Goal: Obtain resource: Download file/media

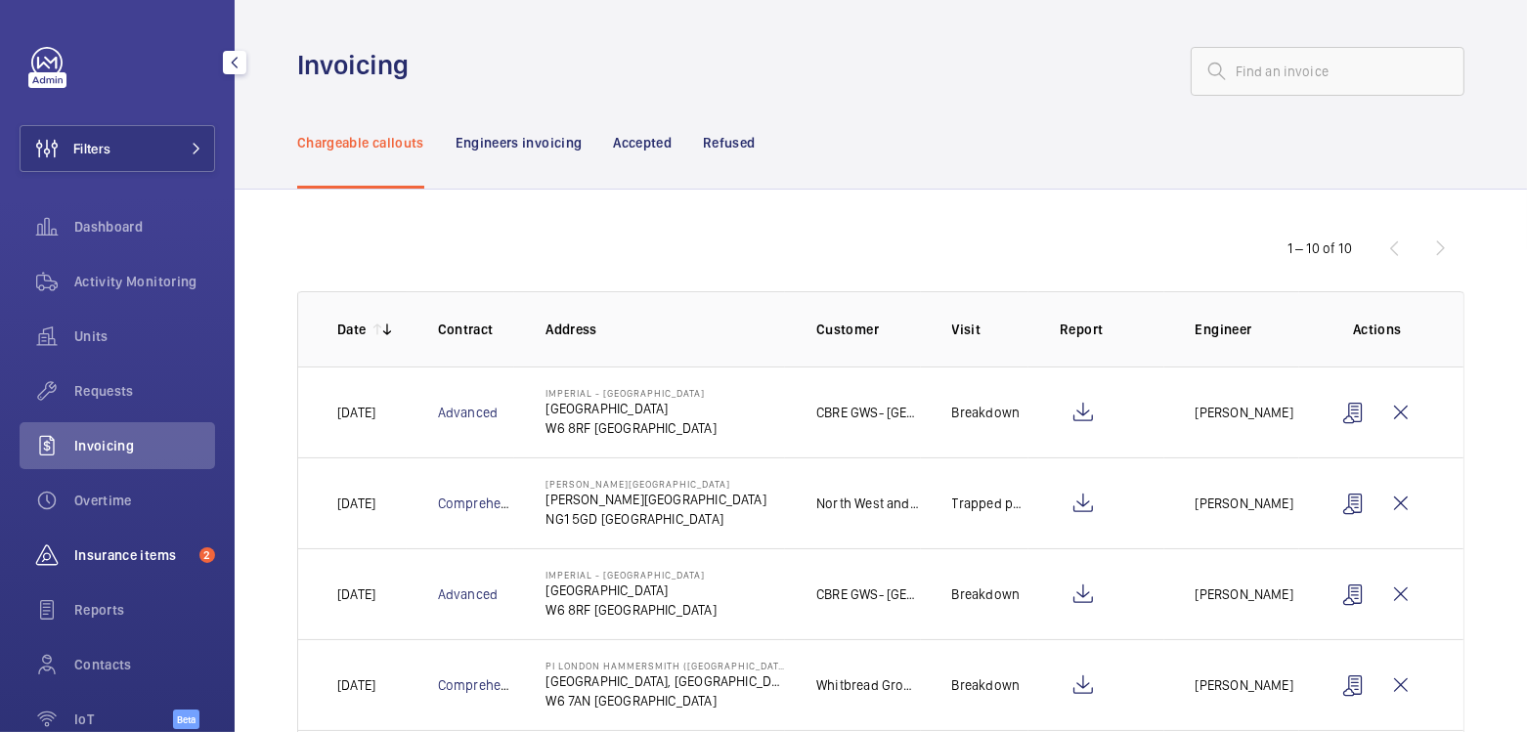
click at [146, 547] on span "Insurance items" at bounding box center [132, 556] width 117 height 20
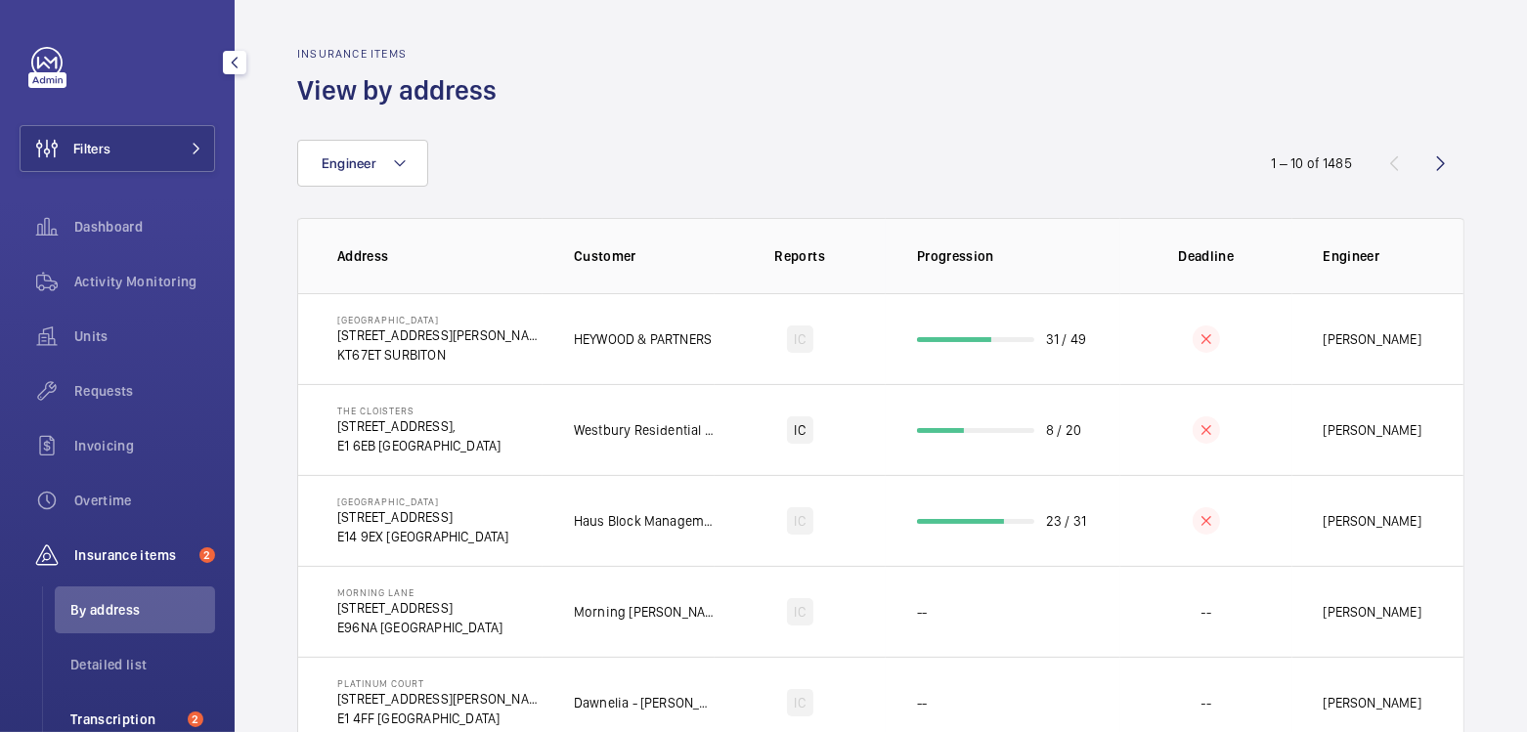
click at [123, 714] on span "Transcription" at bounding box center [125, 720] width 110 height 20
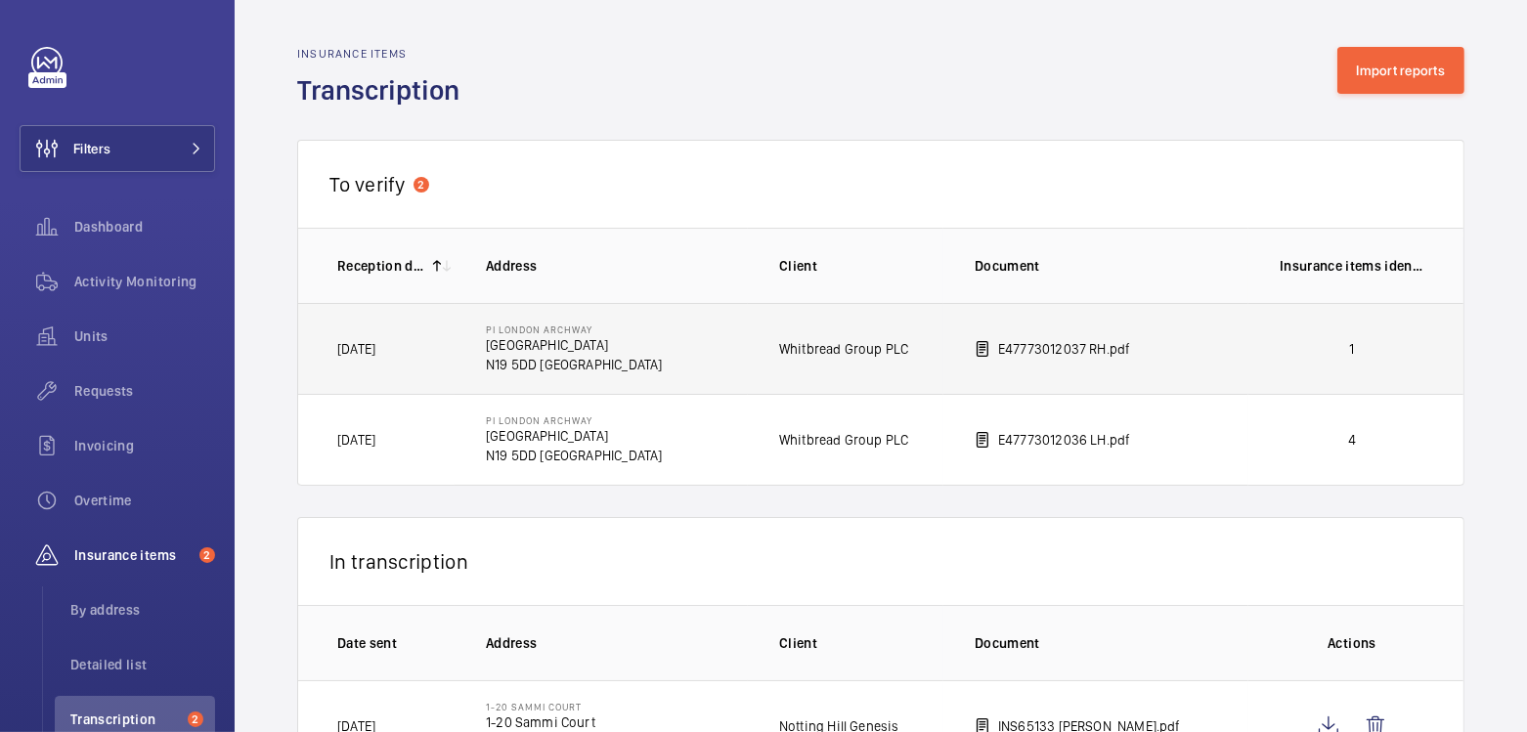
click at [1166, 358] on td "E47773012037 RH.pdf" at bounding box center [1096, 348] width 305 height 91
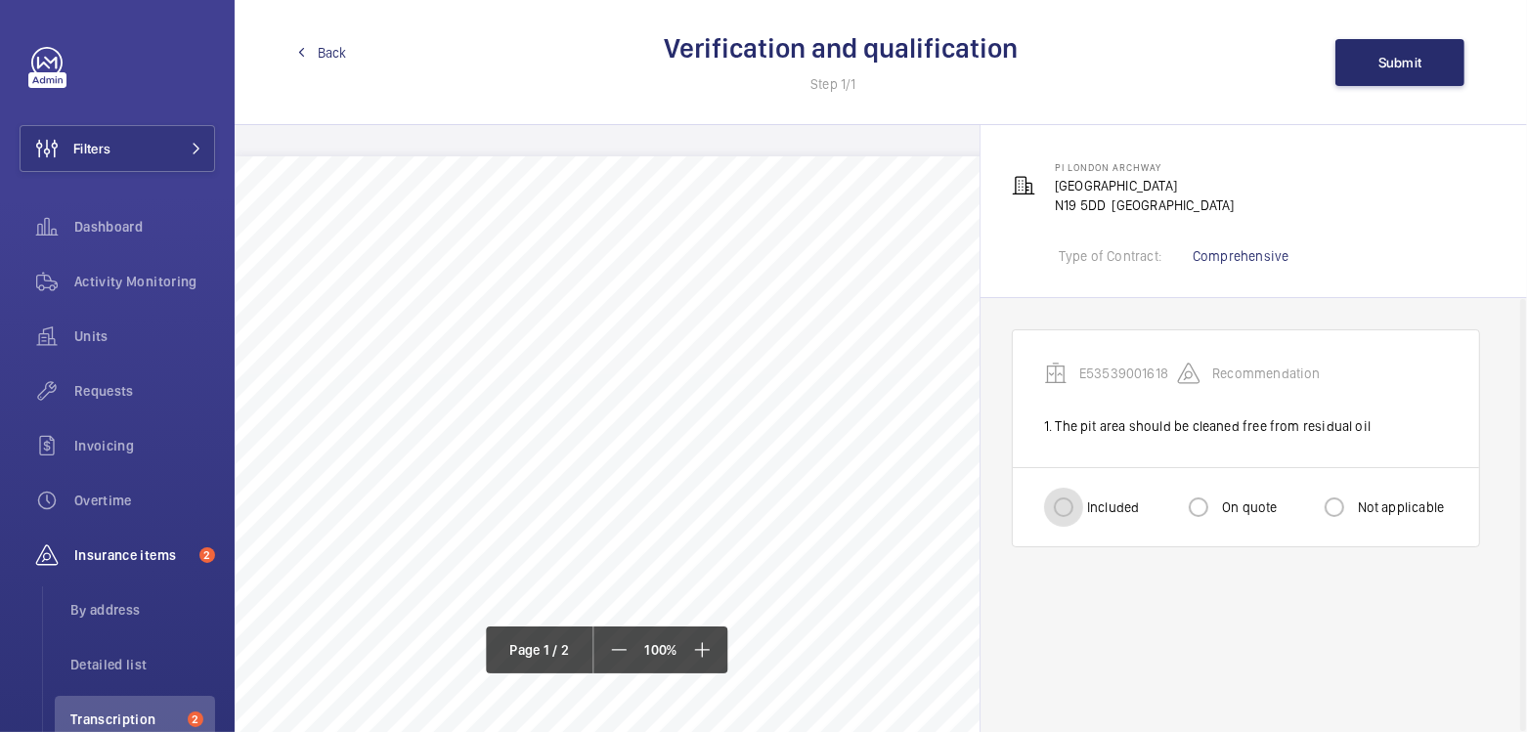
click at [1077, 510] on input "Included" at bounding box center [1063, 507] width 39 height 39
radio input "true"
click at [1408, 75] on button "Submit" at bounding box center [1400, 62] width 129 height 47
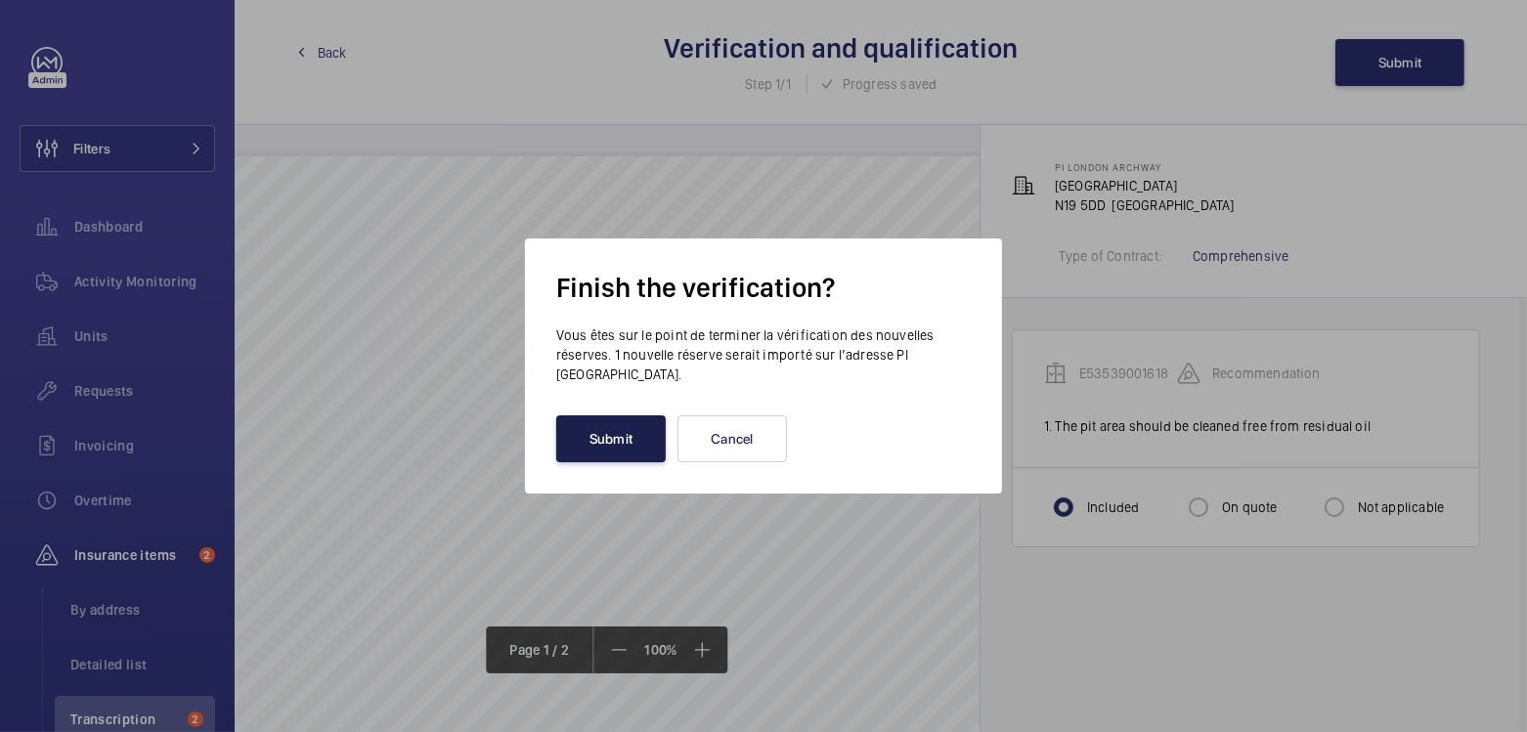
click at [586, 457] on button "Submit" at bounding box center [611, 439] width 110 height 47
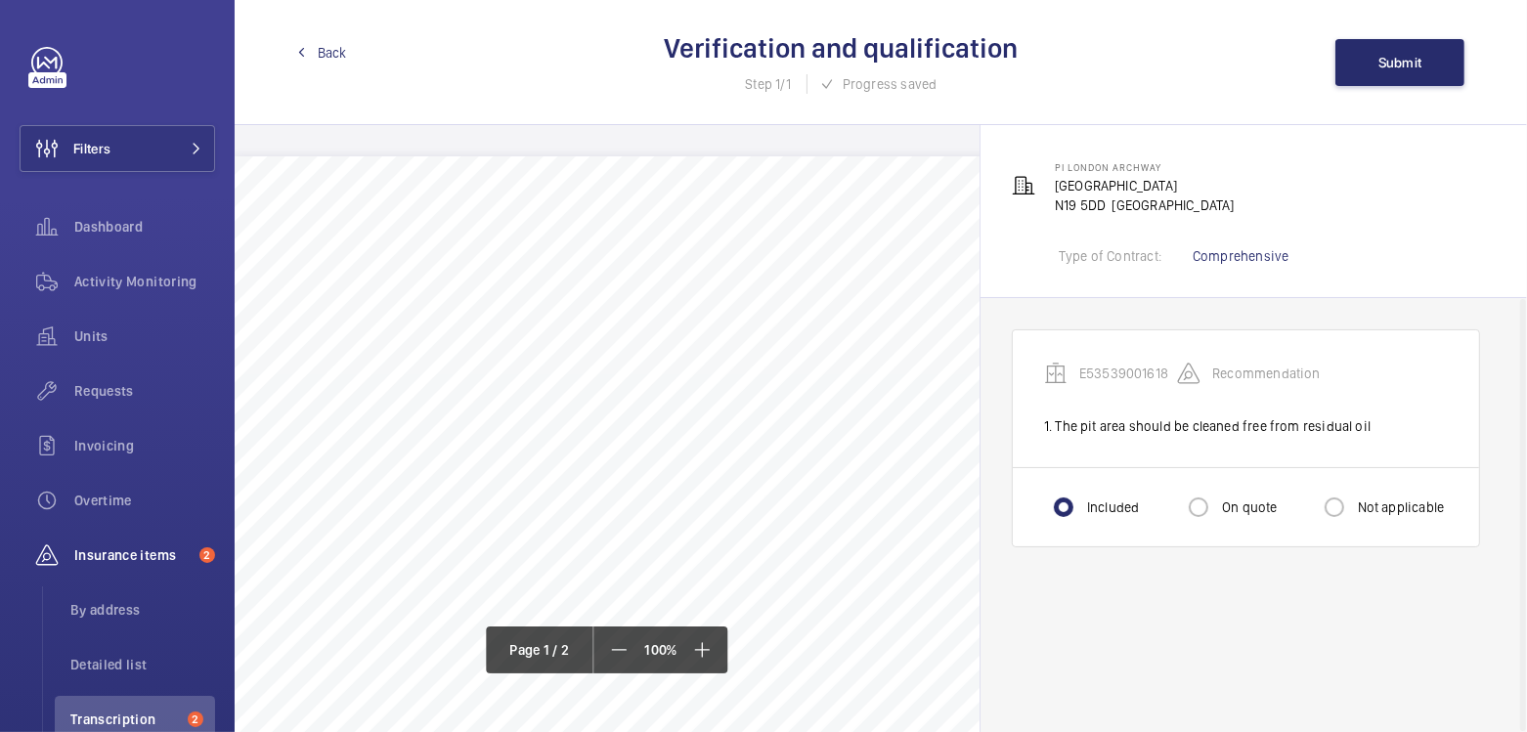
click at [321, 57] on span "Back" at bounding box center [332, 53] width 29 height 20
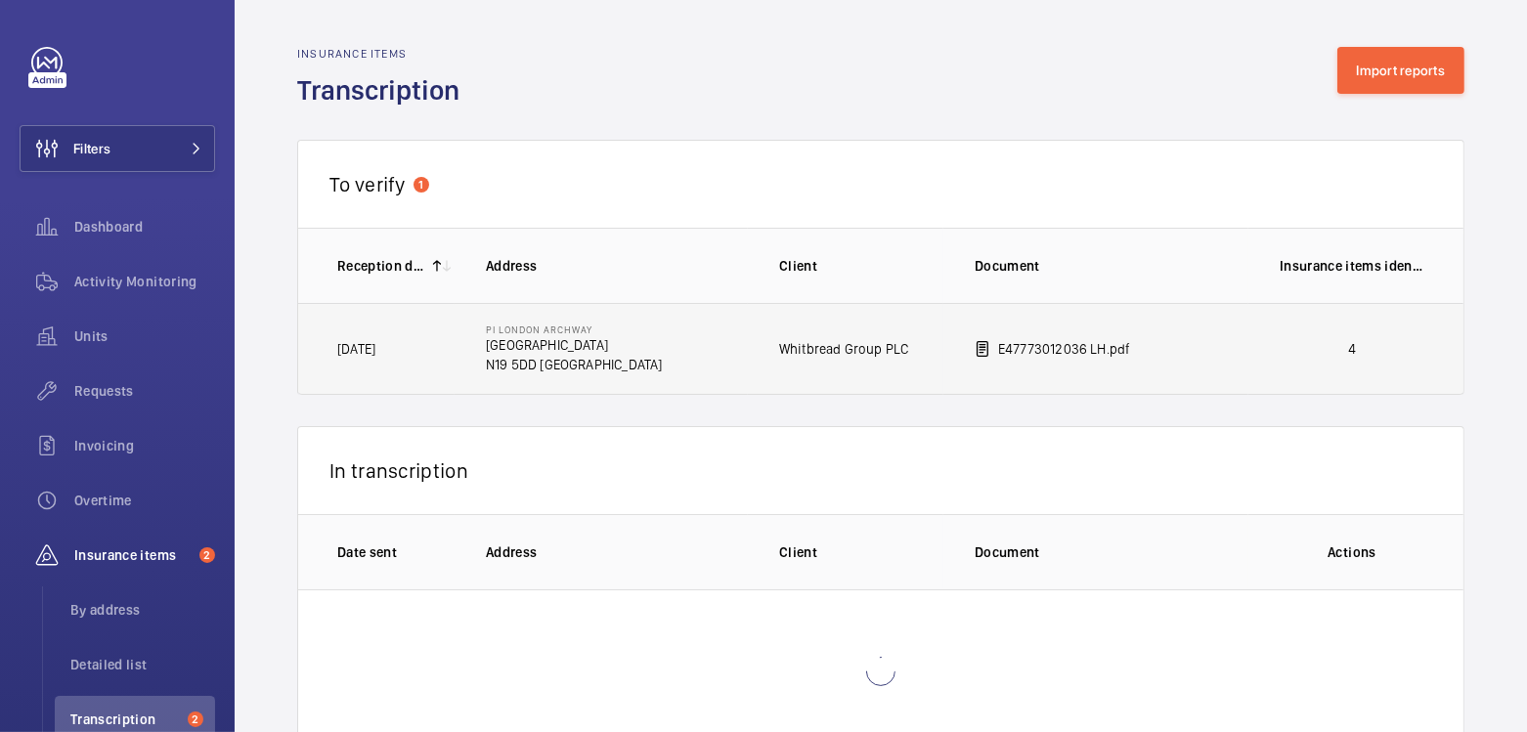
click at [1249, 335] on td "4" at bounding box center [1356, 349] width 215 height 92
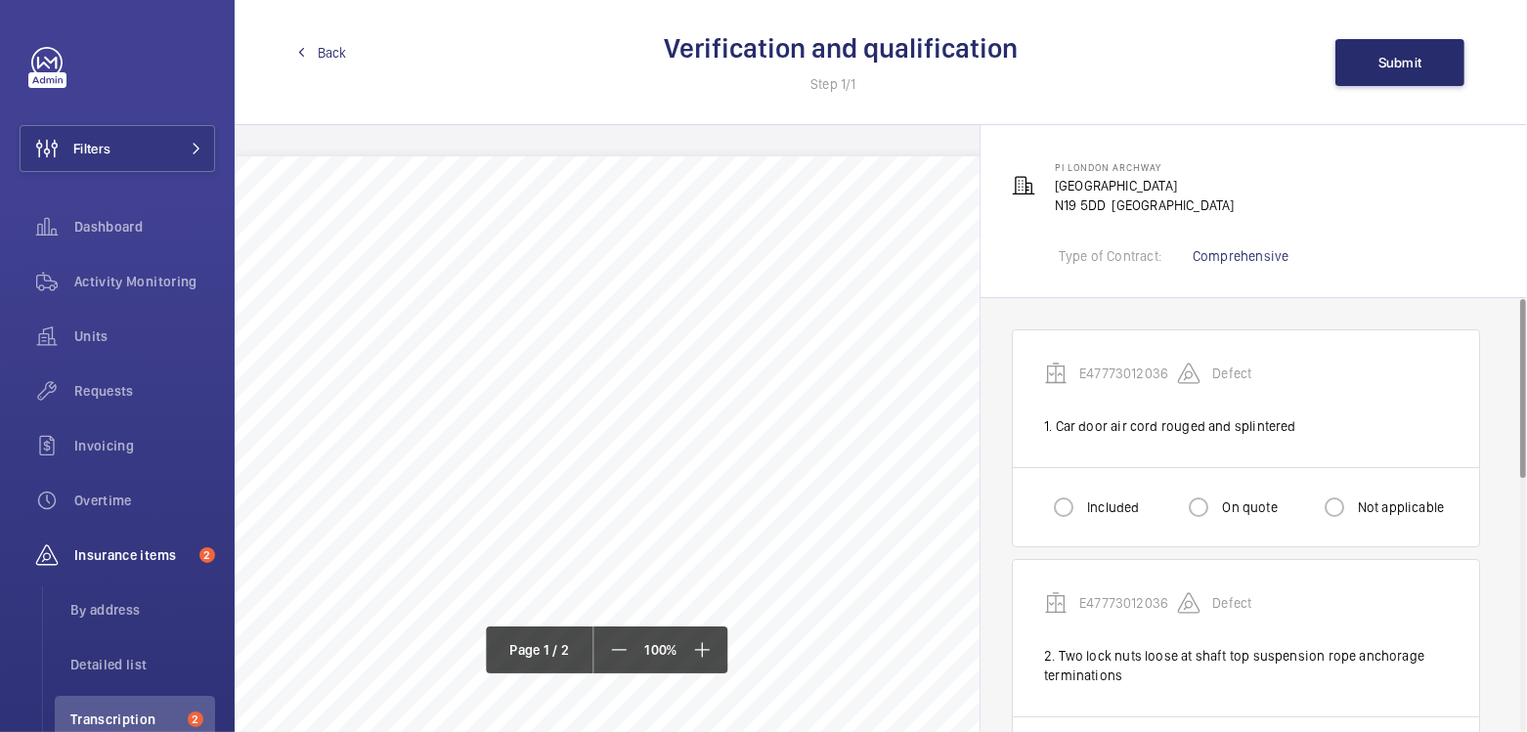
click at [1106, 506] on label "Included" at bounding box center [1111, 508] width 56 height 20
click at [1083, 506] on input "Included" at bounding box center [1063, 507] width 39 height 39
radio input "true"
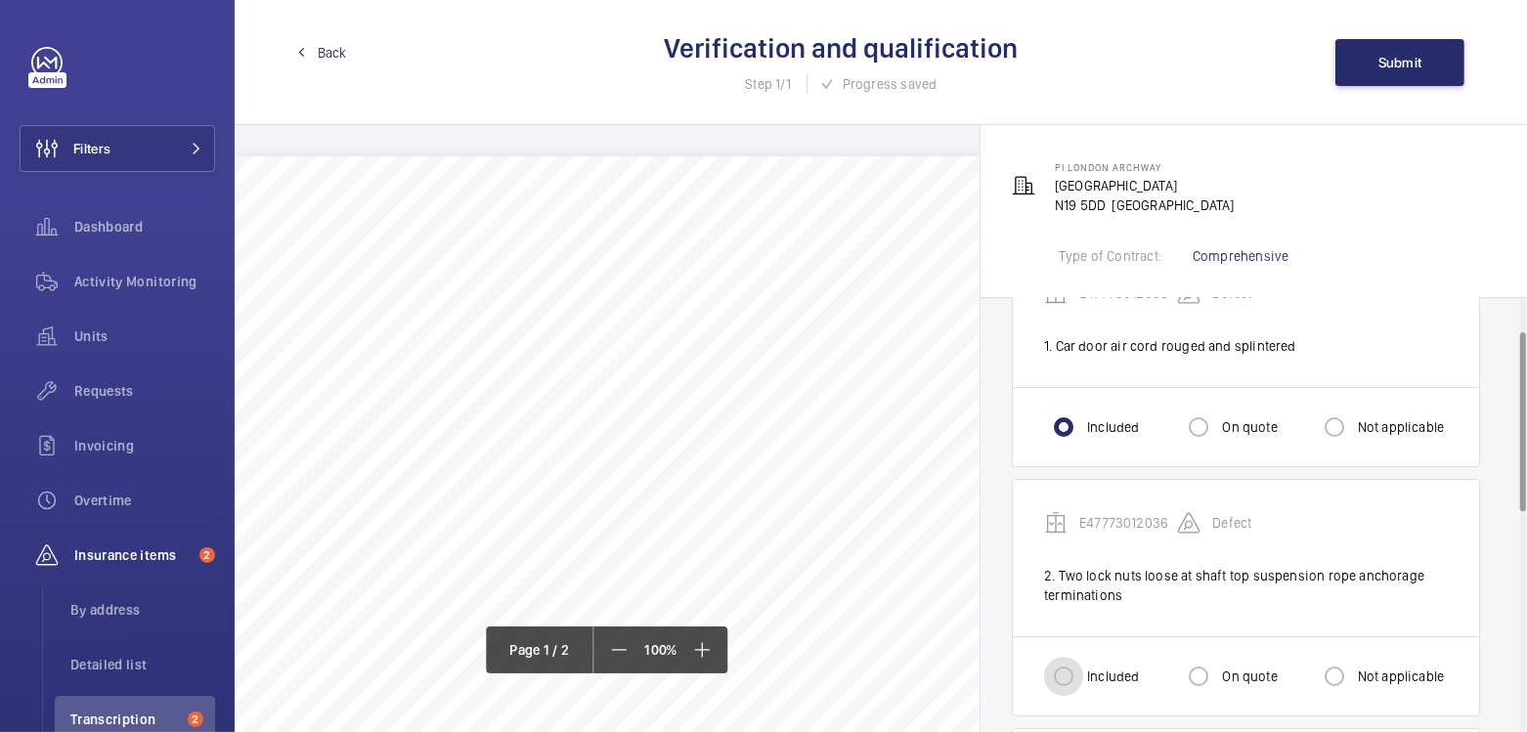
click at [1072, 679] on input "Included" at bounding box center [1063, 676] width 39 height 39
radio input "true"
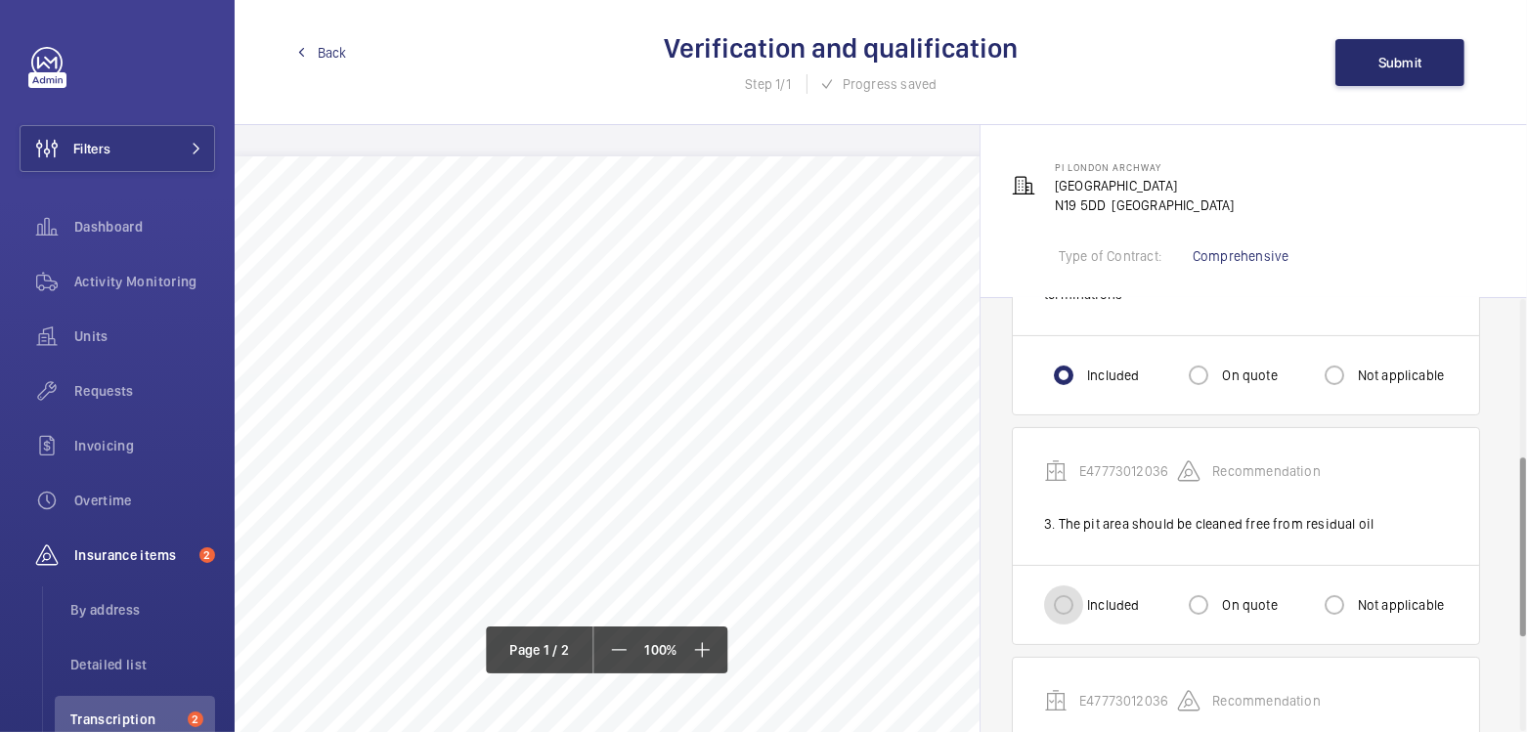
click at [1071, 591] on input "Included" at bounding box center [1063, 605] width 39 height 39
radio input "true"
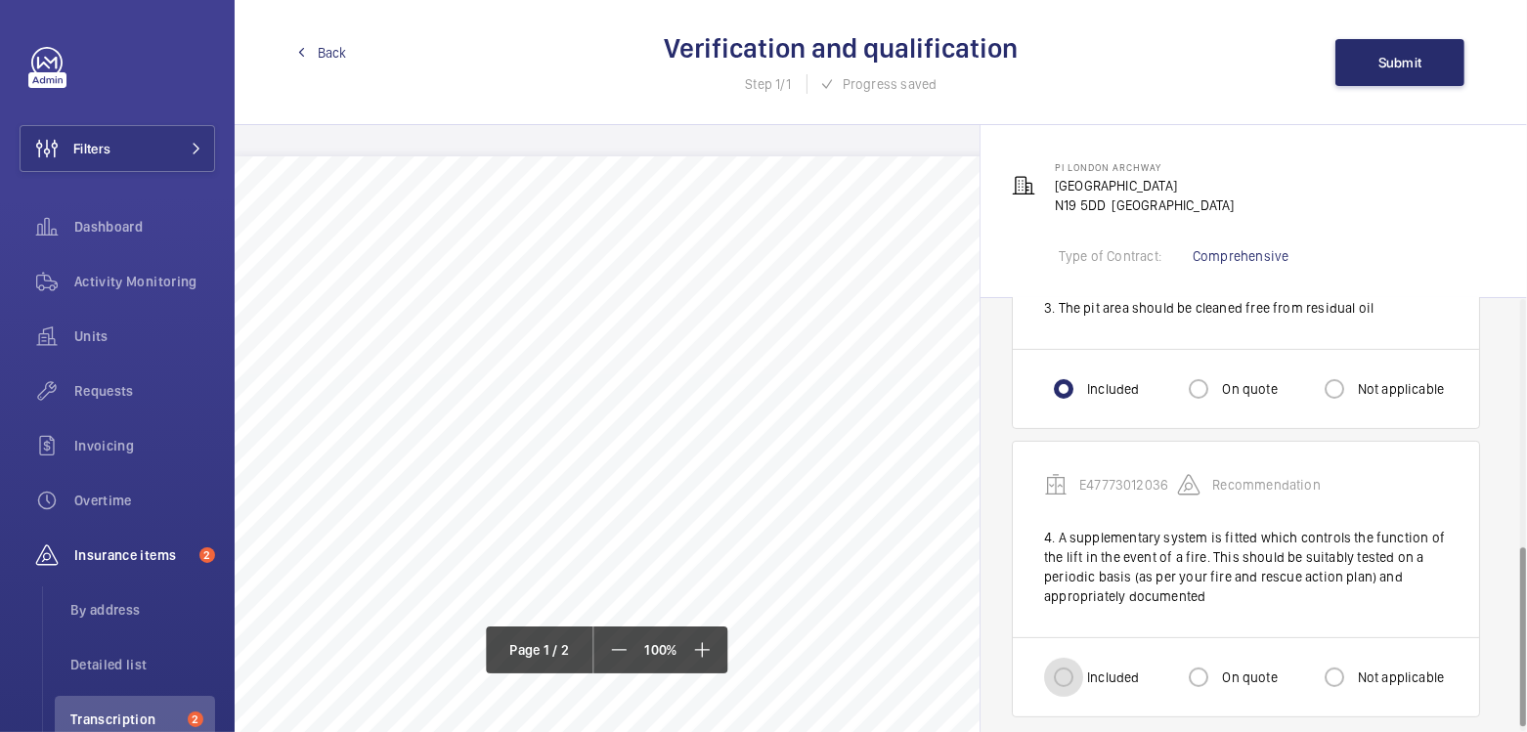
click at [1074, 665] on input "Included" at bounding box center [1063, 677] width 39 height 39
radio input "true"
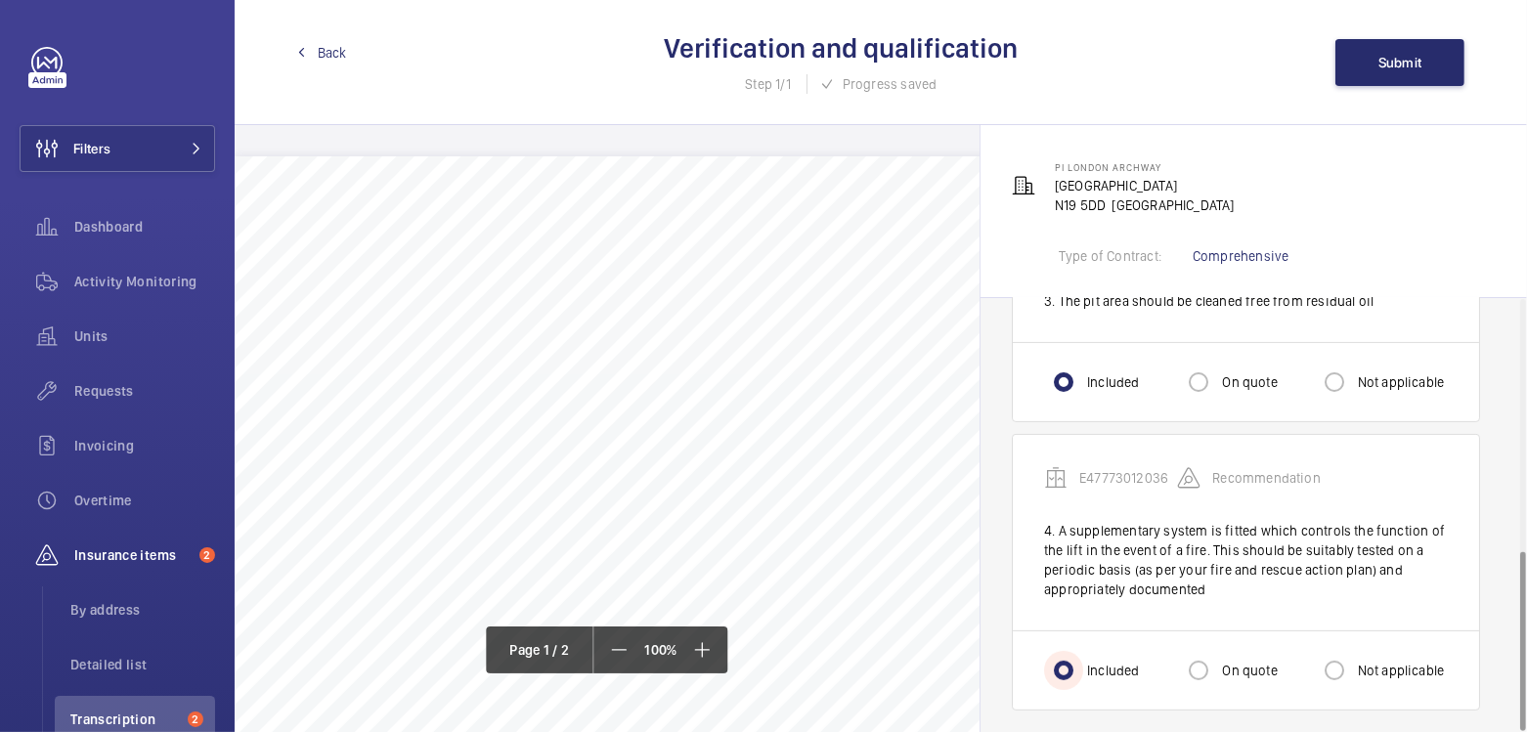
scroll to position [608, 0]
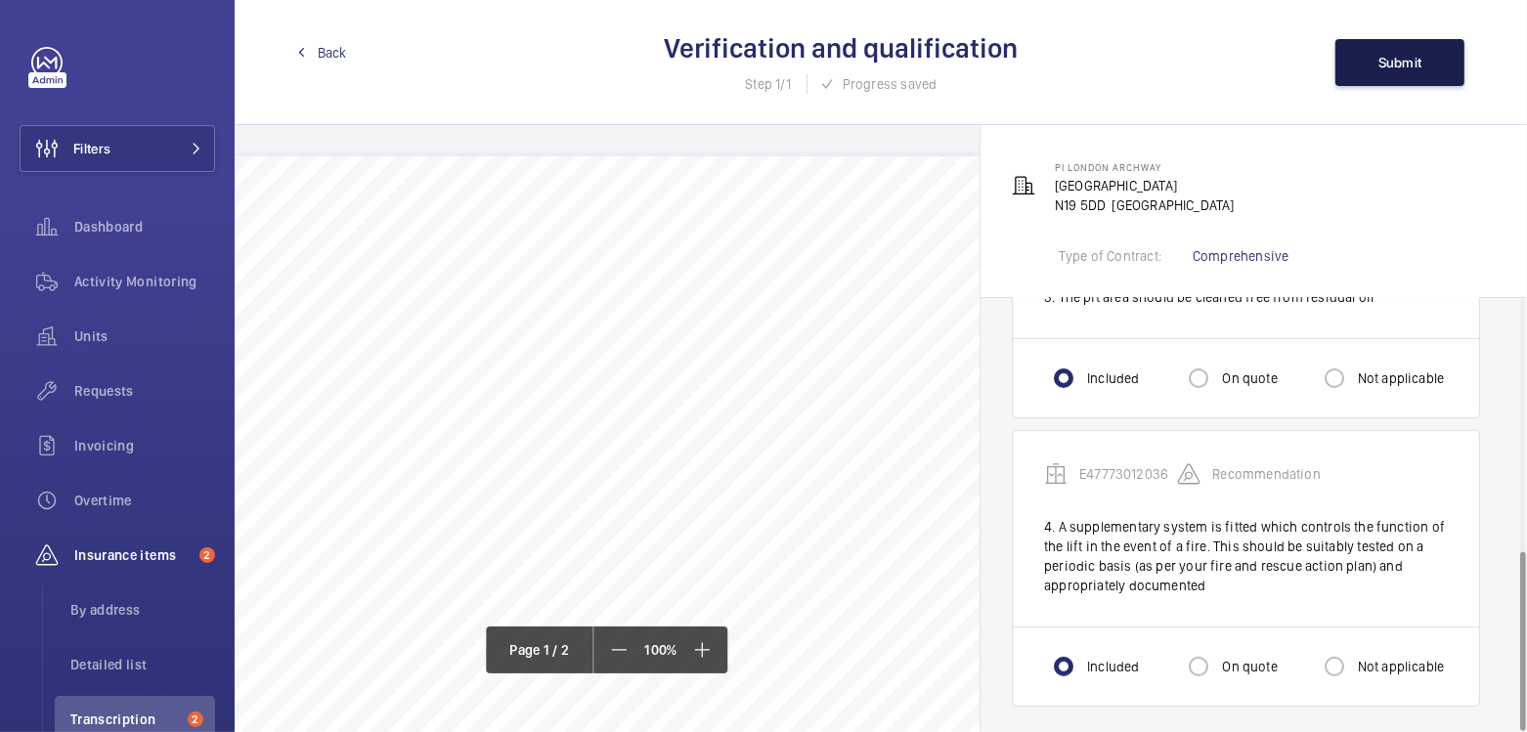
click at [1413, 71] on button "Submit" at bounding box center [1400, 62] width 129 height 47
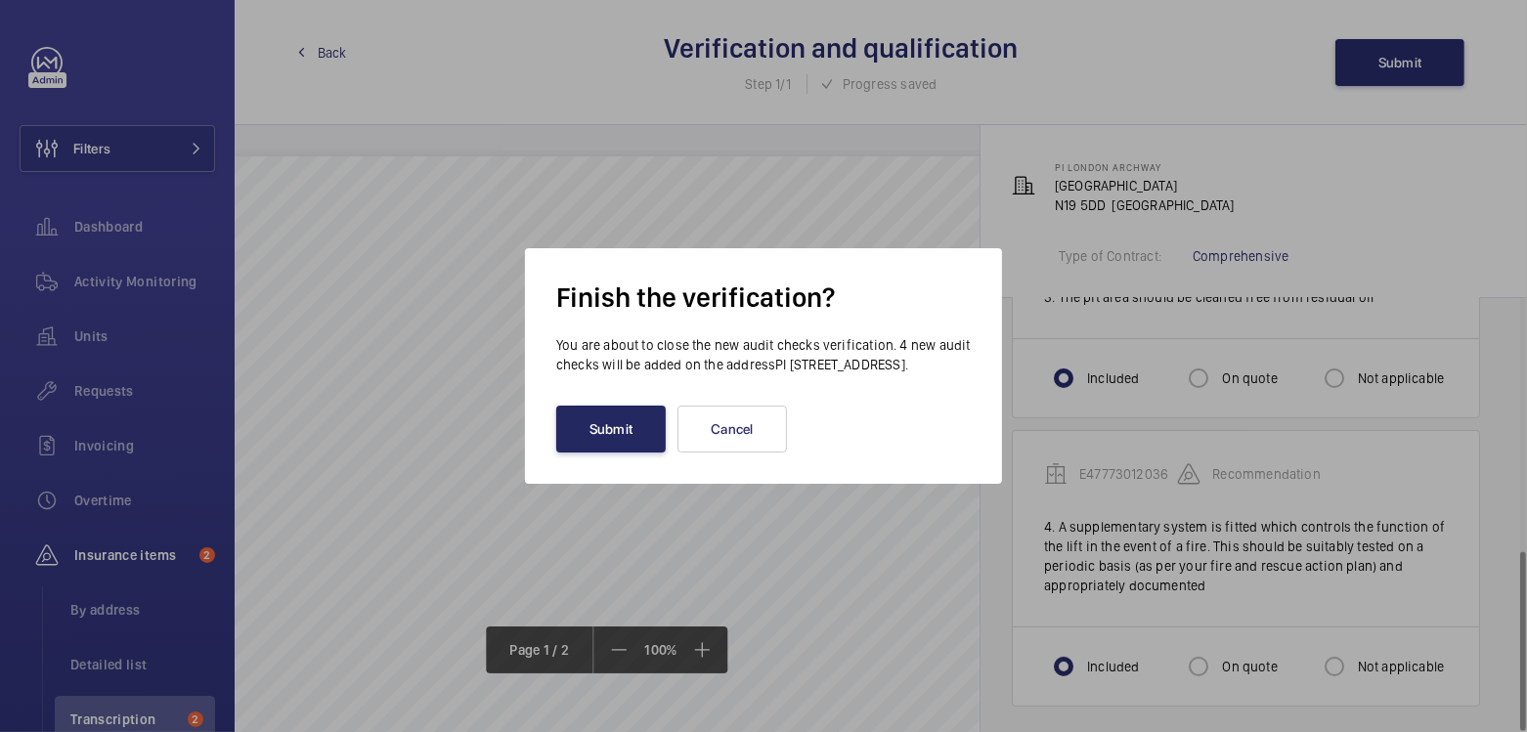
click at [614, 442] on button "Submit" at bounding box center [611, 429] width 110 height 47
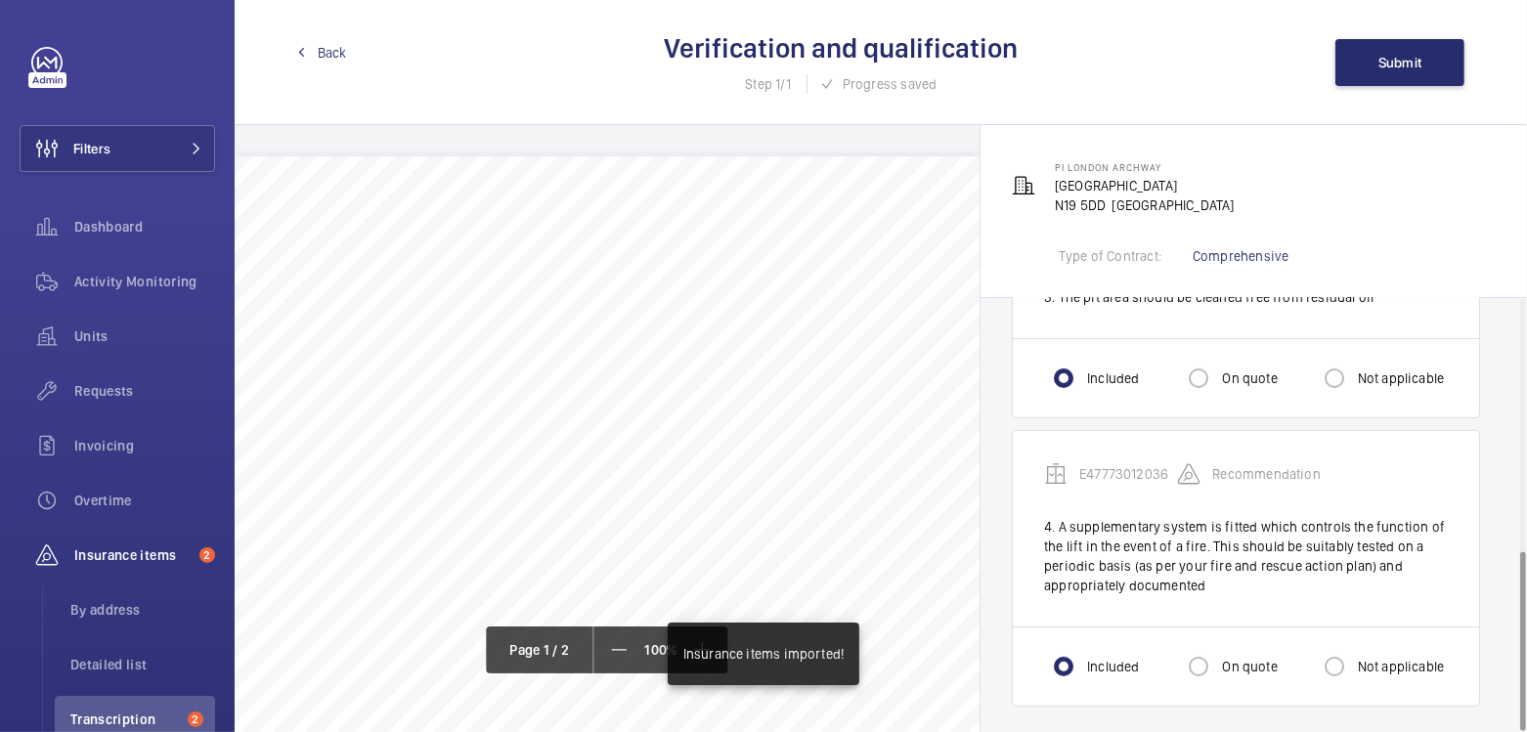
click at [358, 46] on div "Back Verification and qualification Step 1/1 Progress saved Submit" at bounding box center [881, 62] width 1293 height 125
click at [341, 46] on span "Back" at bounding box center [332, 53] width 29 height 20
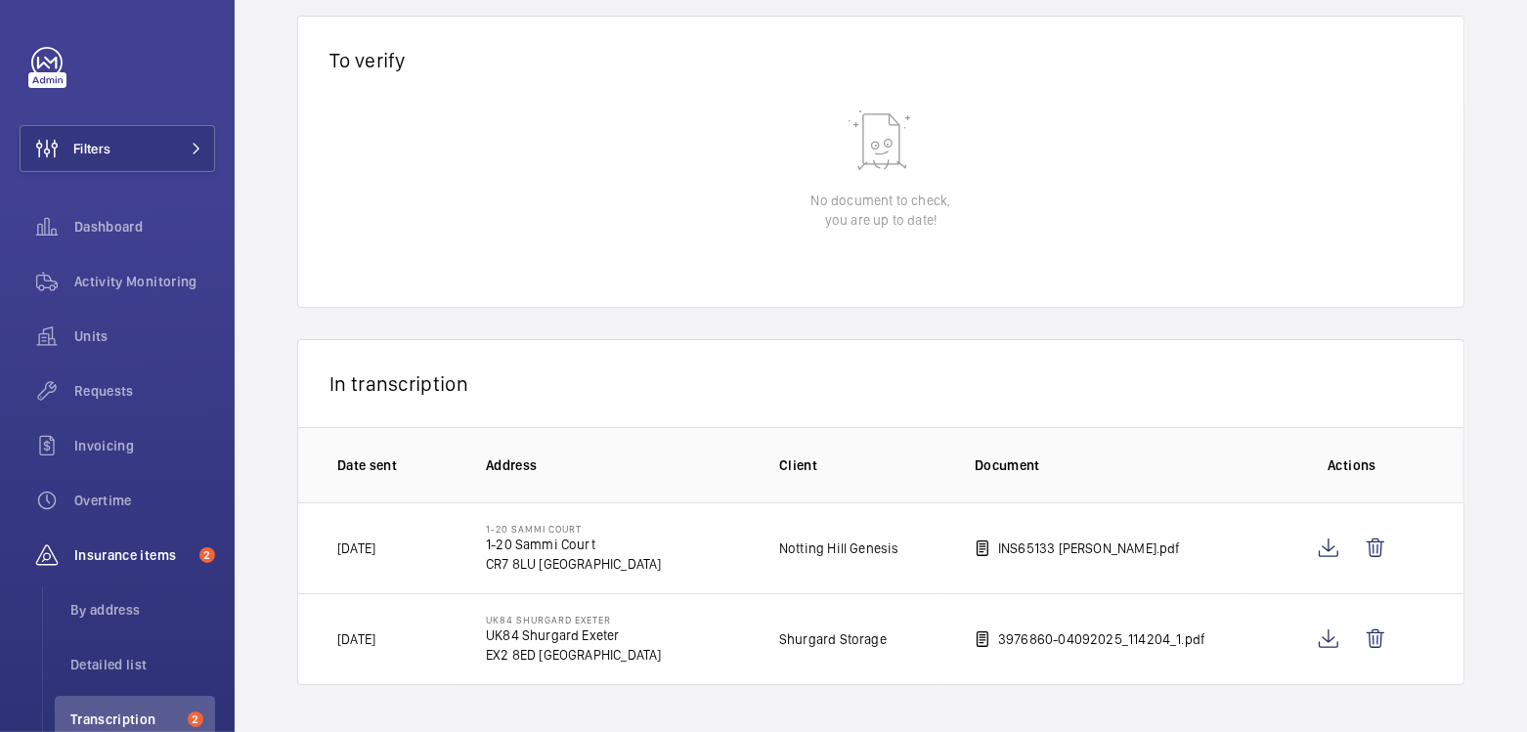
scroll to position [137, 0]
click at [121, 284] on span "Activity Monitoring" at bounding box center [144, 282] width 141 height 20
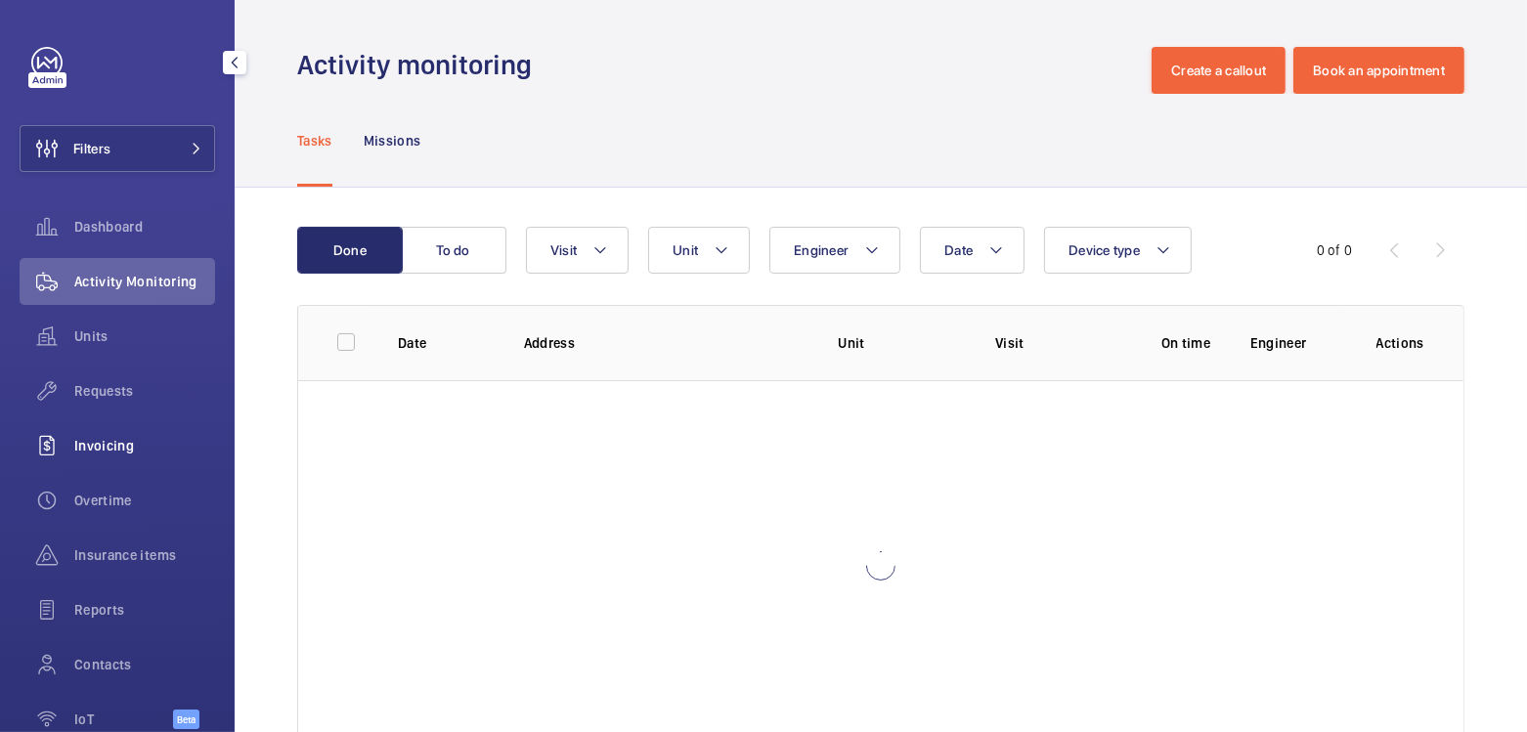
click at [119, 457] on div "Invoicing" at bounding box center [118, 445] width 196 height 47
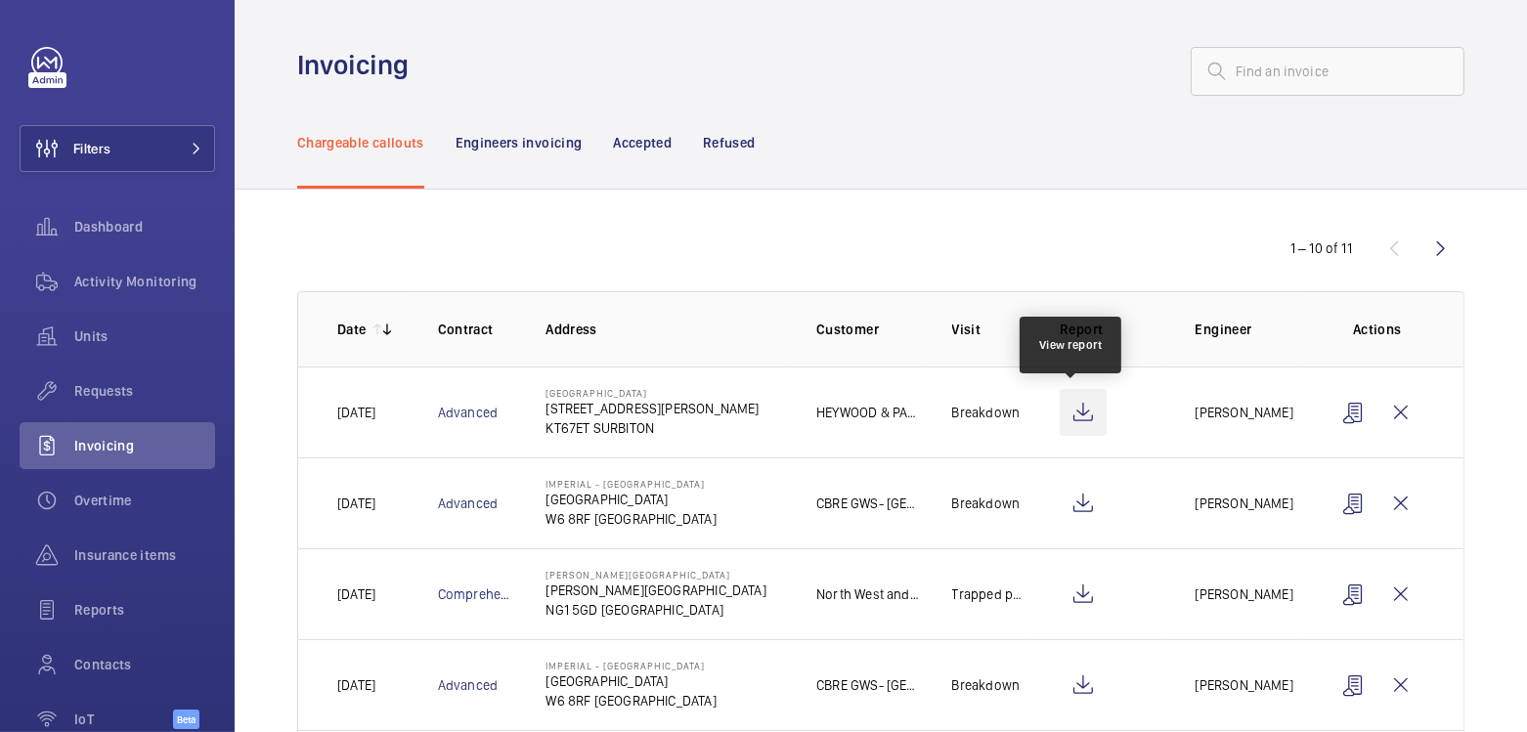
click at [1084, 412] on wm-front-icon-button at bounding box center [1083, 412] width 47 height 47
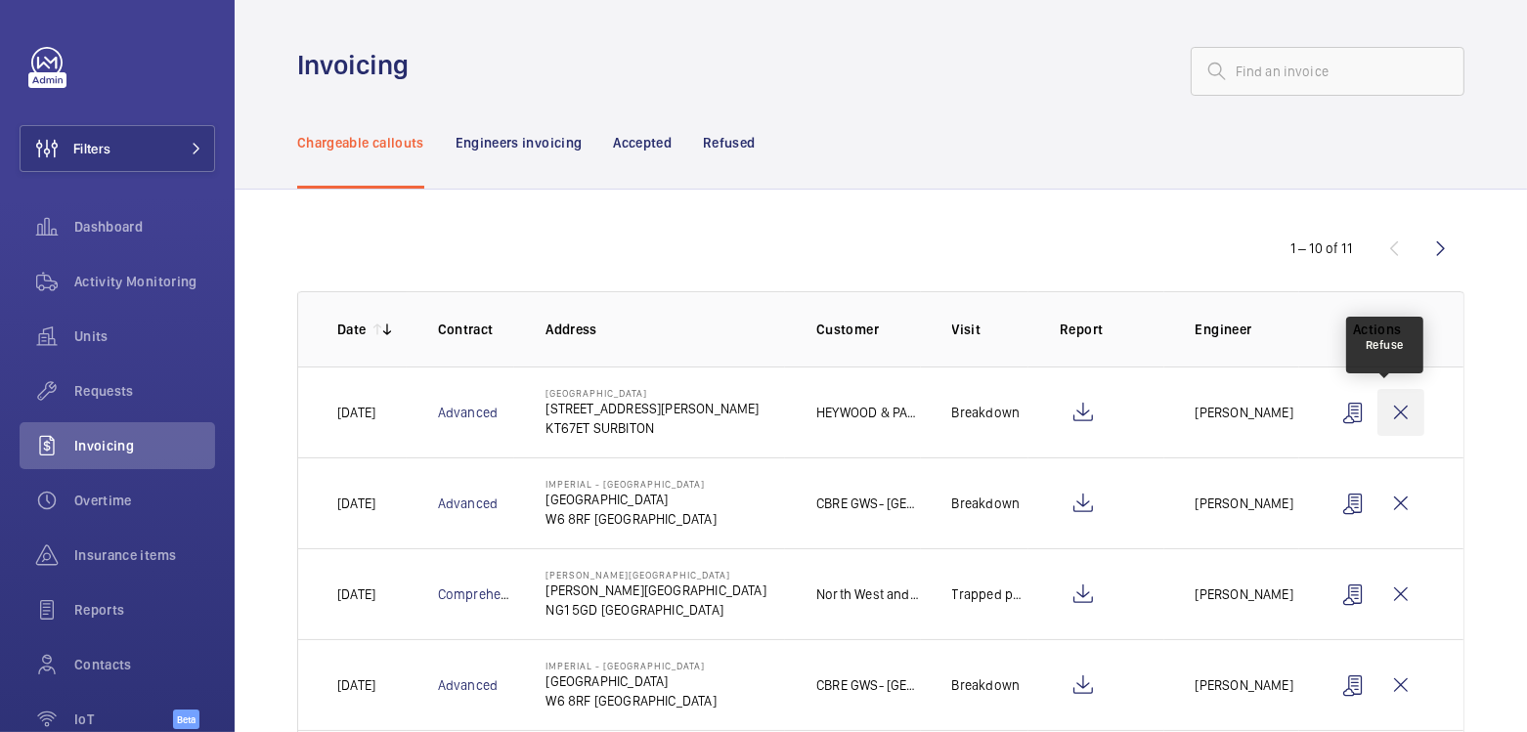
click at [1385, 407] on wm-front-icon-button at bounding box center [1401, 412] width 47 height 47
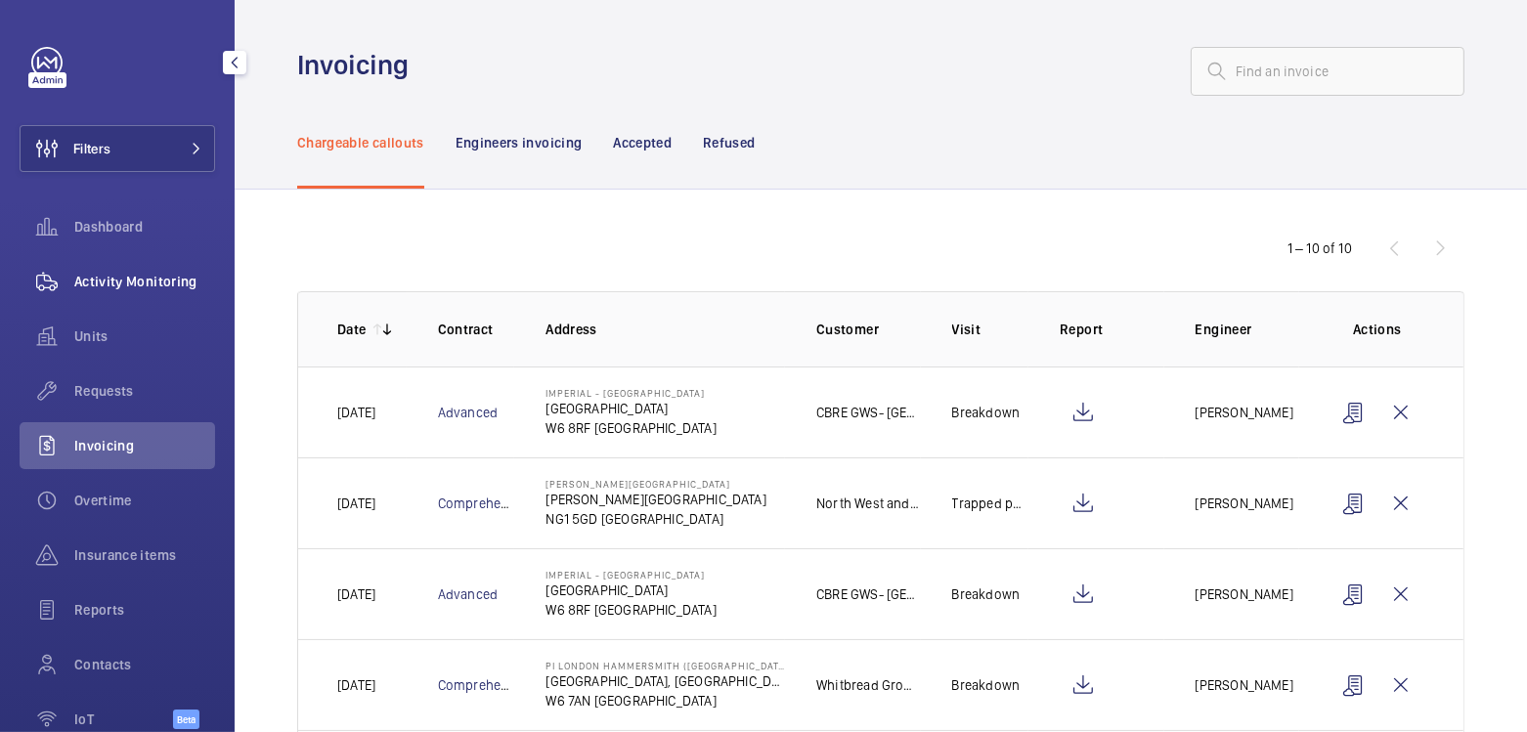
click at [135, 285] on span "Activity Monitoring" at bounding box center [144, 282] width 141 height 20
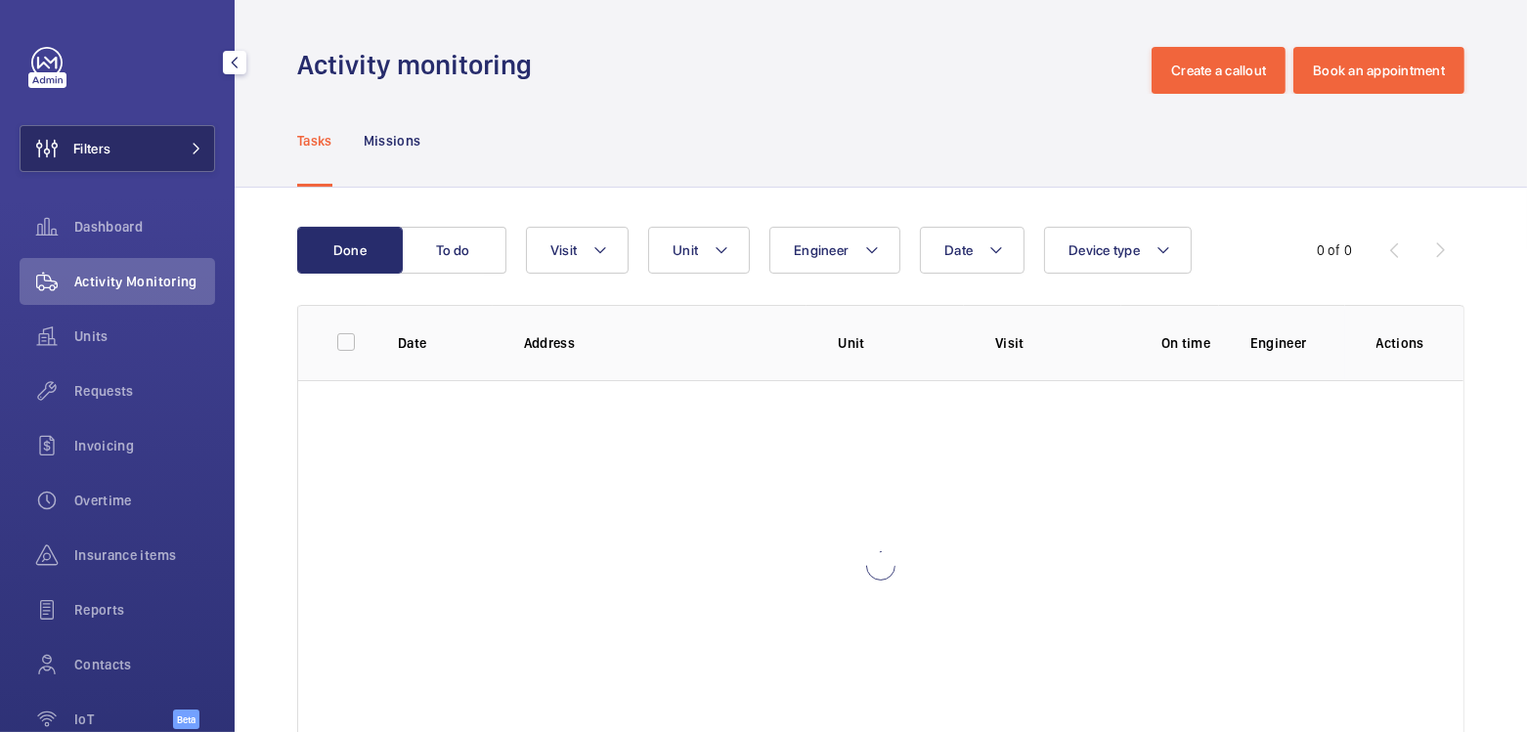
click at [143, 147] on button "Filters" at bounding box center [118, 148] width 196 height 47
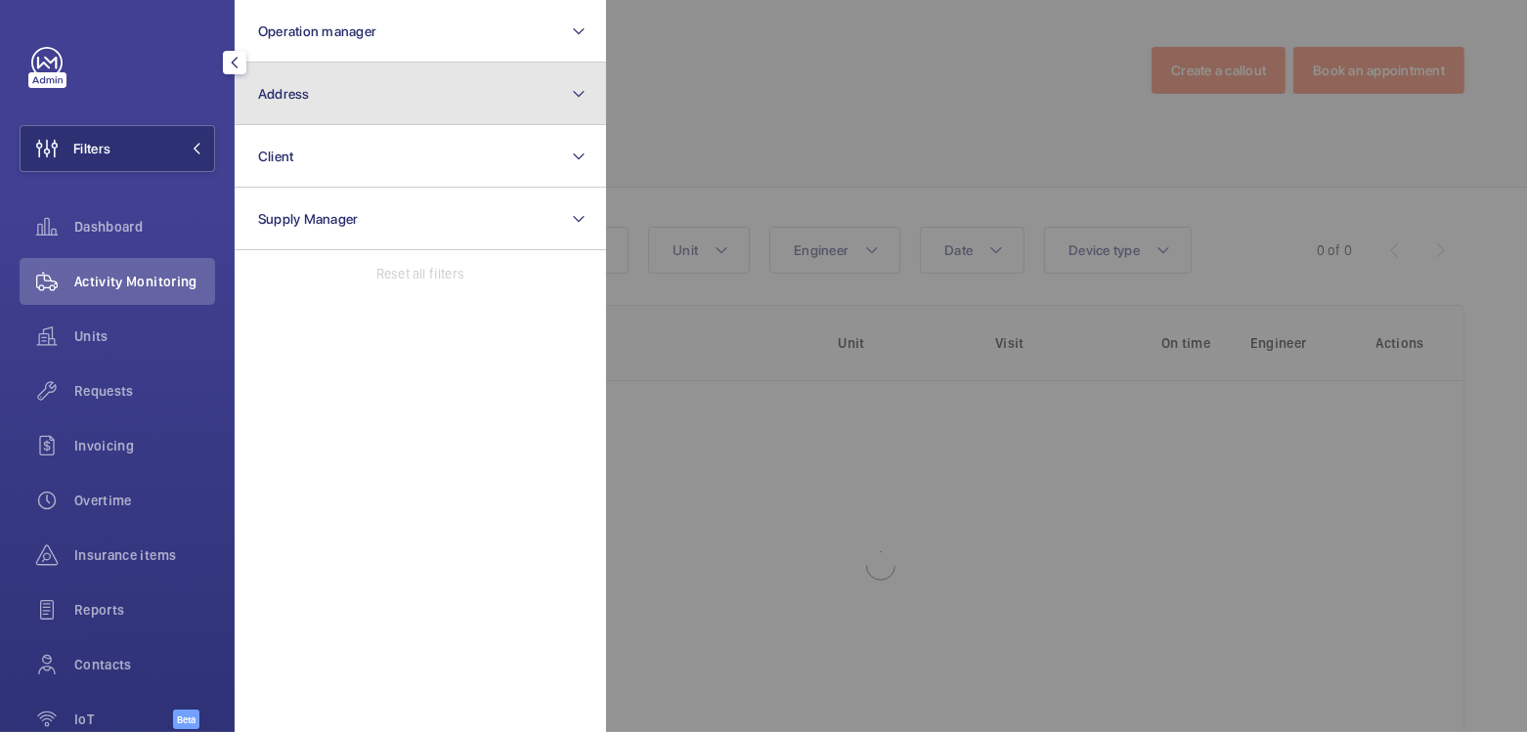
click at [335, 105] on button "Address" at bounding box center [421, 94] width 372 height 63
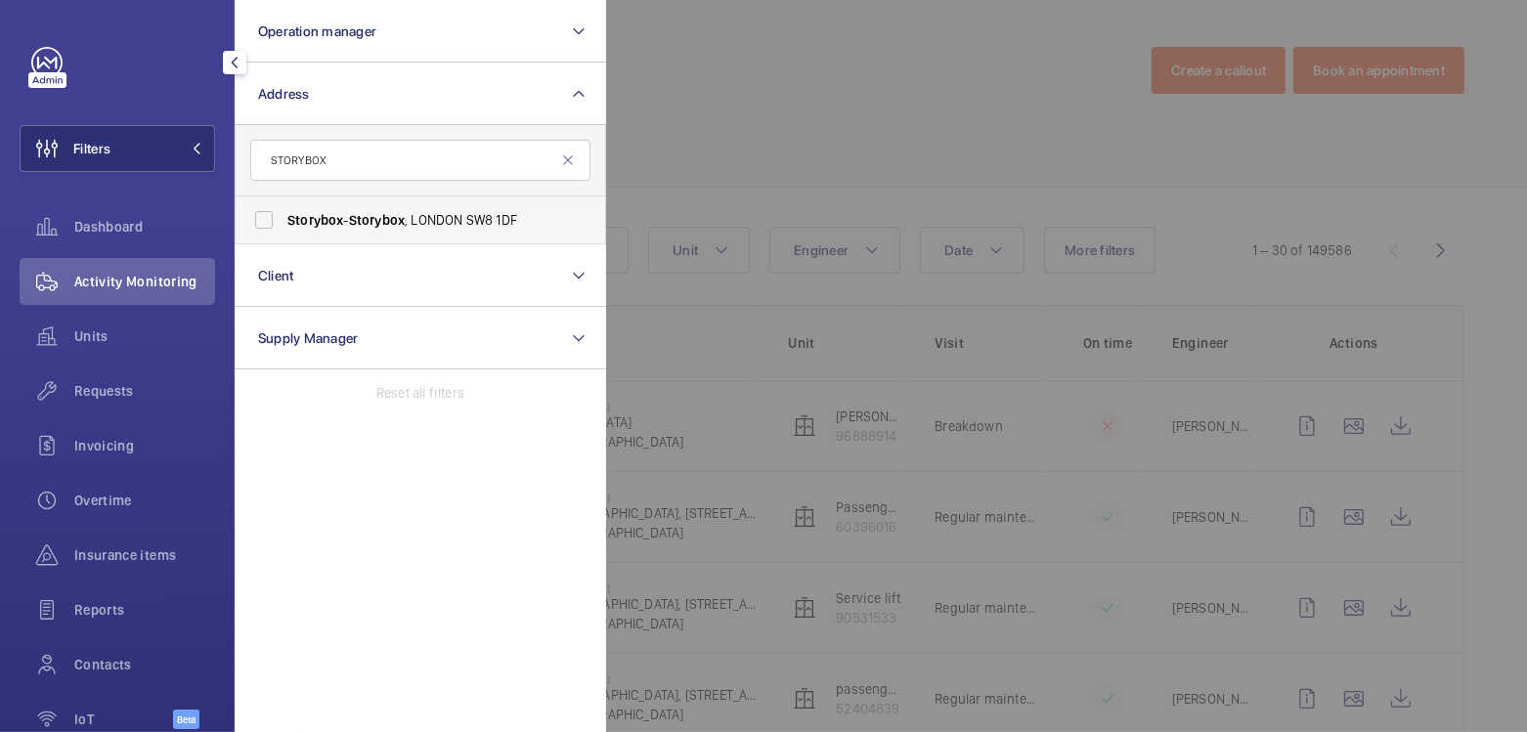
type input "STORYBOX"
click at [345, 225] on span "Storybox - Storybox , [GEOGRAPHIC_DATA] 1DF" at bounding box center [421, 220] width 269 height 20
click at [284, 225] on input "Storybox - Storybox , [GEOGRAPHIC_DATA] 1DF" at bounding box center [263, 219] width 39 height 39
checkbox input "true"
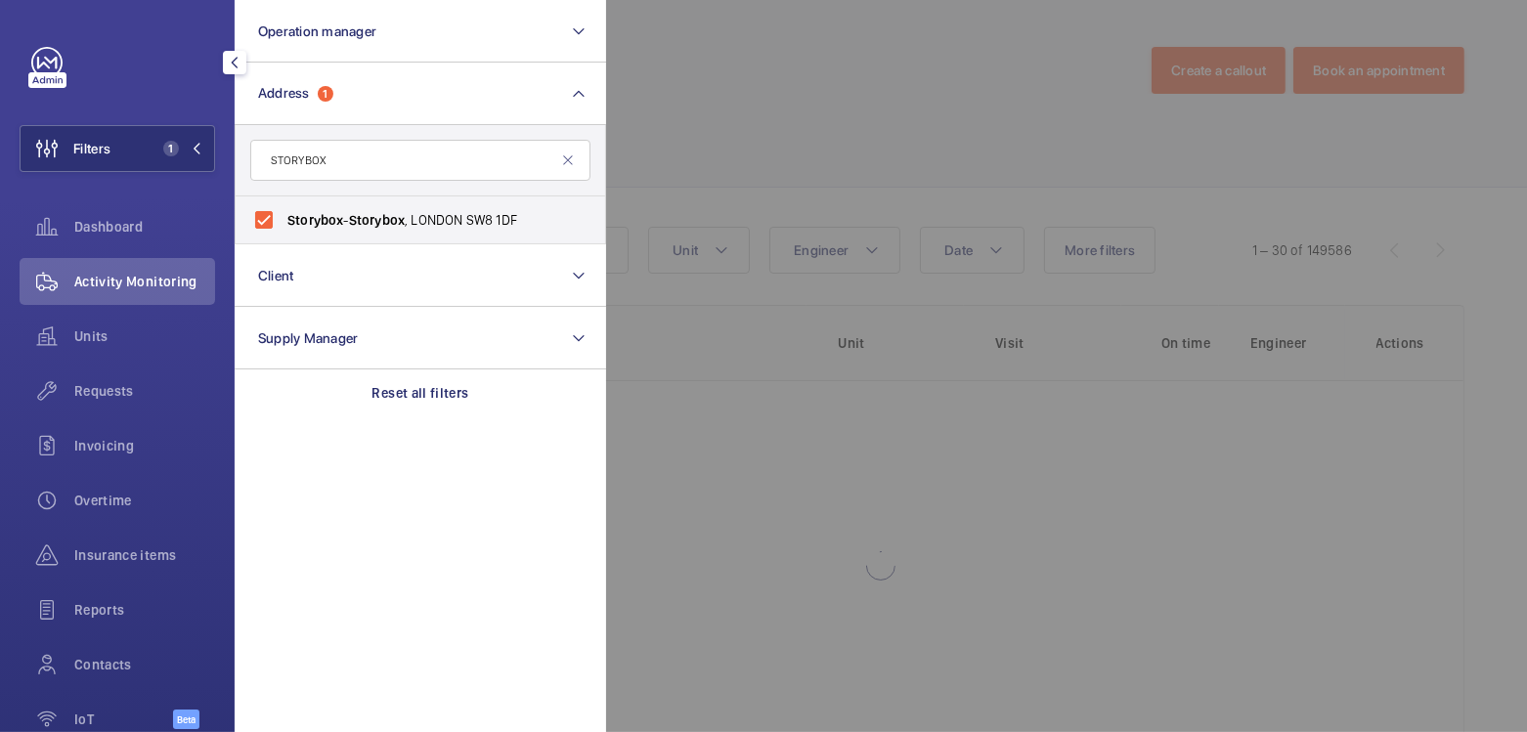
click at [774, 100] on div at bounding box center [1369, 366] width 1527 height 732
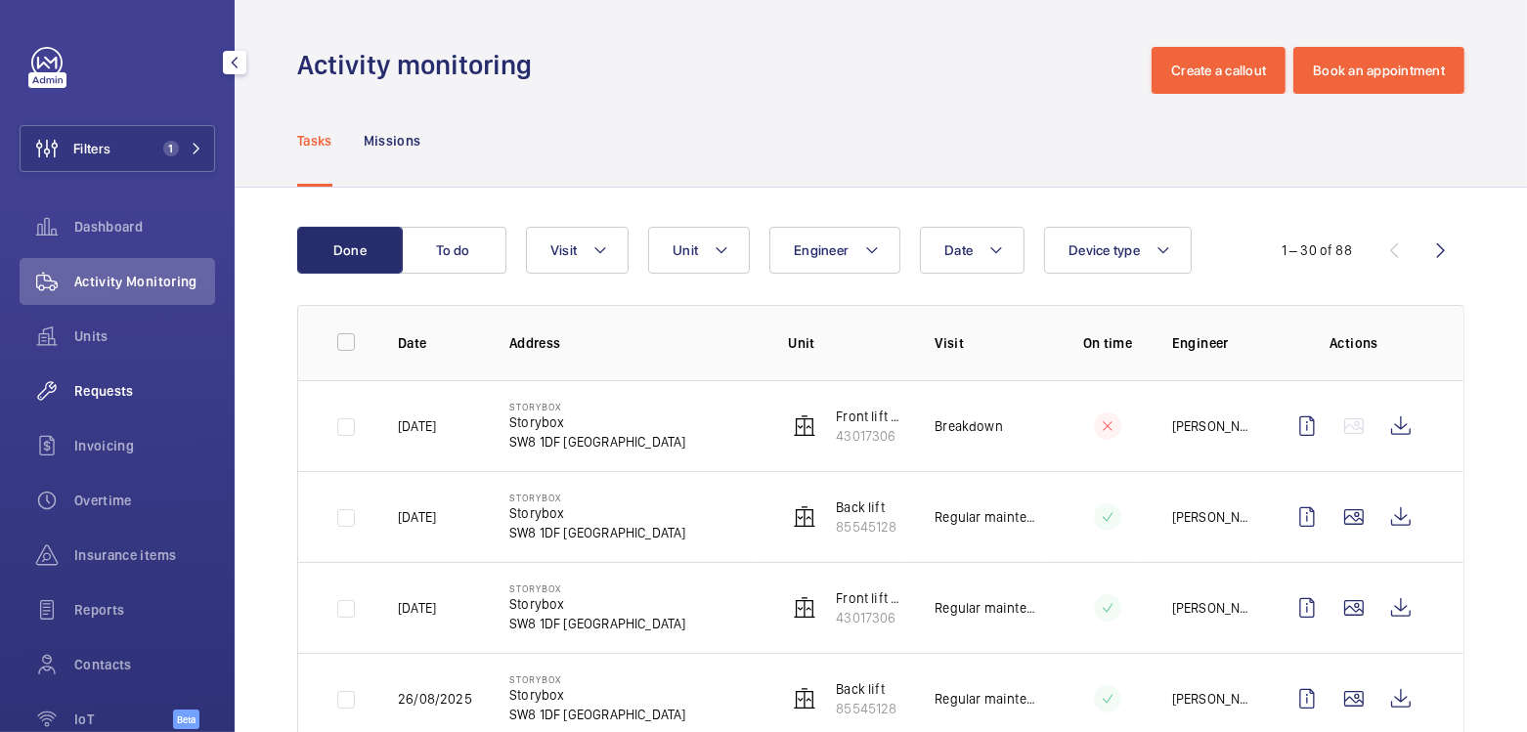
click at [89, 397] on span "Requests" at bounding box center [144, 391] width 141 height 20
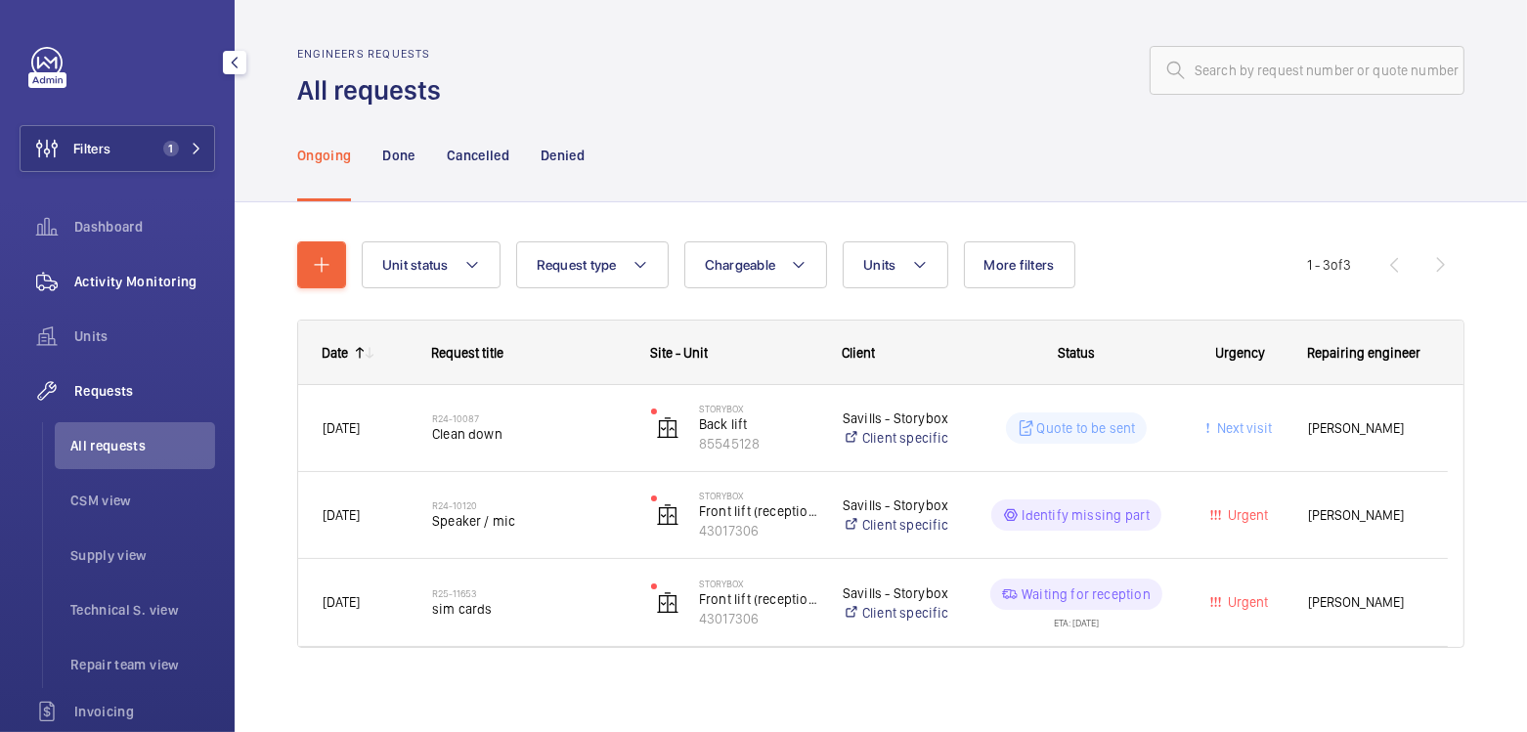
click at [122, 286] on span "Activity Monitoring" at bounding box center [144, 282] width 141 height 20
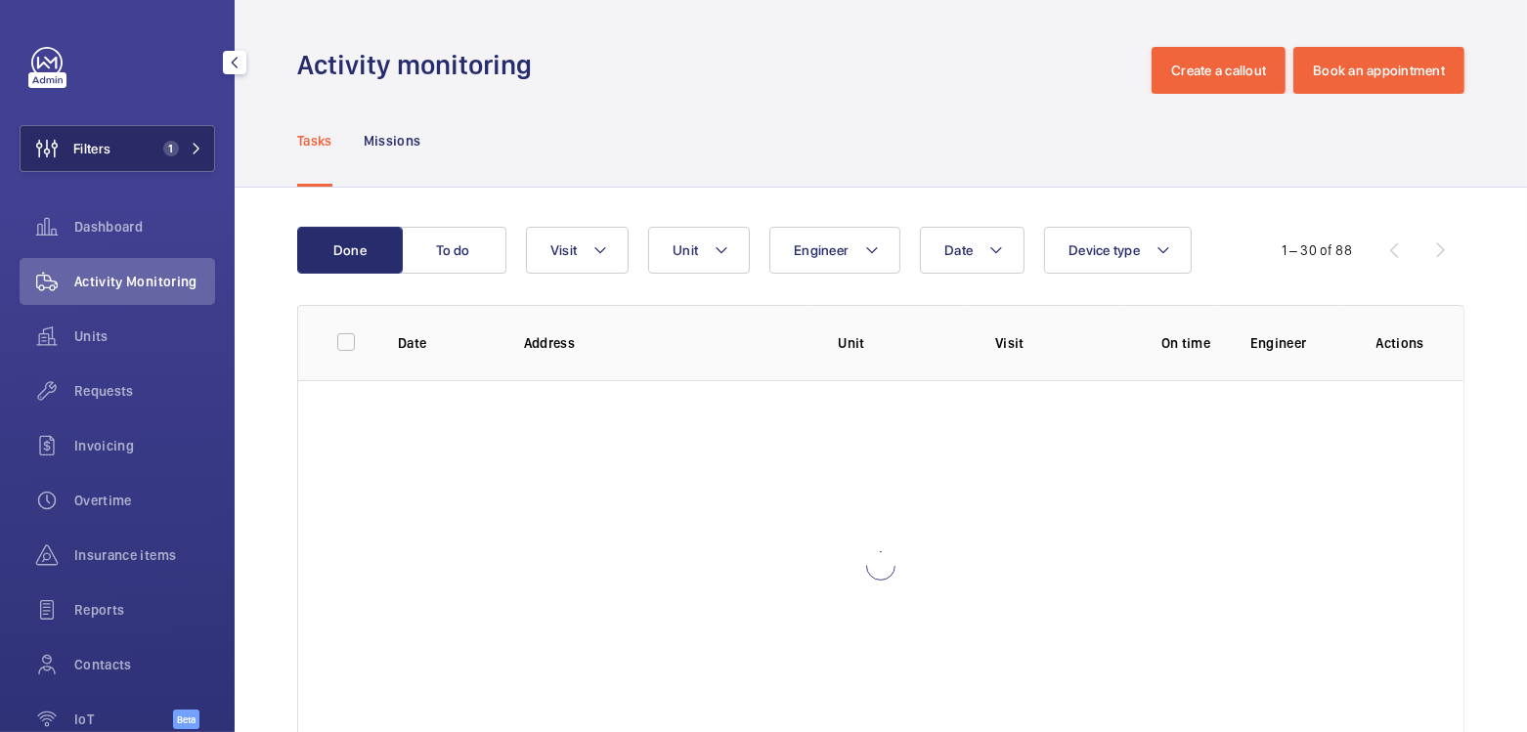
click at [126, 156] on button "Filters 1" at bounding box center [118, 148] width 196 height 47
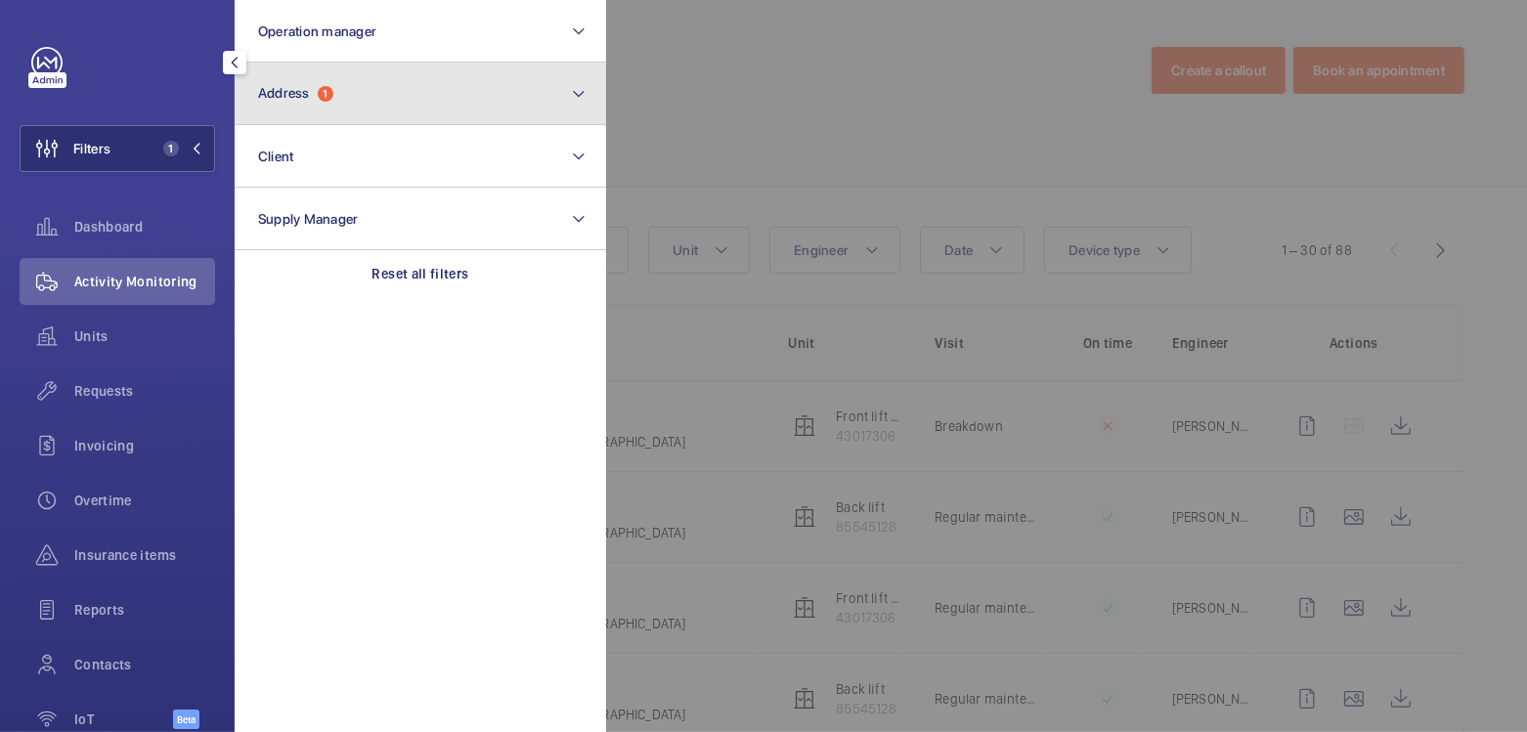
click at [362, 121] on button "Address 1" at bounding box center [421, 94] width 372 height 63
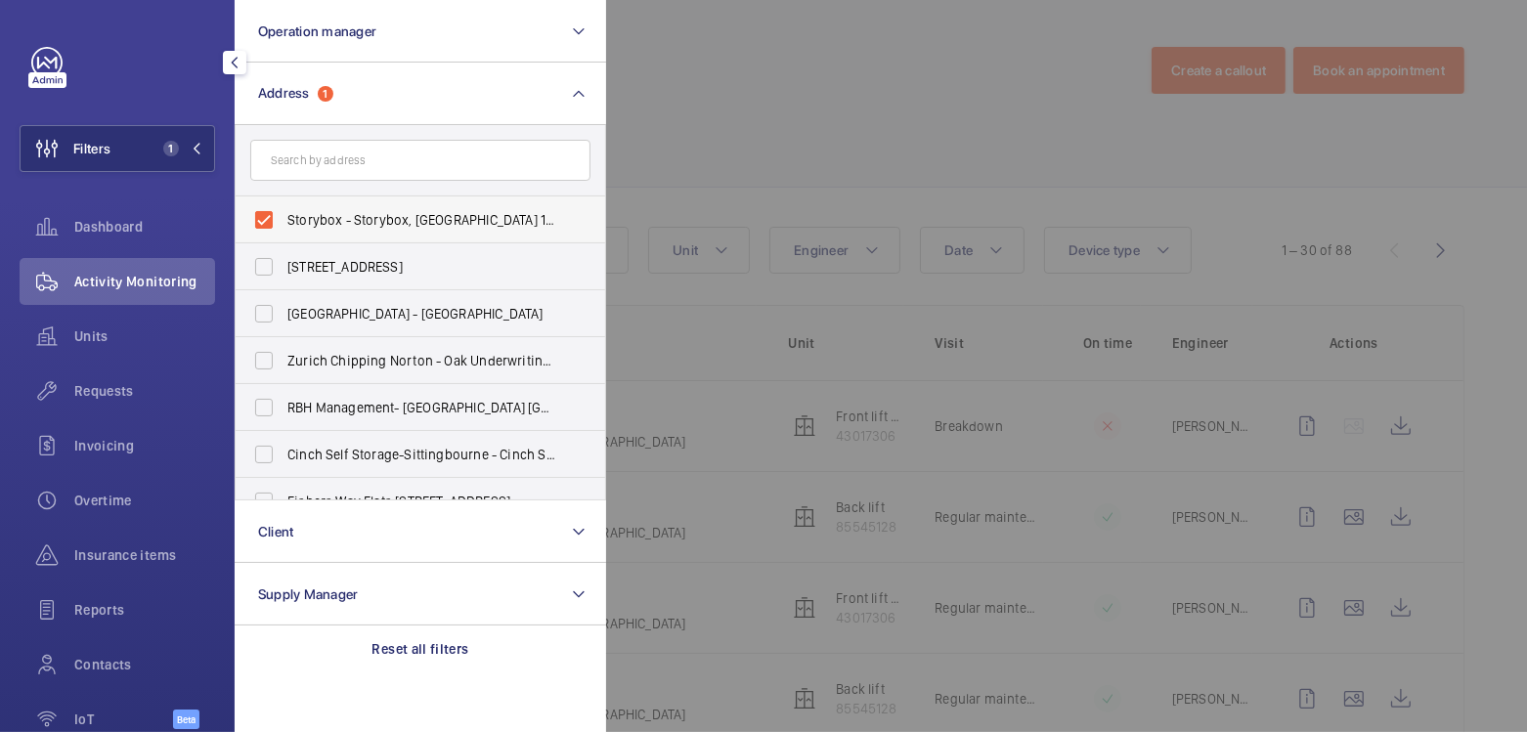
click at [320, 208] on label "Storybox - Storybox, [GEOGRAPHIC_DATA] 1DF" at bounding box center [406, 220] width 340 height 47
click at [284, 208] on input "Storybox - Storybox, [GEOGRAPHIC_DATA] 1DF" at bounding box center [263, 219] width 39 height 39
checkbox input "false"
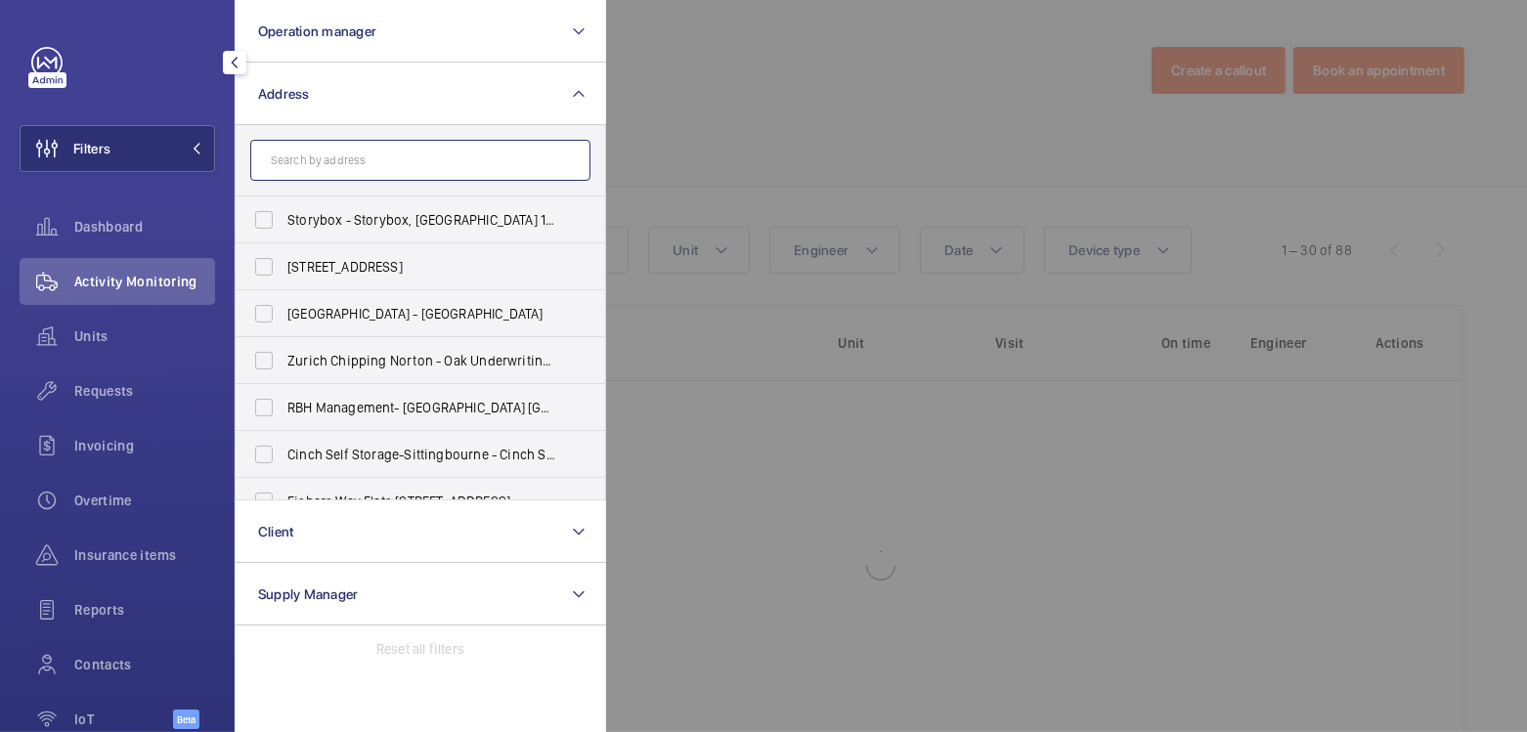
click at [331, 171] on input "text" at bounding box center [420, 160] width 340 height 41
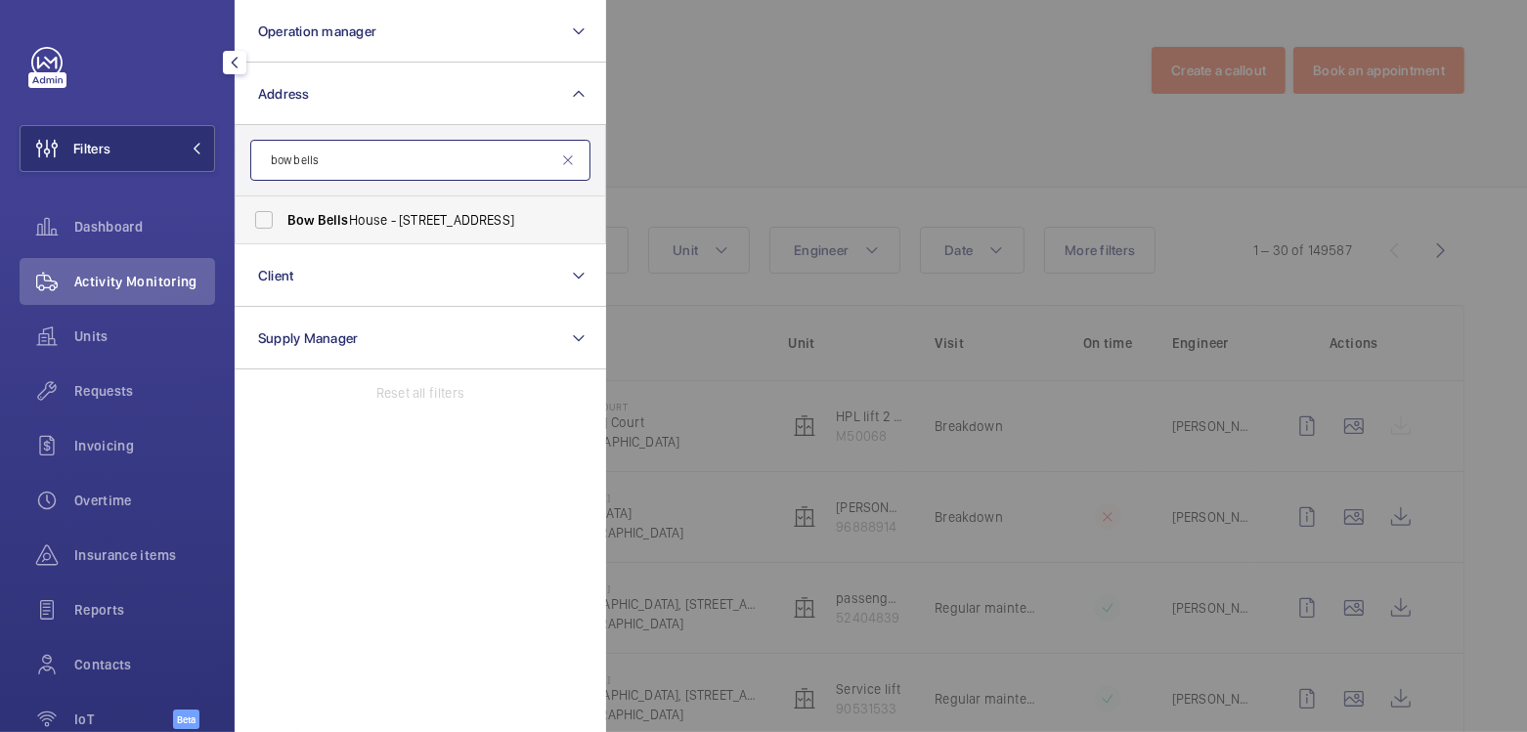
type input "bow bells"
click at [353, 225] on span "Bow Bells House - [STREET_ADDRESS]" at bounding box center [421, 220] width 269 height 20
click at [284, 225] on input "Bow Bells House - [STREET_ADDRESS]" at bounding box center [263, 219] width 39 height 39
checkbox input "true"
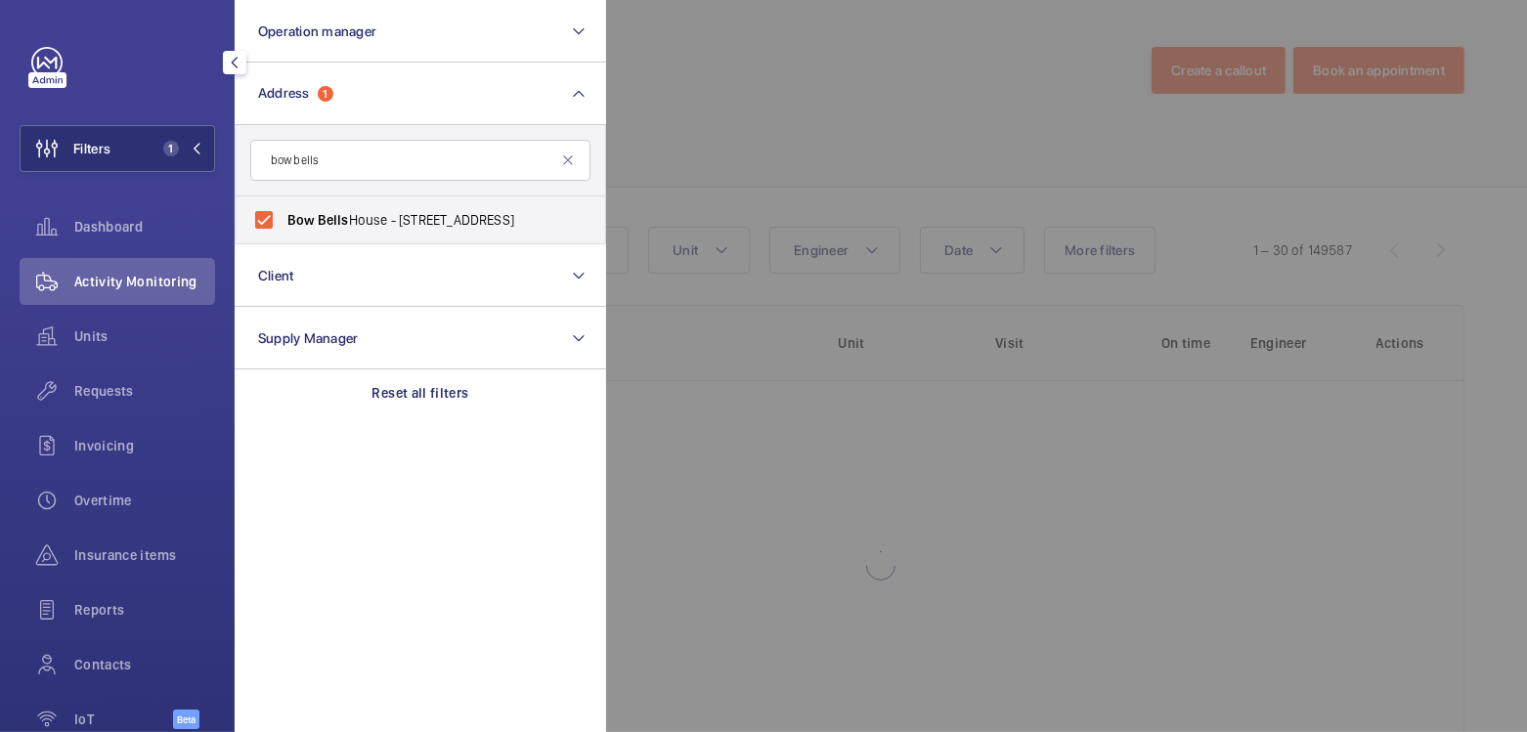
click at [723, 157] on div at bounding box center [1369, 366] width 1527 height 732
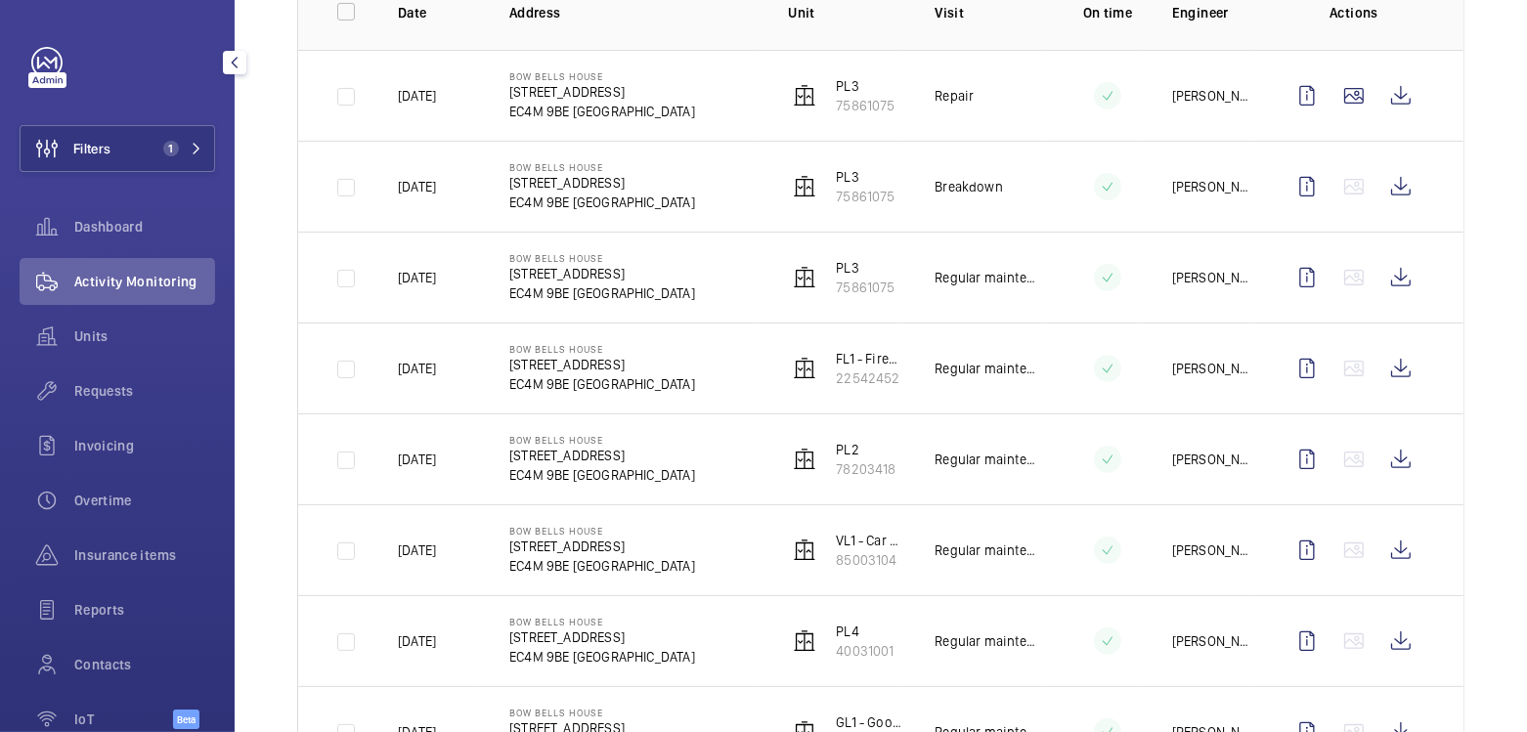
scroll to position [106, 0]
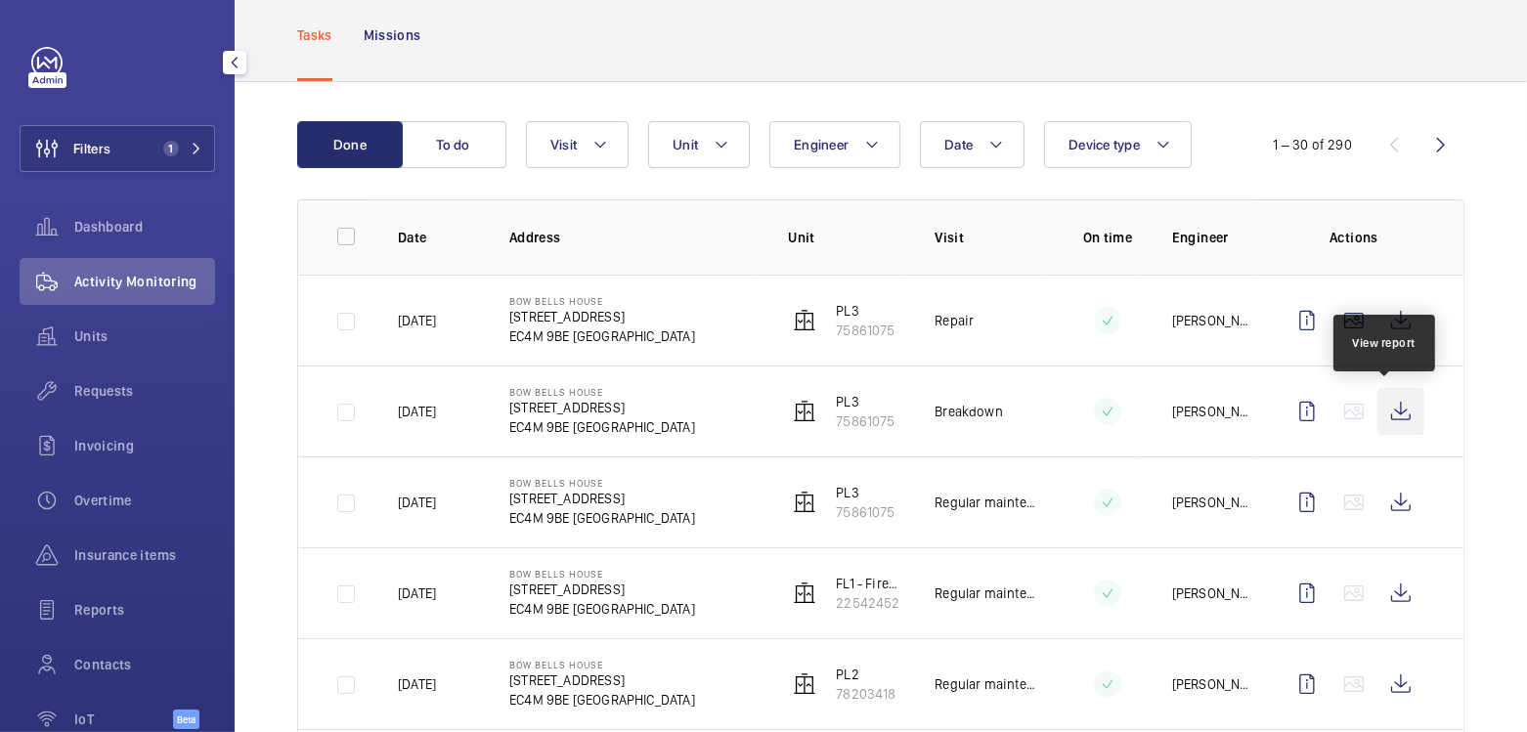
click at [1396, 407] on wm-front-icon-button at bounding box center [1401, 411] width 47 height 47
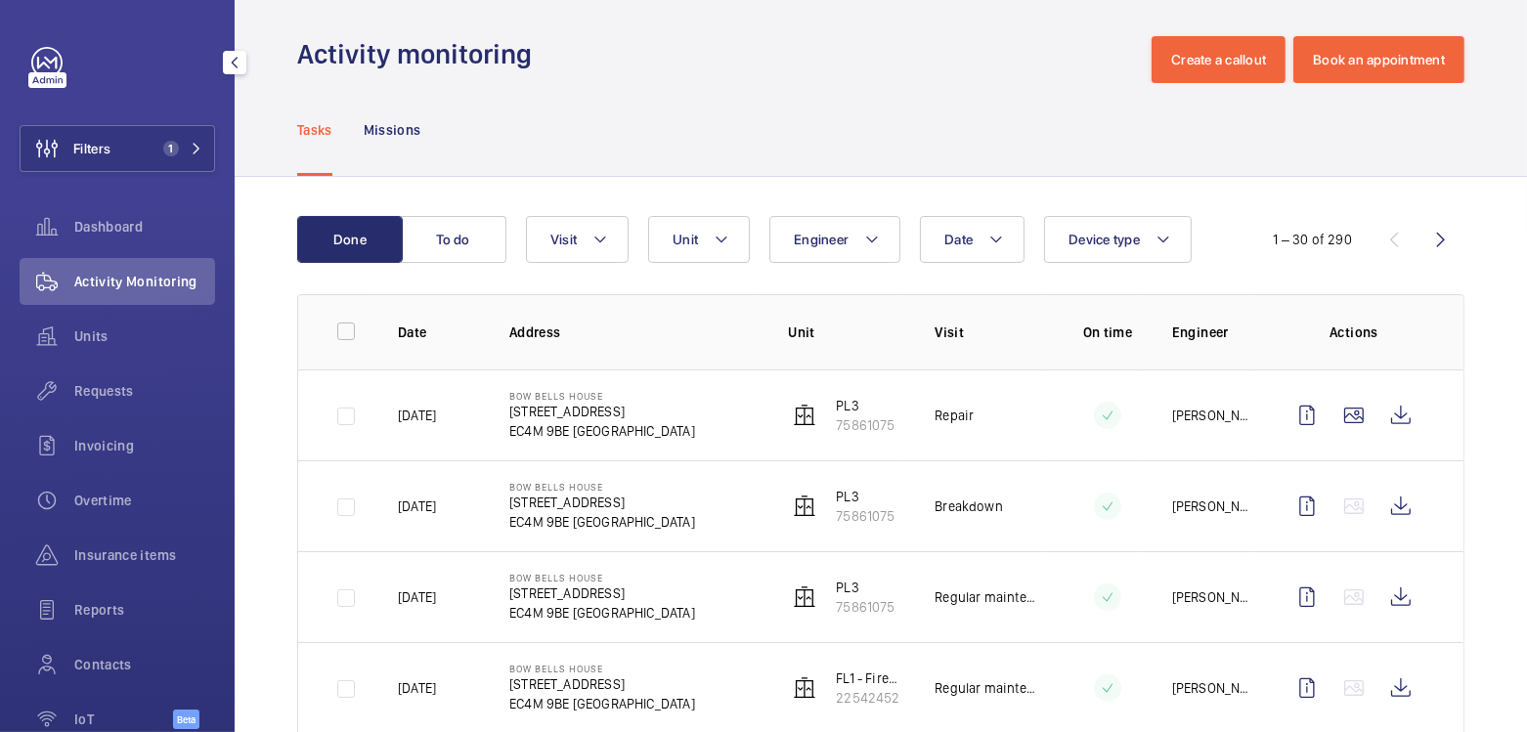
scroll to position [0, 0]
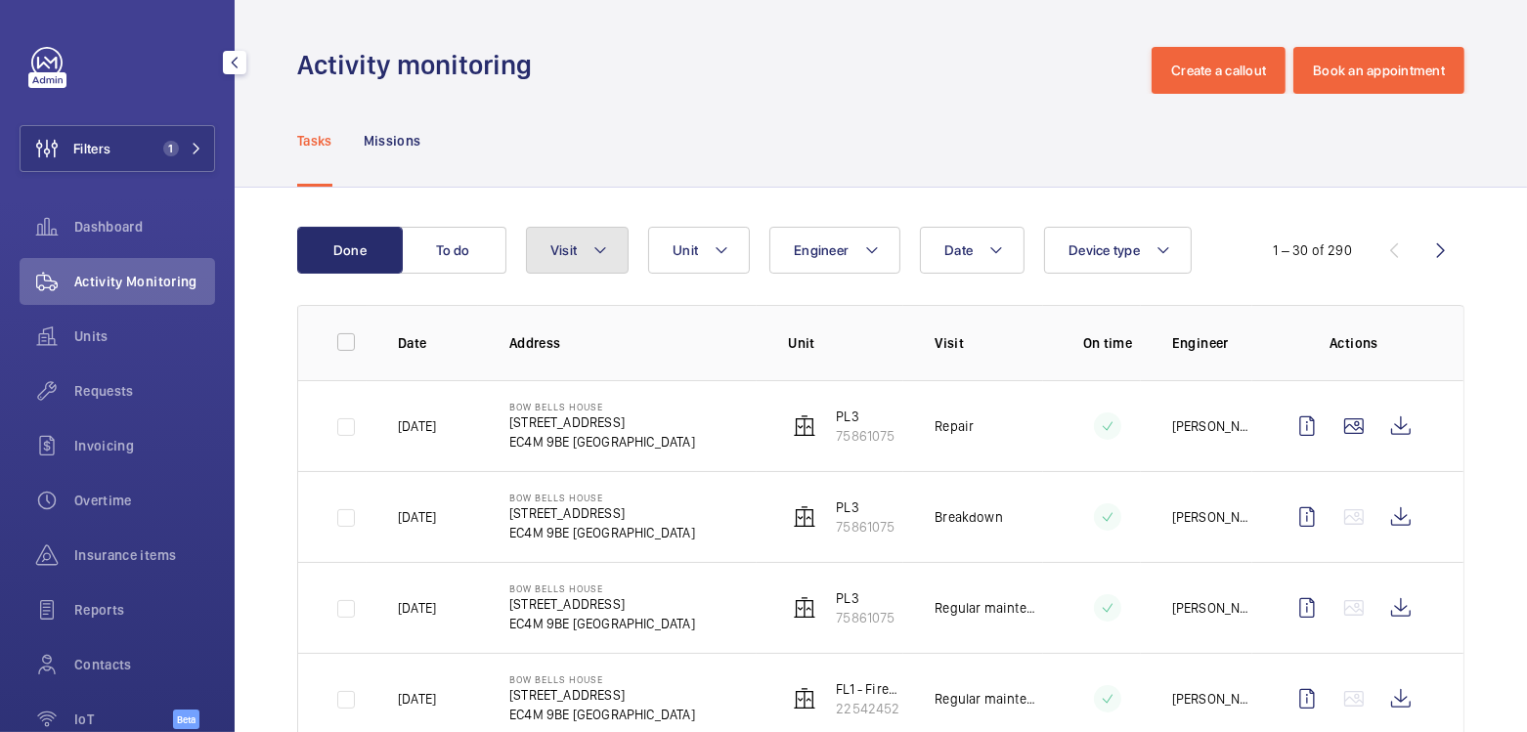
click at [595, 256] on mat-icon at bounding box center [601, 250] width 16 height 23
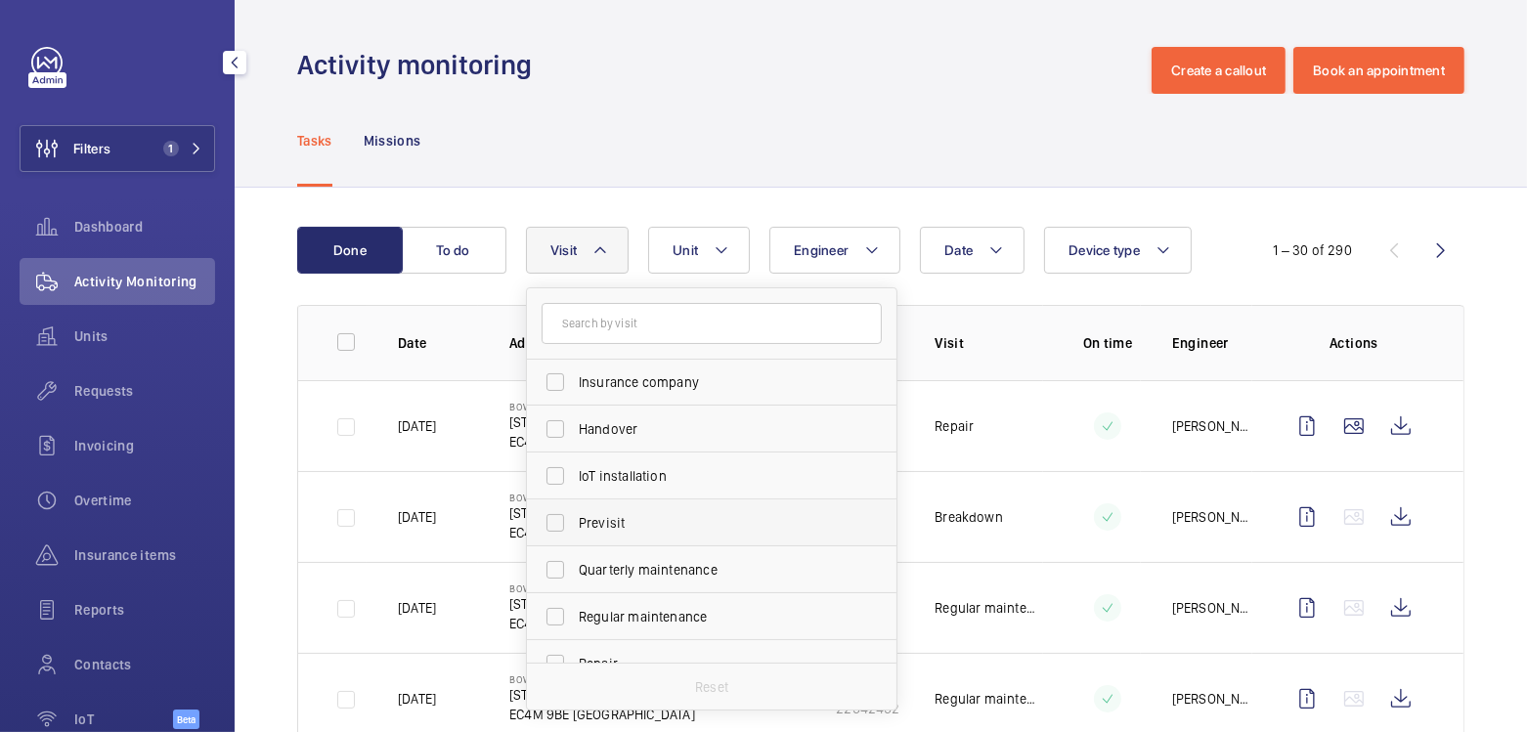
scroll to position [144, 0]
click at [724, 608] on span "Regular maintenance" at bounding box center [713, 615] width 269 height 20
click at [575, 608] on input "Regular maintenance" at bounding box center [555, 614] width 39 height 39
checkbox input "true"
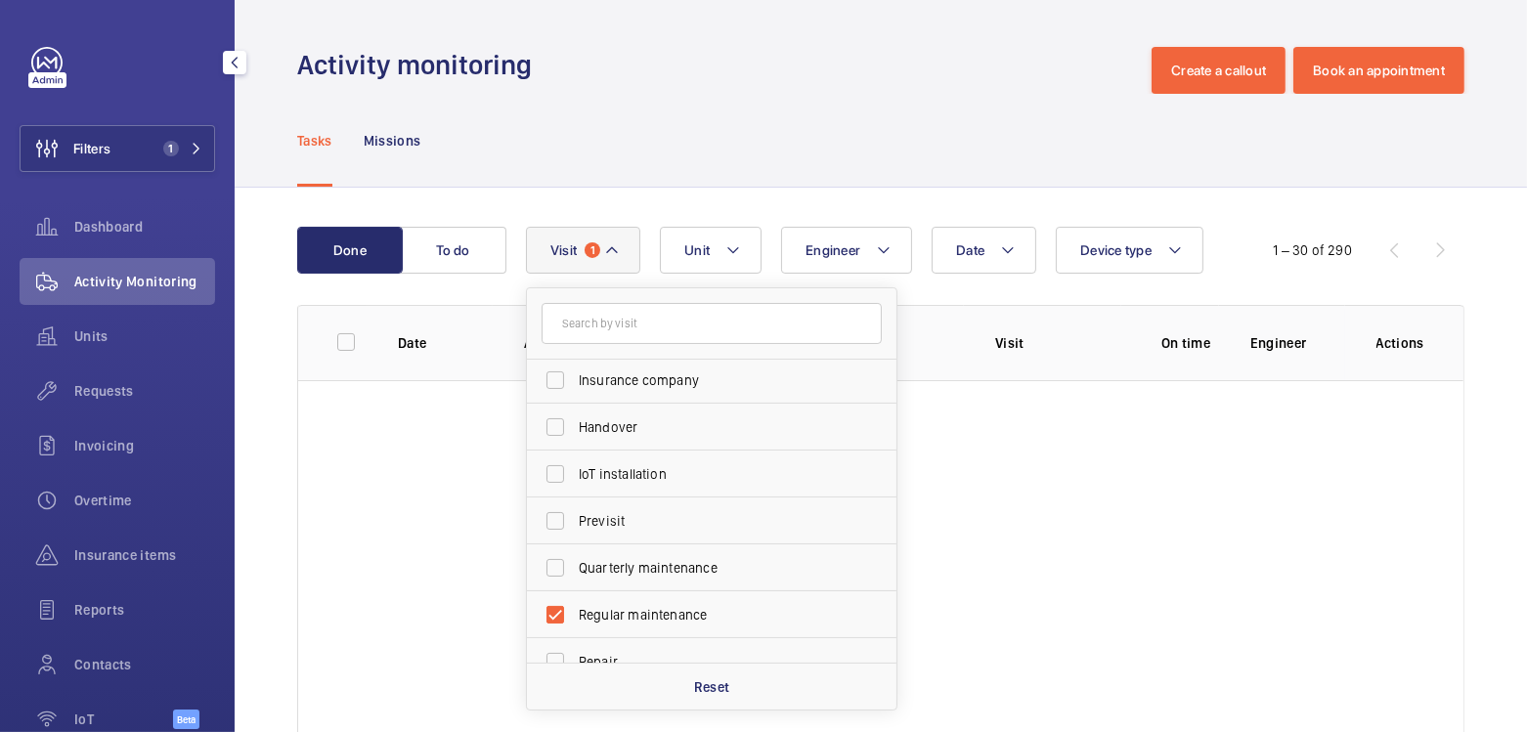
click at [880, 123] on div "Tasks Missions" at bounding box center [881, 140] width 1168 height 93
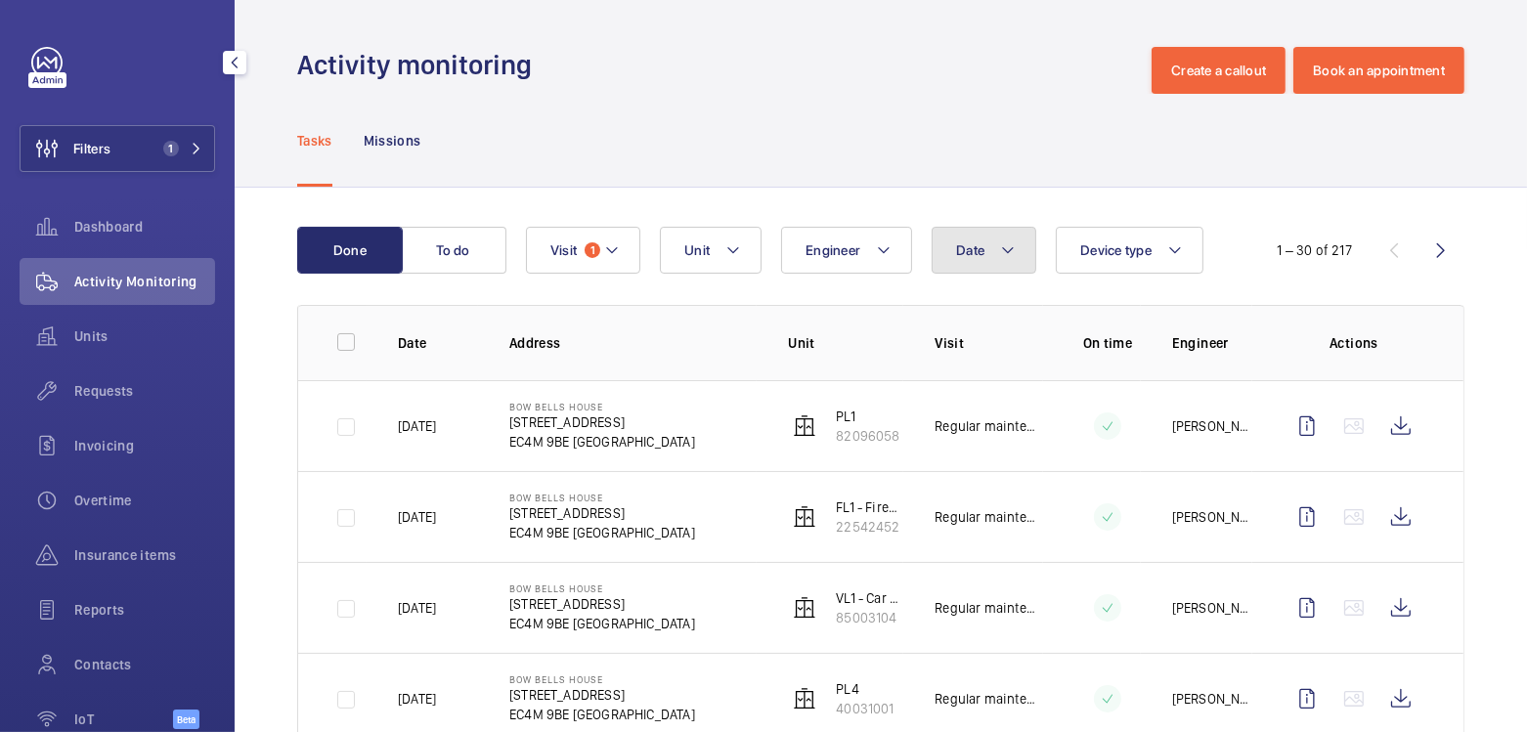
click at [992, 261] on button "Date" at bounding box center [984, 250] width 105 height 47
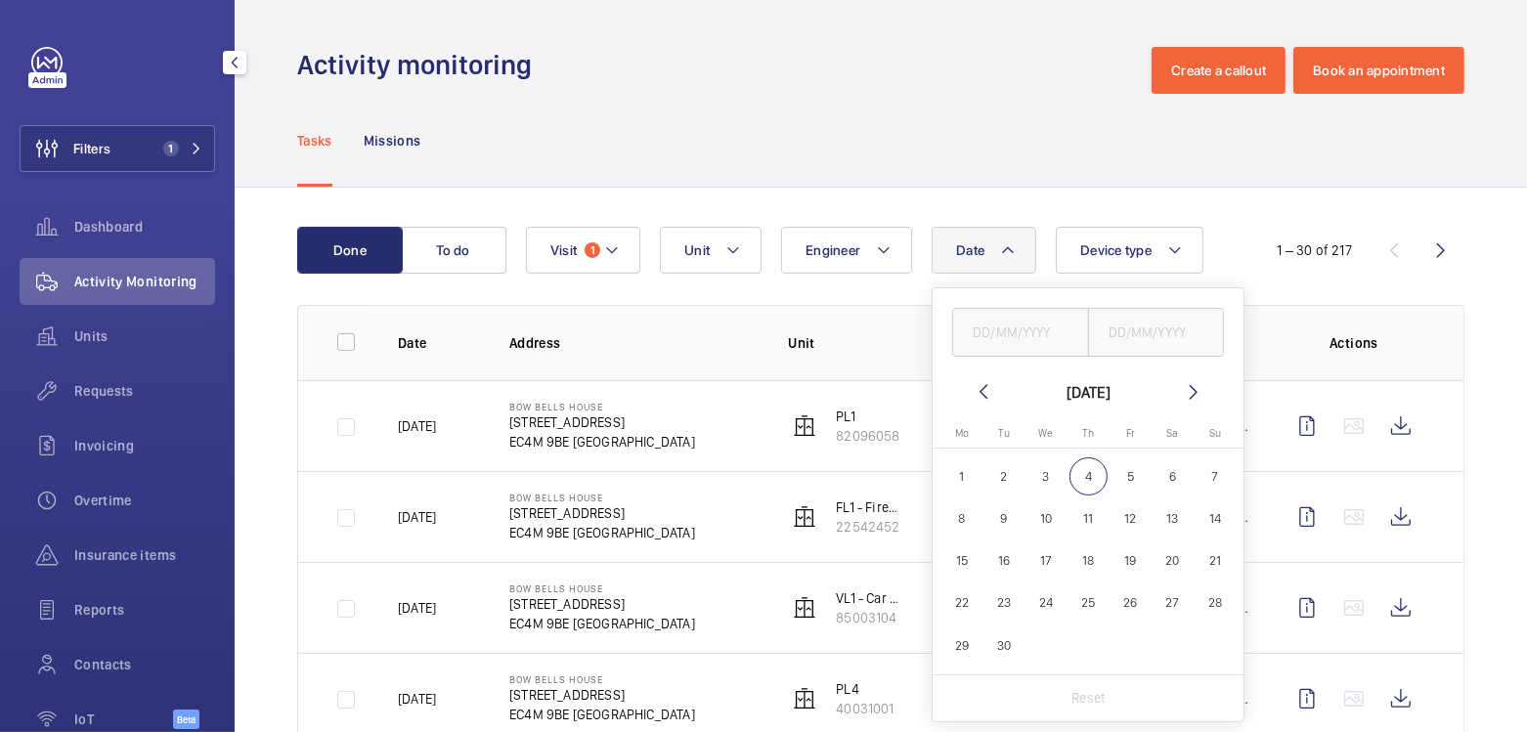
click at [1053, 473] on span "3" at bounding box center [1047, 477] width 38 height 38
type input "[DATE]"
click at [1165, 326] on input "text" at bounding box center [1156, 332] width 137 height 49
click at [1042, 473] on span "3" at bounding box center [1047, 477] width 38 height 38
type input "[DATE]"
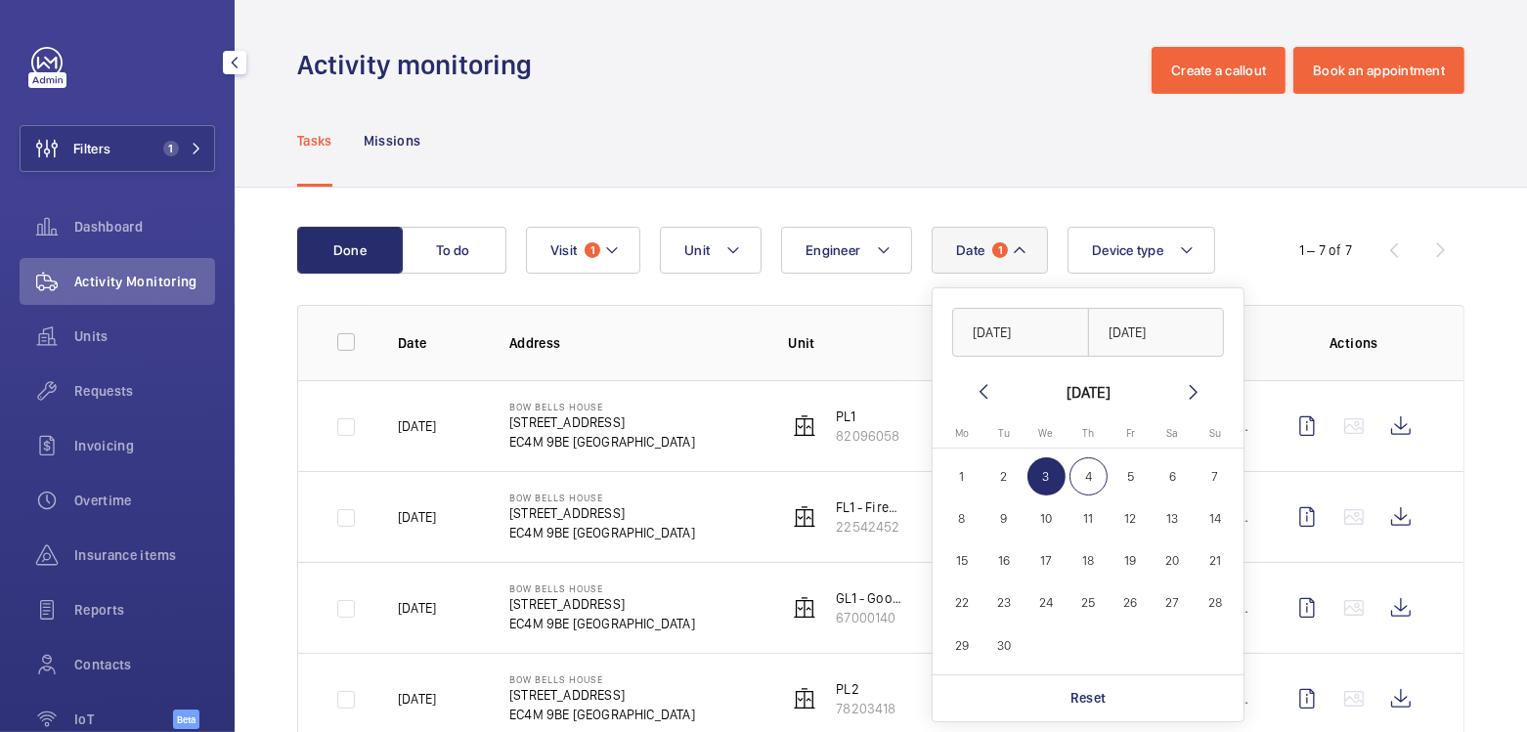
click at [922, 135] on div "Tasks Missions" at bounding box center [881, 140] width 1168 height 93
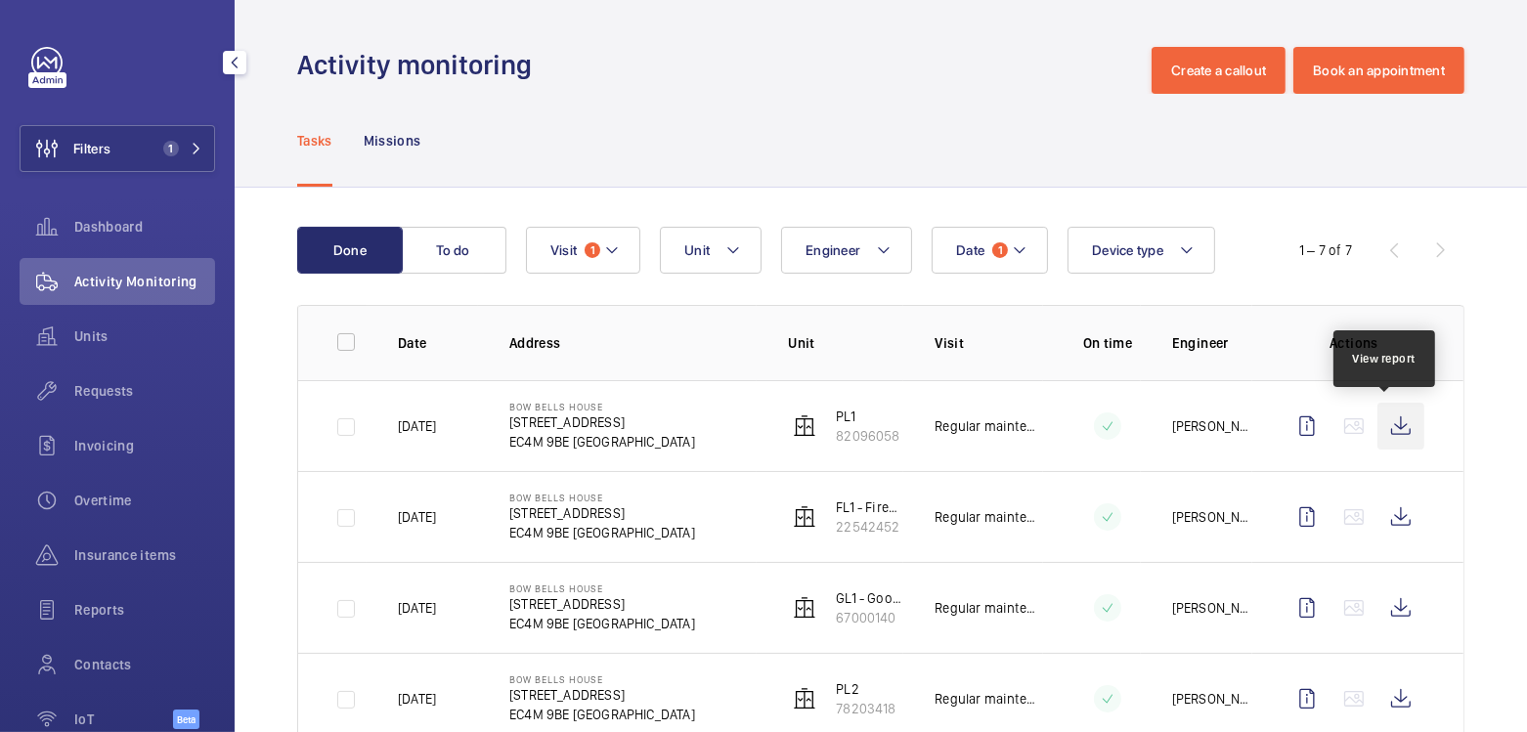
click at [1397, 434] on wm-front-icon-button at bounding box center [1401, 426] width 47 height 47
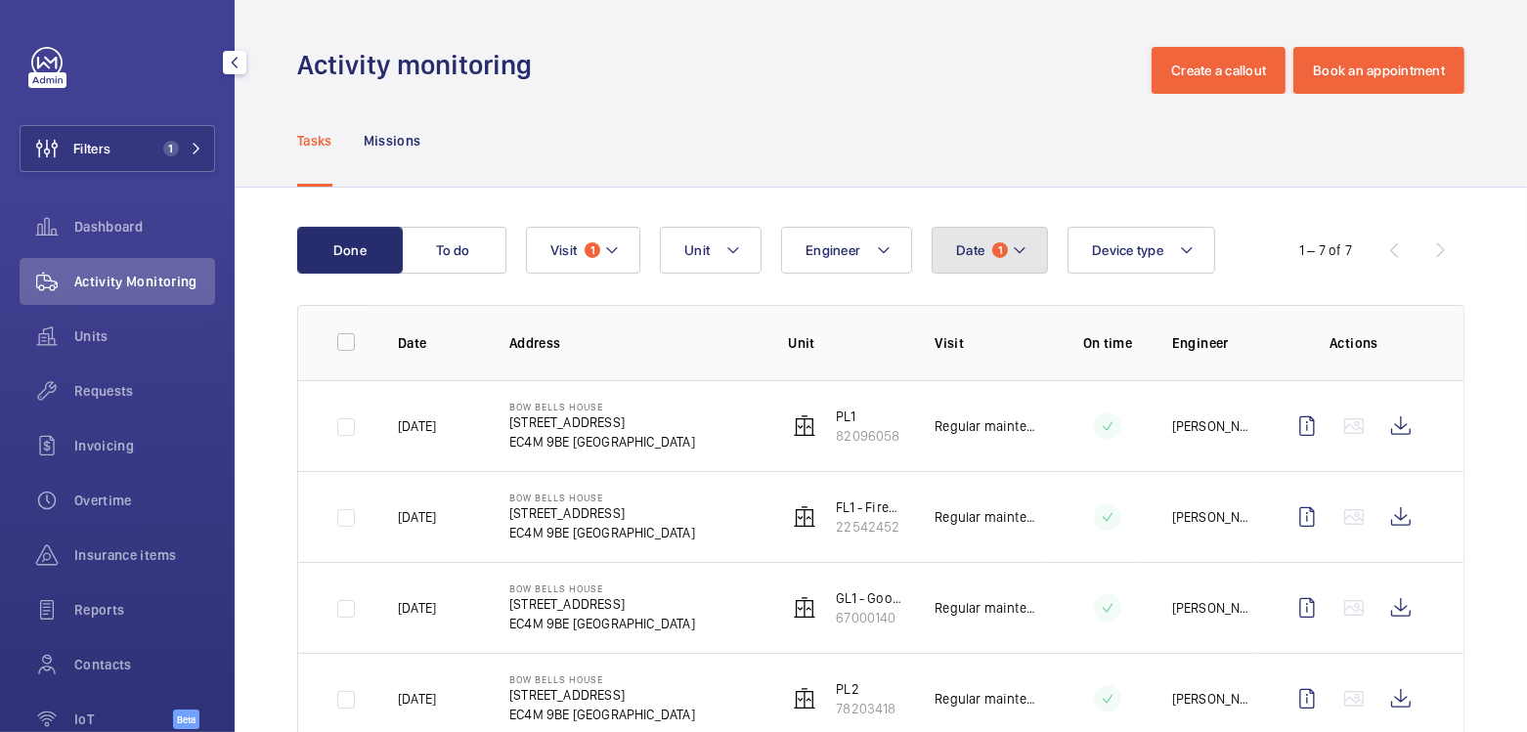
click at [984, 255] on button "Date 1" at bounding box center [990, 250] width 116 height 47
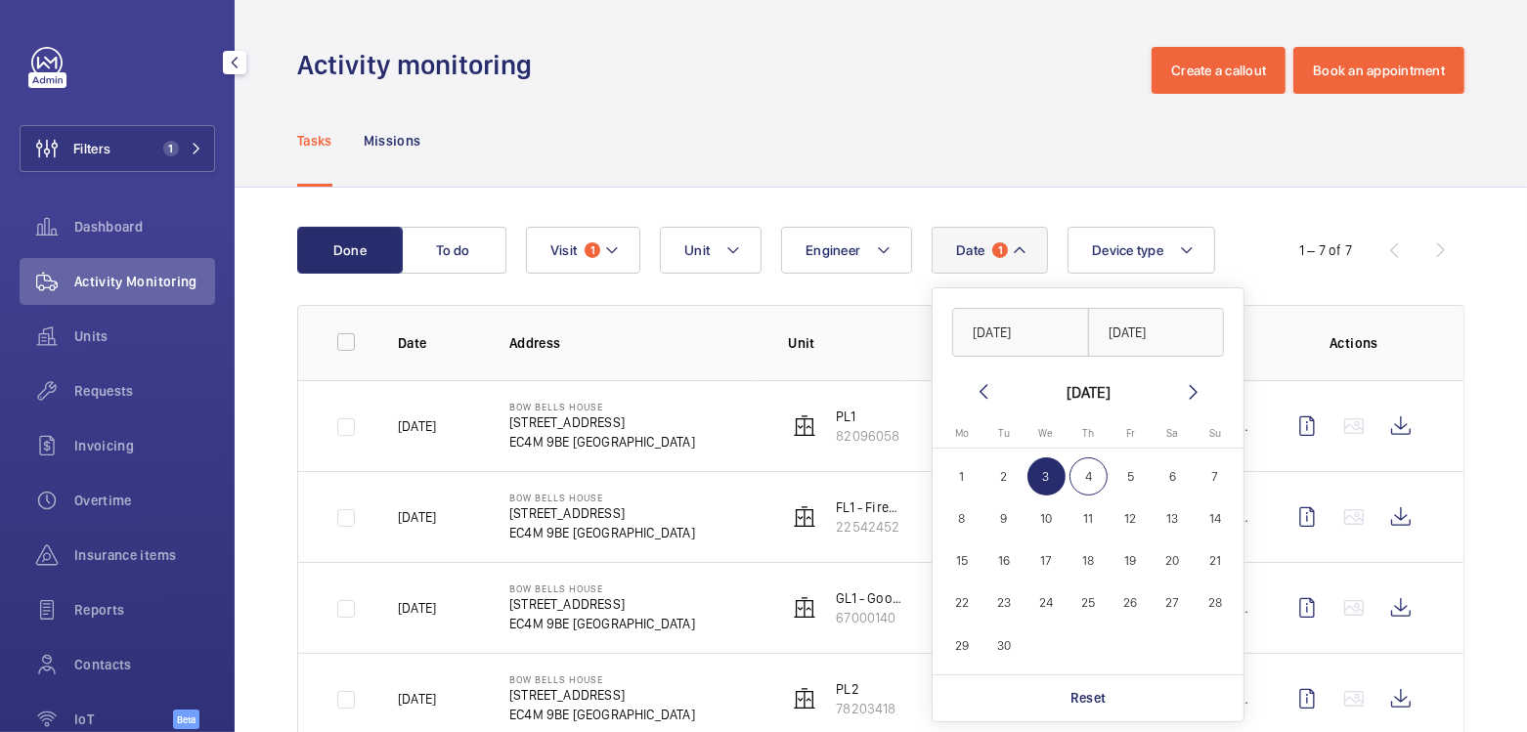
drag, startPoint x: 1108, startPoint y: 711, endPoint x: 1074, endPoint y: 657, distance: 63.7
click at [1108, 710] on div "Reset" at bounding box center [1088, 698] width 311 height 47
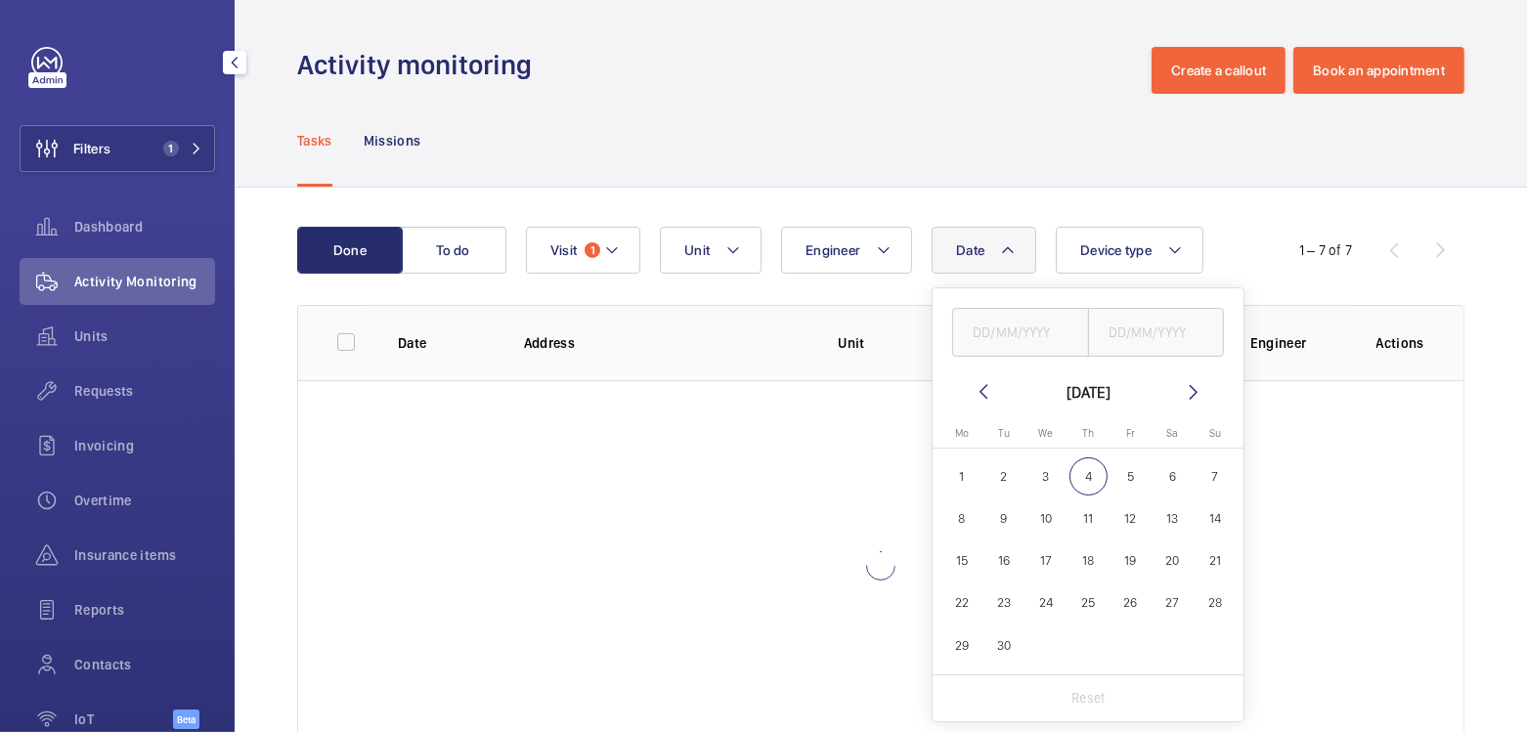
click at [559, 226] on div "Done To do Date [DATE] [DATE] Mo [DATE] Tu [DATE] We [DATE] Th [DATE] Fr [DATE]…" at bounding box center [881, 493] width 1293 height 611
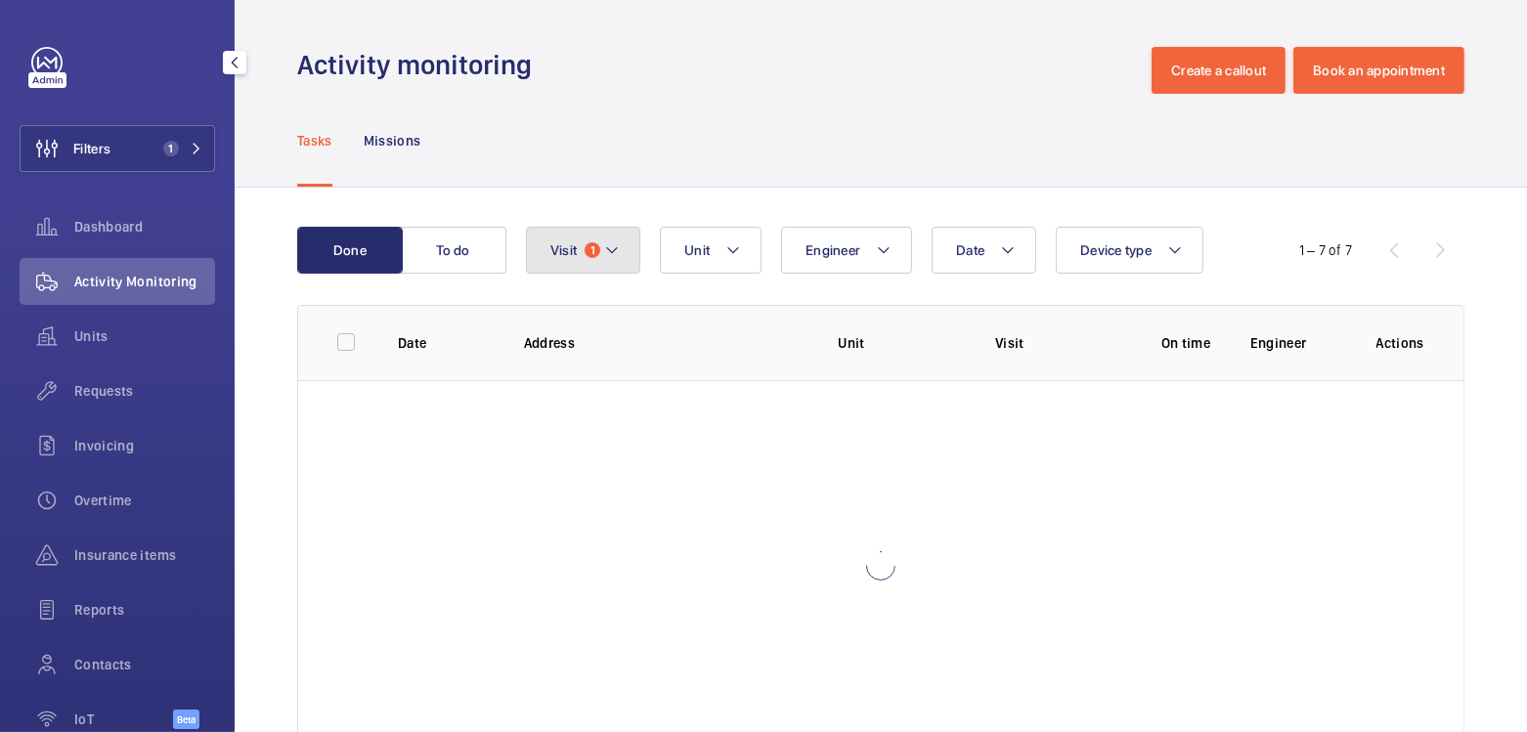
click at [573, 251] on span "Visit" at bounding box center [564, 251] width 26 height 16
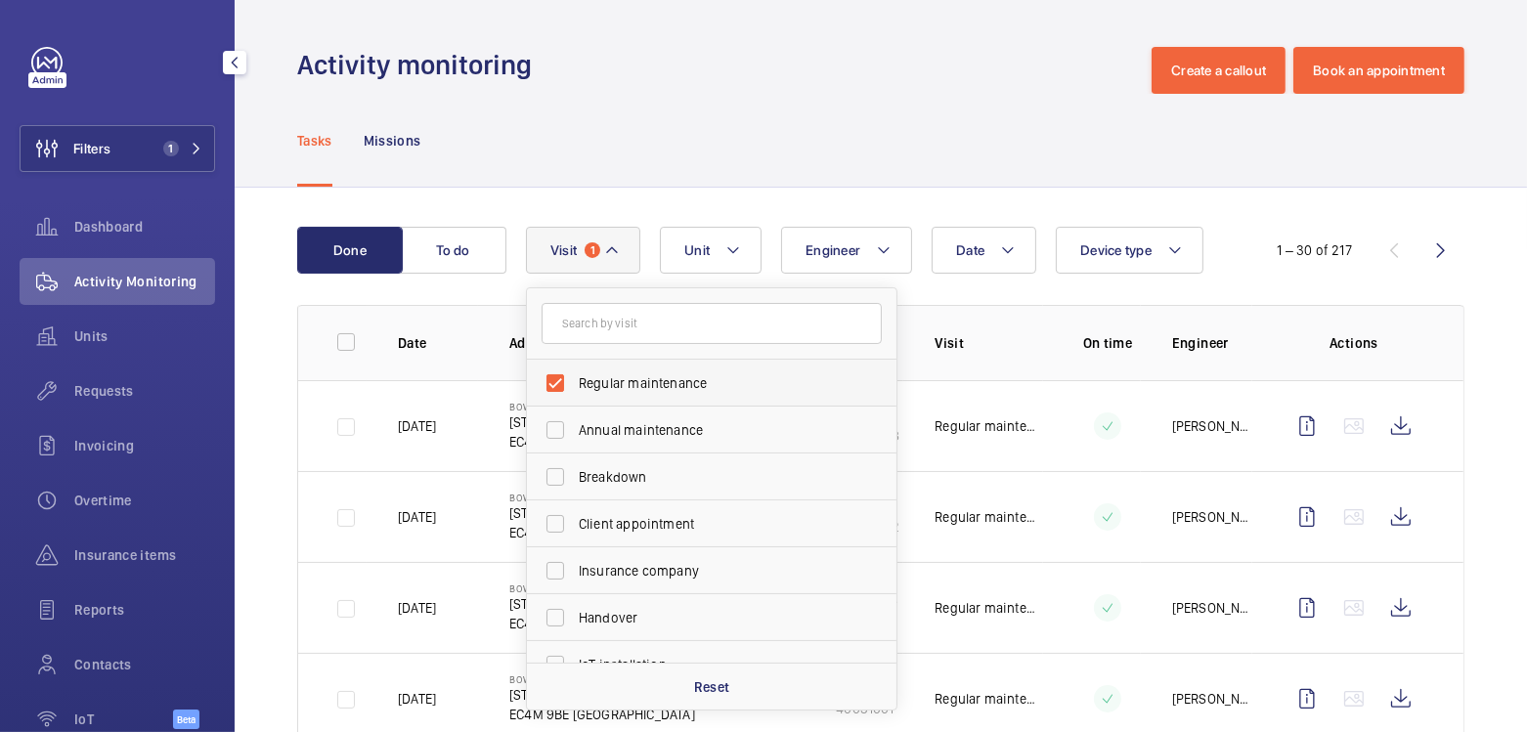
click at [692, 385] on span "Regular maintenance" at bounding box center [713, 384] width 269 height 20
click at [575, 385] on input "Regular maintenance" at bounding box center [555, 383] width 39 height 39
checkbox input "false"
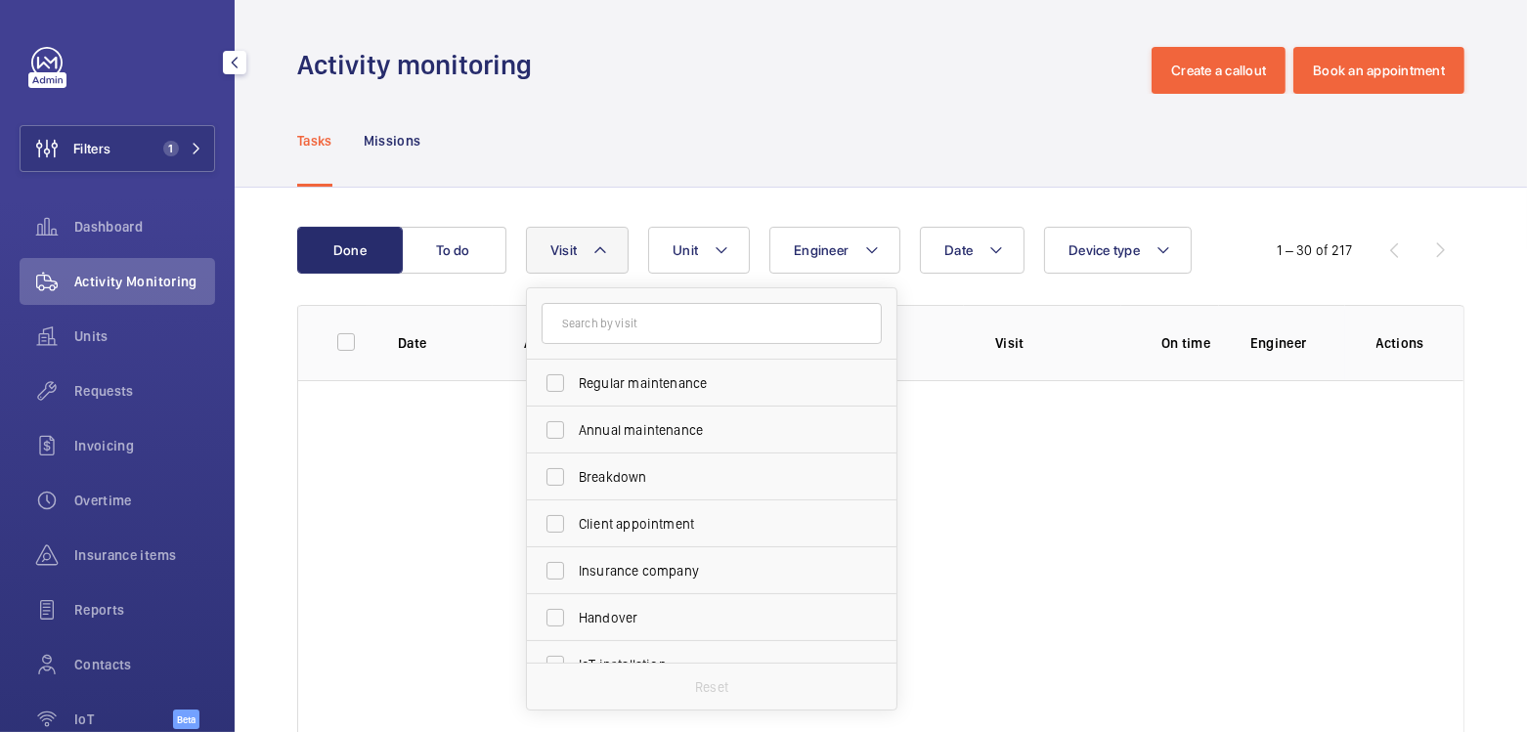
click at [659, 148] on div "Tasks Missions" at bounding box center [881, 140] width 1168 height 93
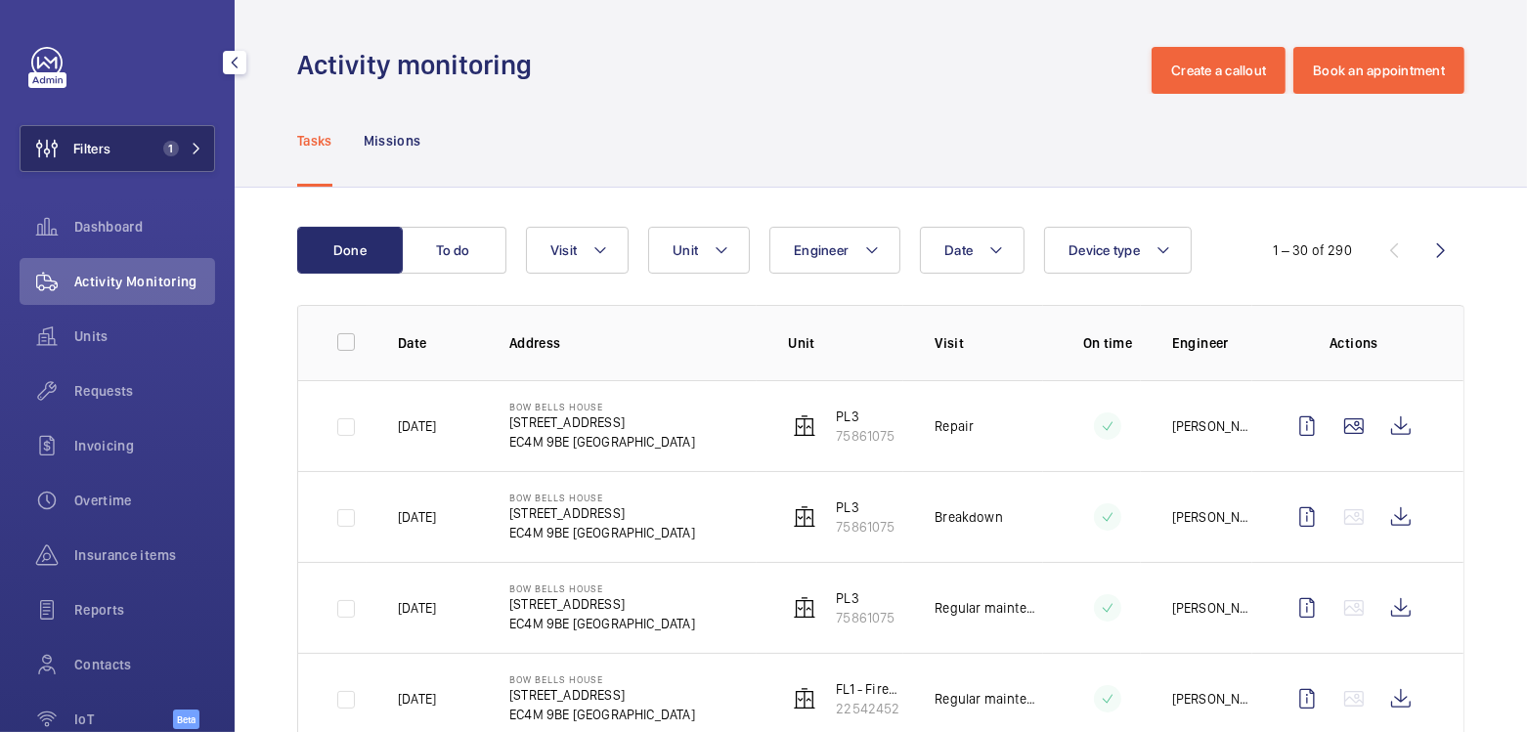
click at [78, 150] on span "Filters" at bounding box center [91, 149] width 37 height 20
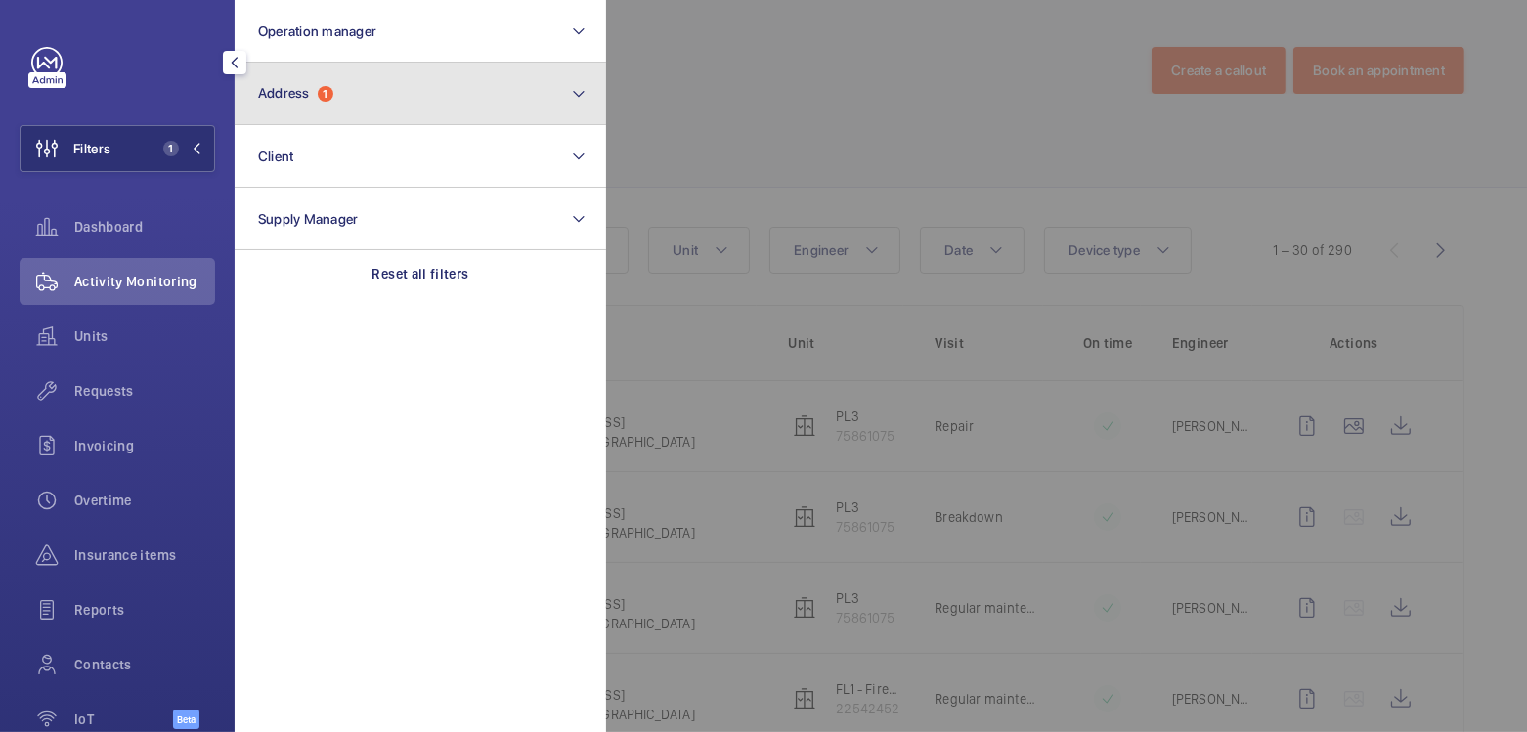
click at [312, 123] on button "Address 1" at bounding box center [421, 94] width 372 height 63
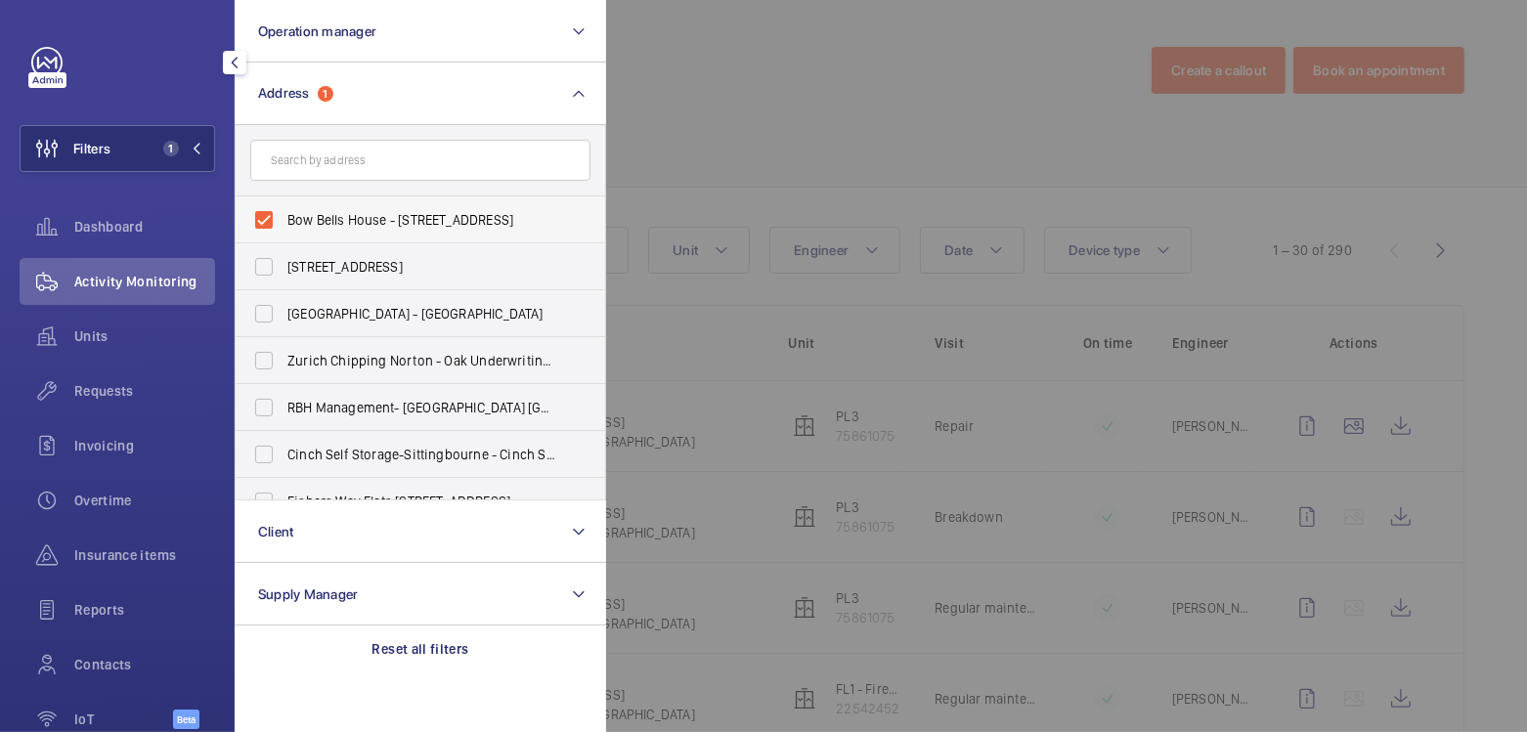
click at [327, 230] on label "Bow Bells House - [STREET_ADDRESS]" at bounding box center [406, 220] width 340 height 47
click at [284, 230] on input "Bow Bells House - [STREET_ADDRESS]" at bounding box center [263, 219] width 39 height 39
checkbox input "false"
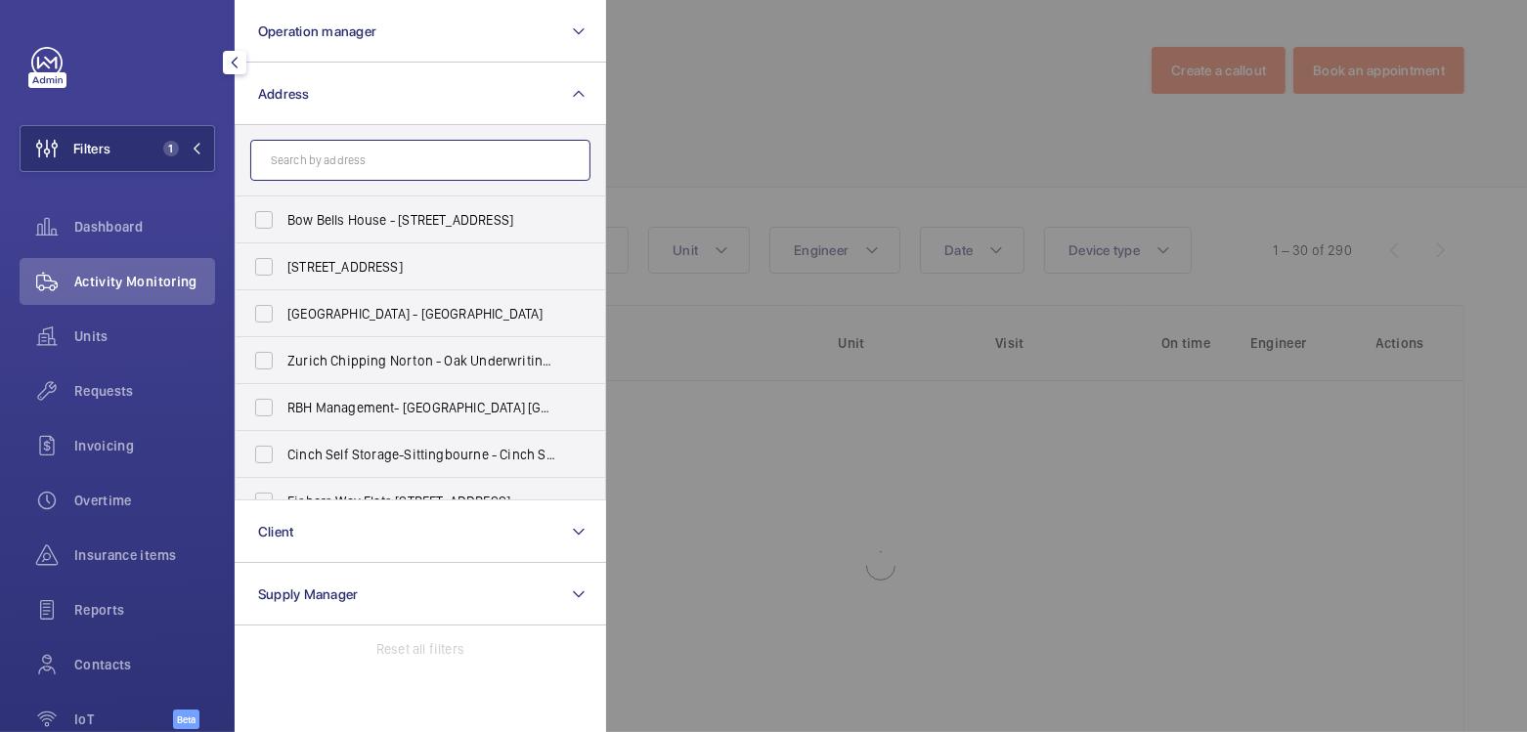
click at [335, 176] on input "text" at bounding box center [420, 160] width 340 height 41
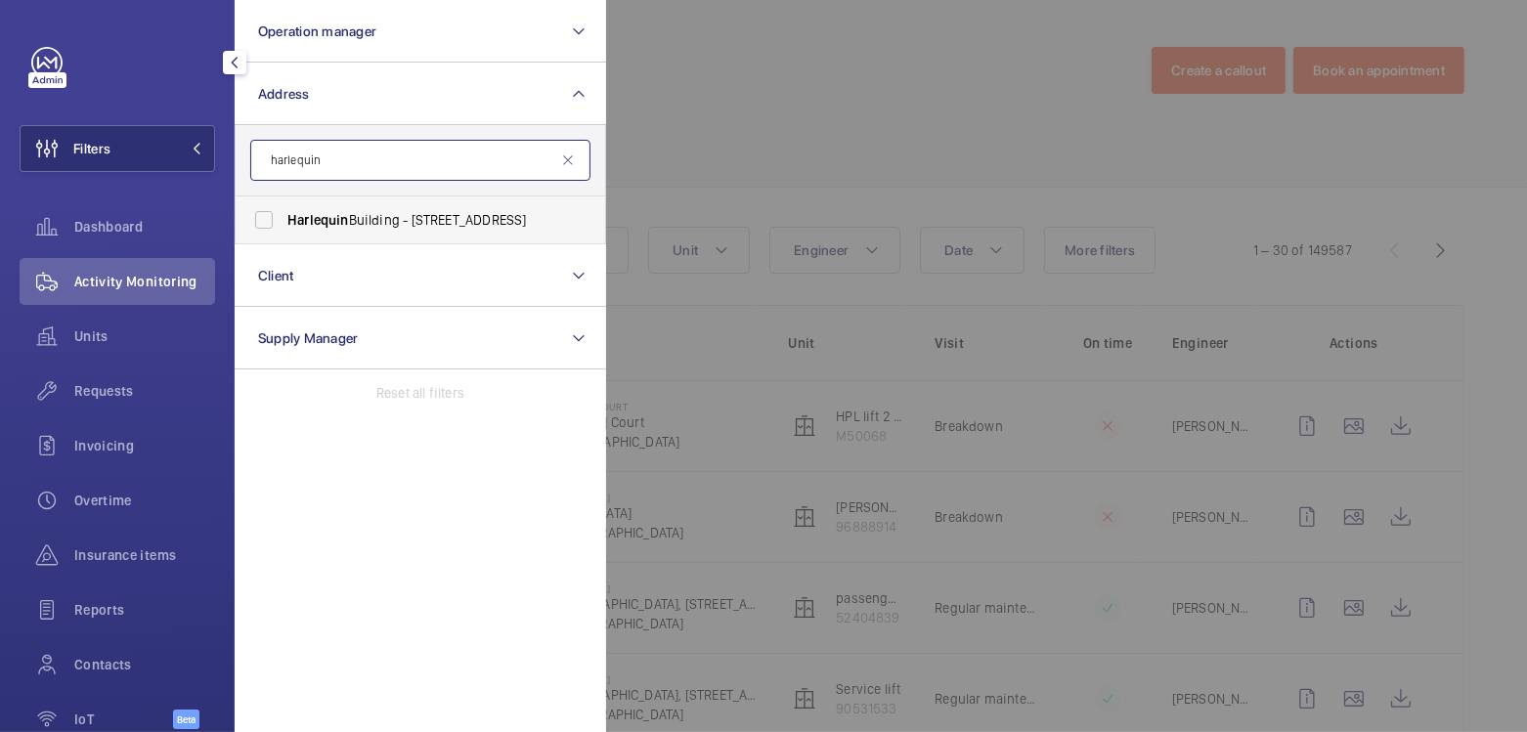
type input "harlequin"
click at [402, 210] on span "[GEOGRAPHIC_DATA] - [STREET_ADDRESS]" at bounding box center [421, 220] width 269 height 20
click at [284, 209] on input "[GEOGRAPHIC_DATA] - [STREET_ADDRESS]" at bounding box center [263, 219] width 39 height 39
checkbox input "true"
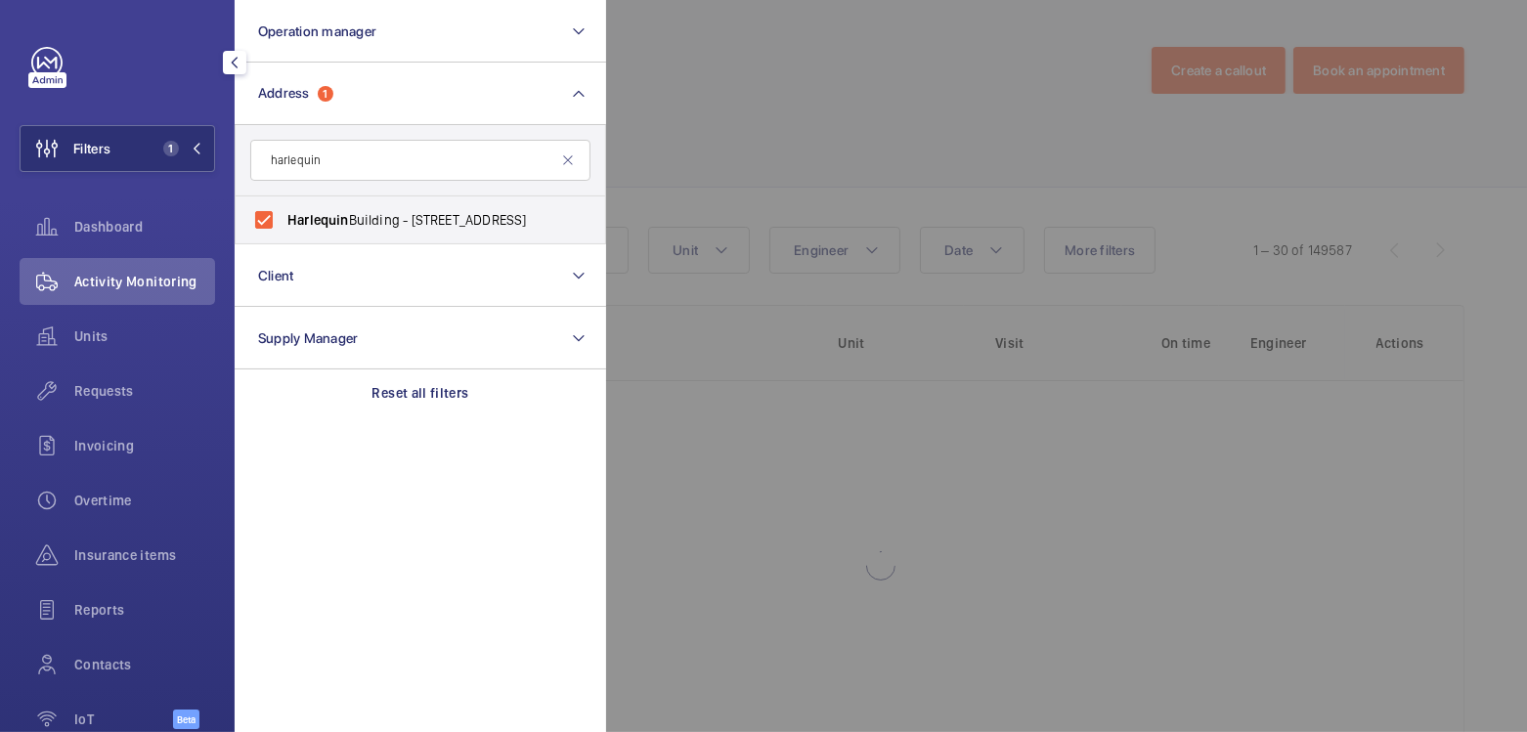
click at [726, 107] on div at bounding box center [1369, 366] width 1527 height 732
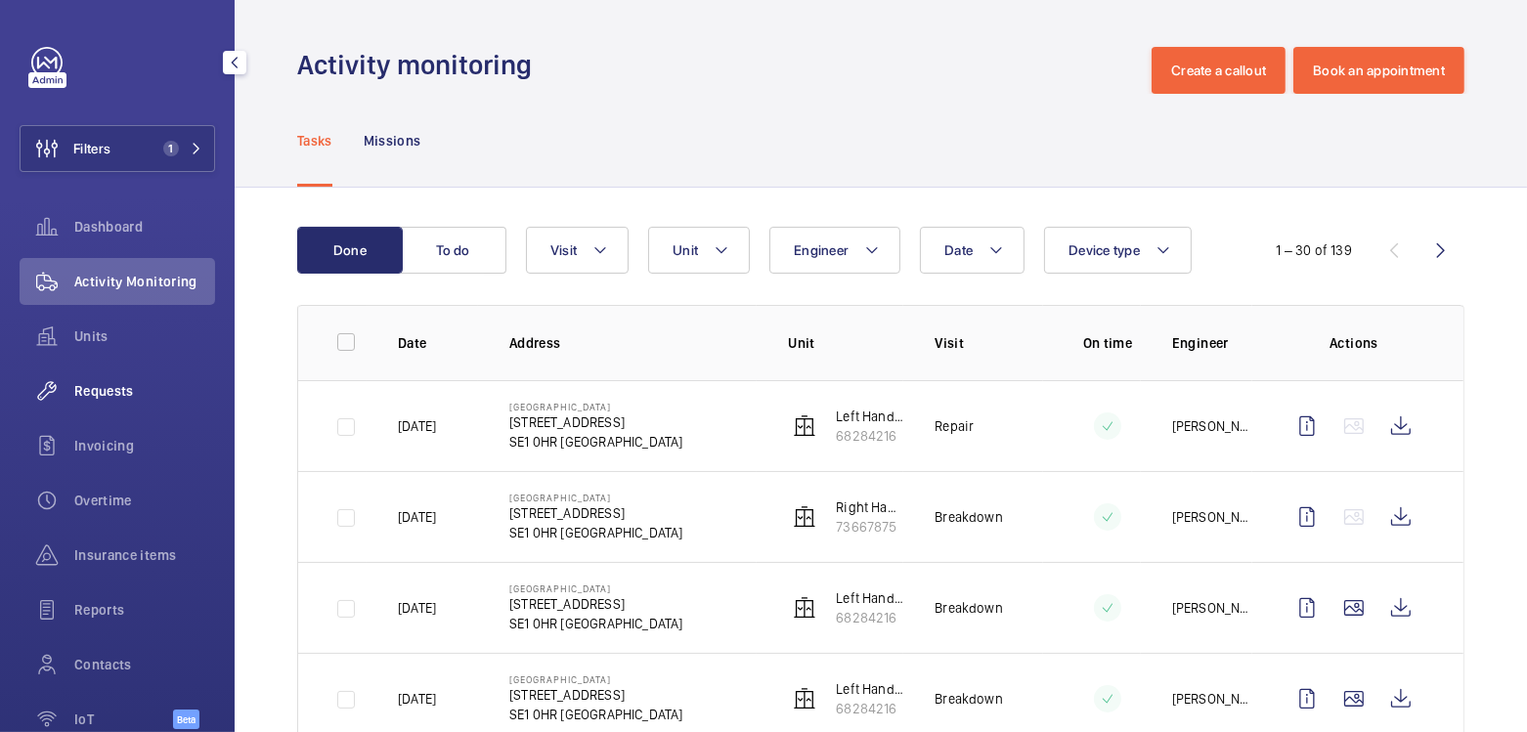
click at [106, 394] on span "Requests" at bounding box center [144, 391] width 141 height 20
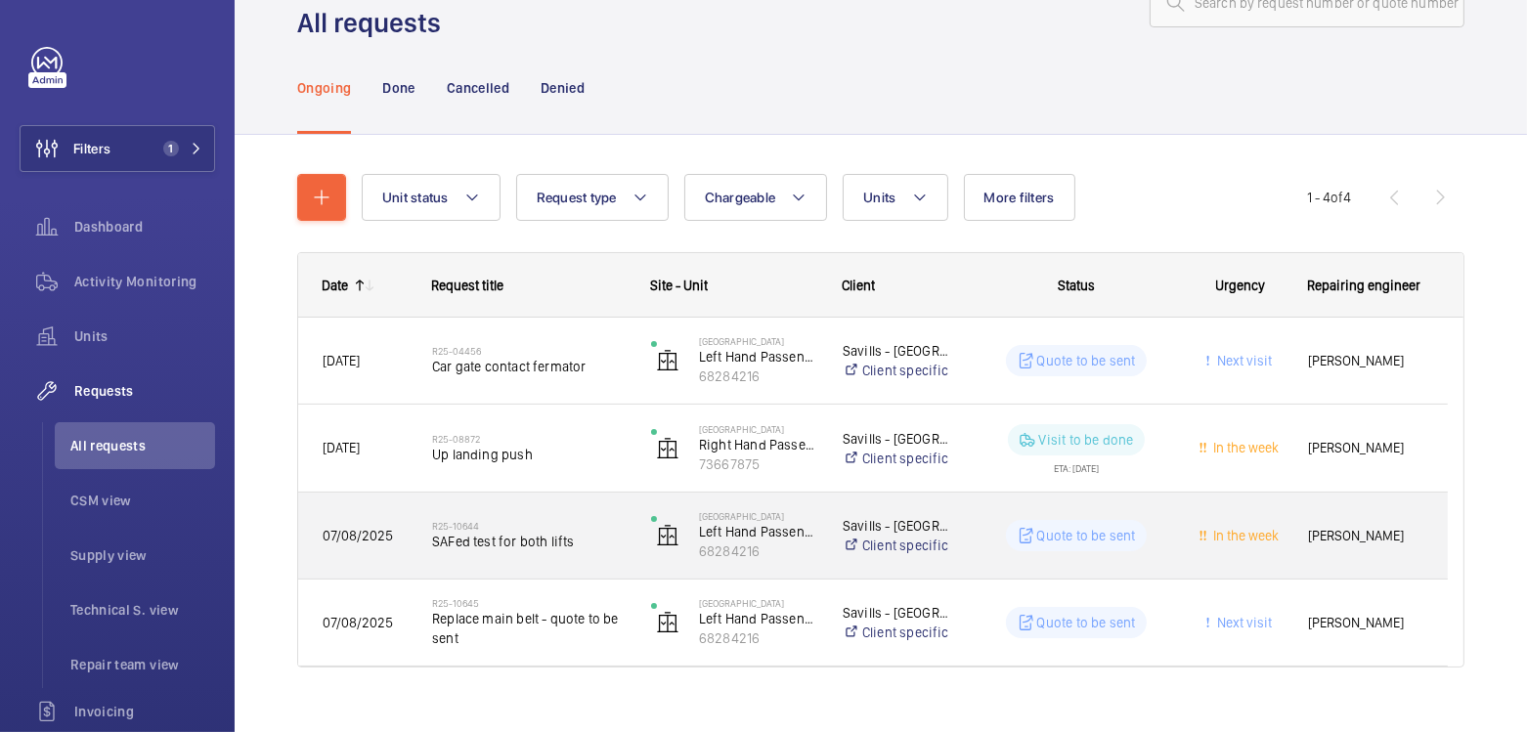
scroll to position [96, 0]
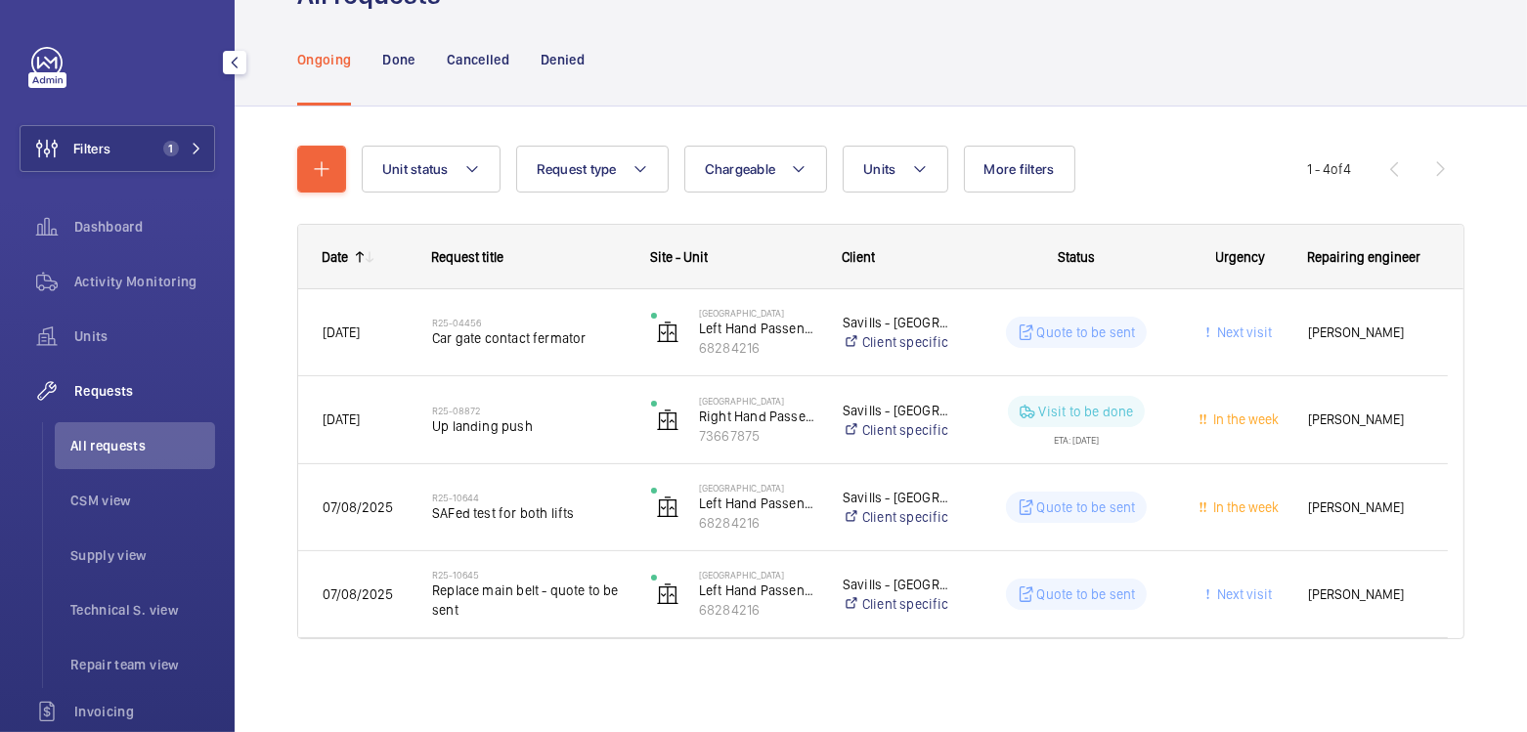
click at [137, 287] on span "Activity Monitoring" at bounding box center [144, 282] width 141 height 20
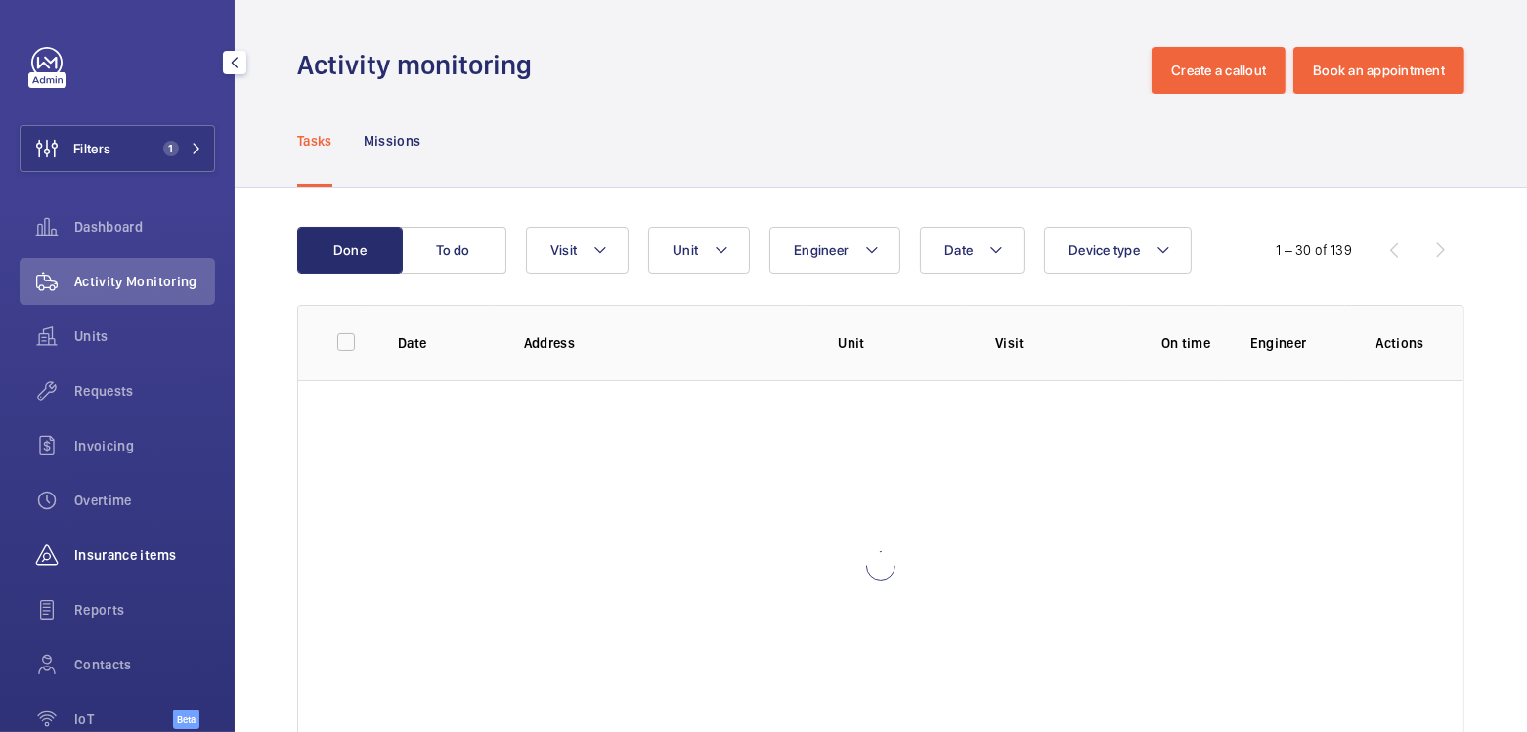
click at [148, 561] on span "Insurance items" at bounding box center [144, 556] width 141 height 20
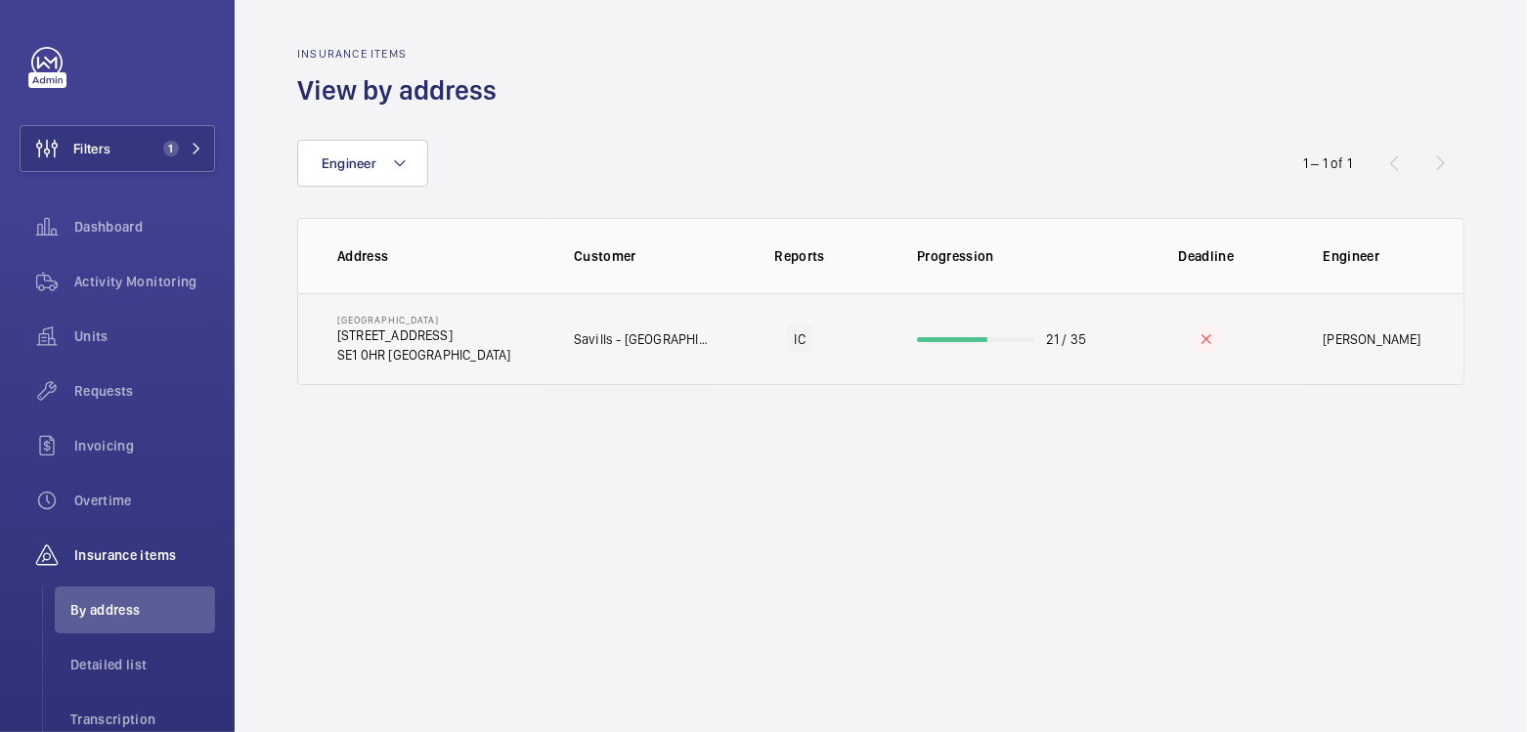
click at [1094, 337] on td "21 / 35" at bounding box center [1003, 339] width 235 height 92
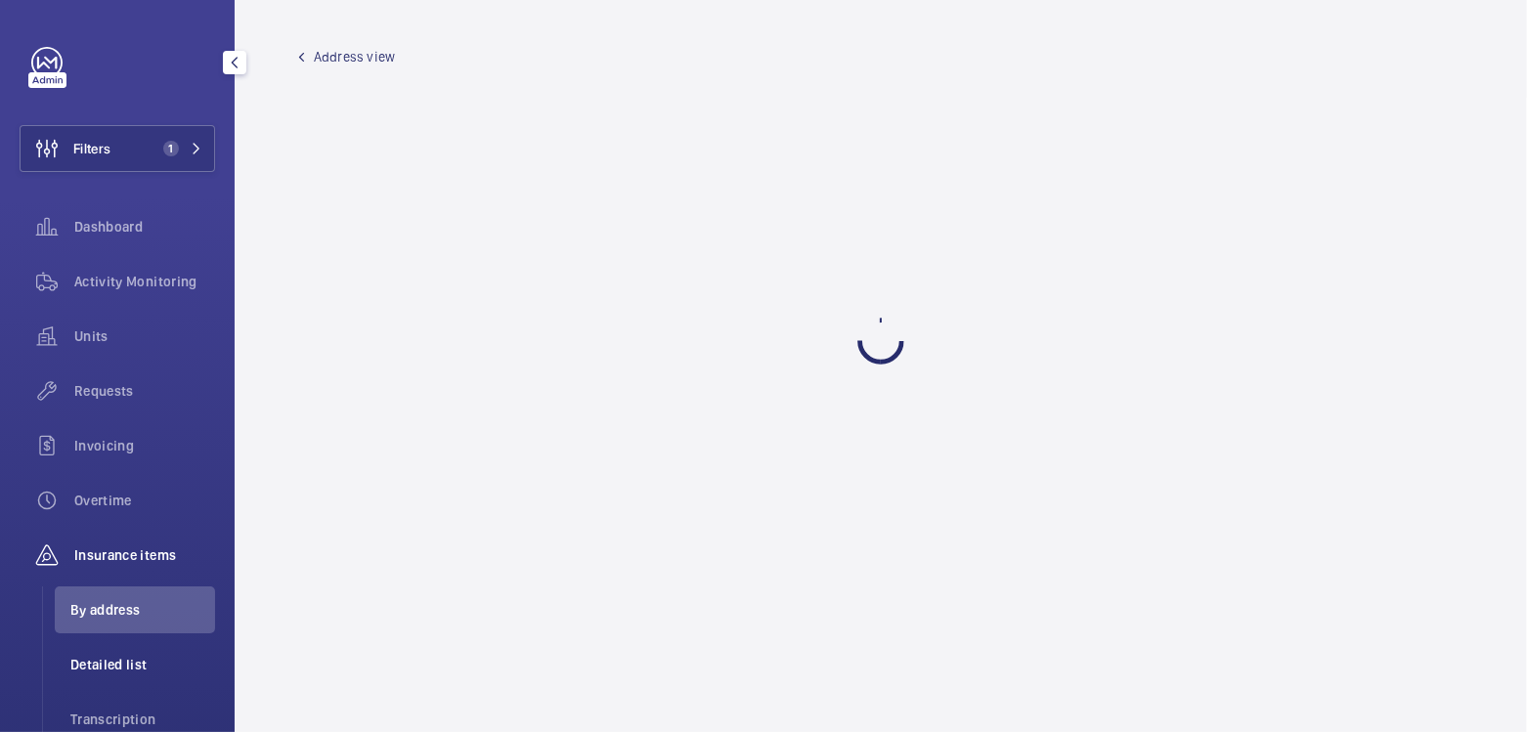
click at [127, 668] on span "Detailed list" at bounding box center [142, 665] width 145 height 20
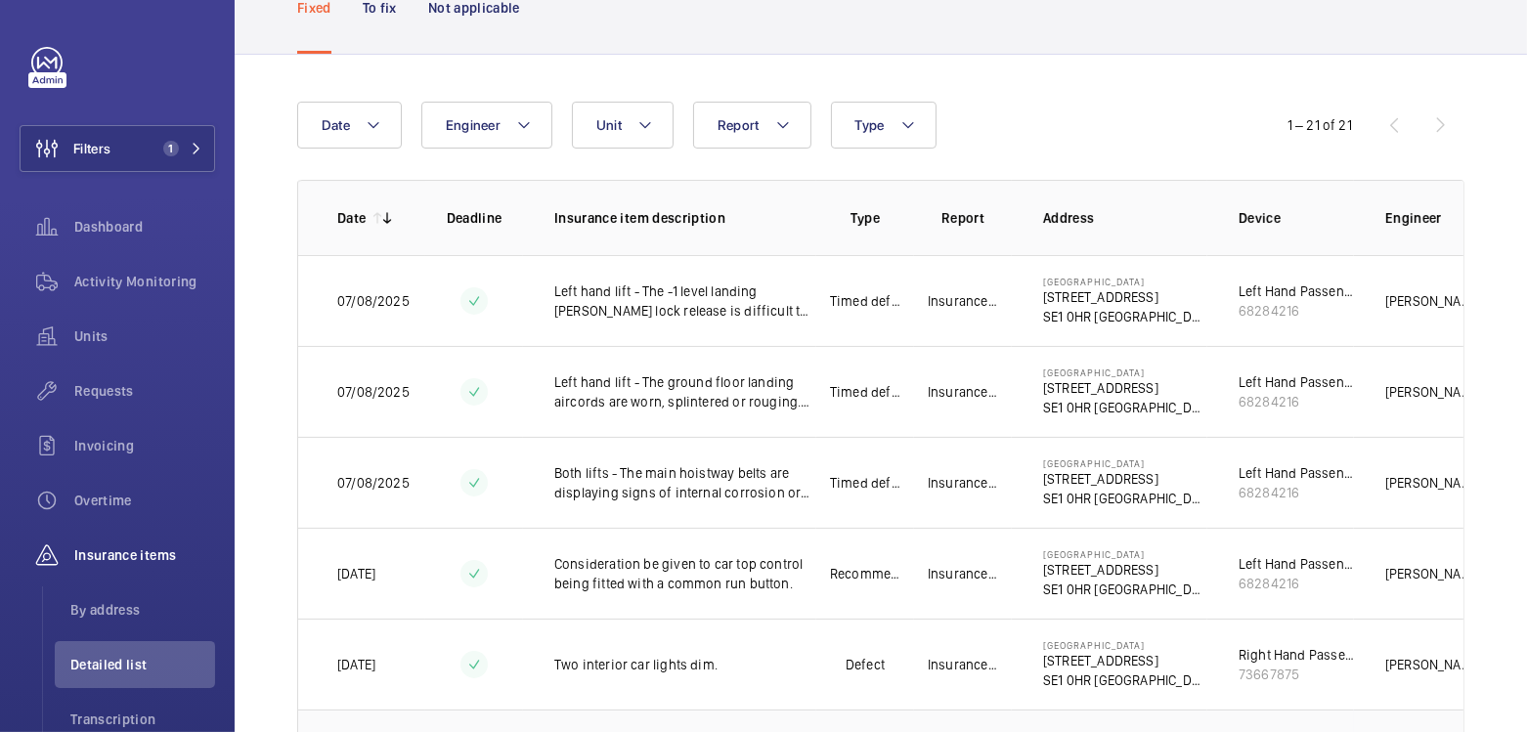
scroll to position [143, 0]
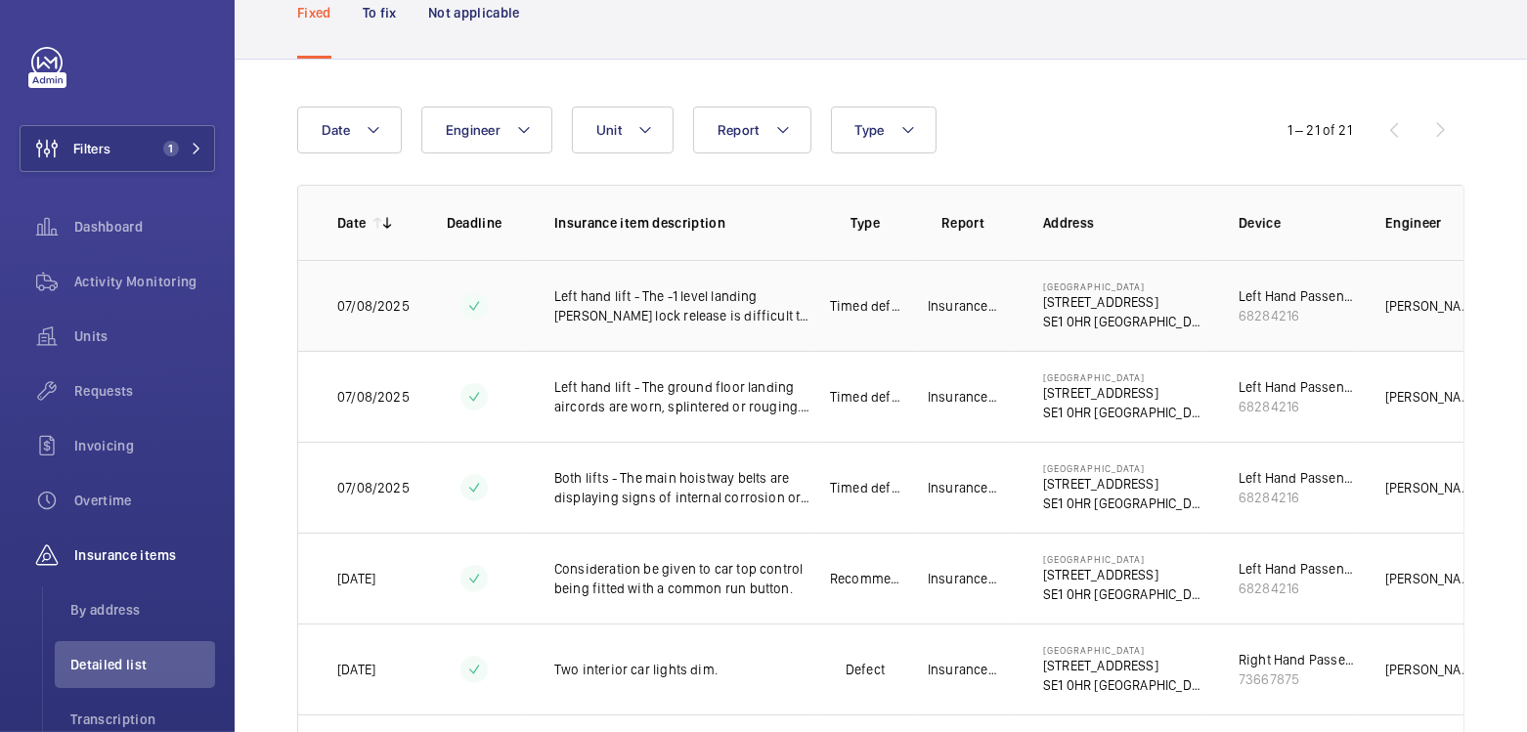
click at [885, 304] on p "Timed defect" at bounding box center [865, 306] width 70 height 20
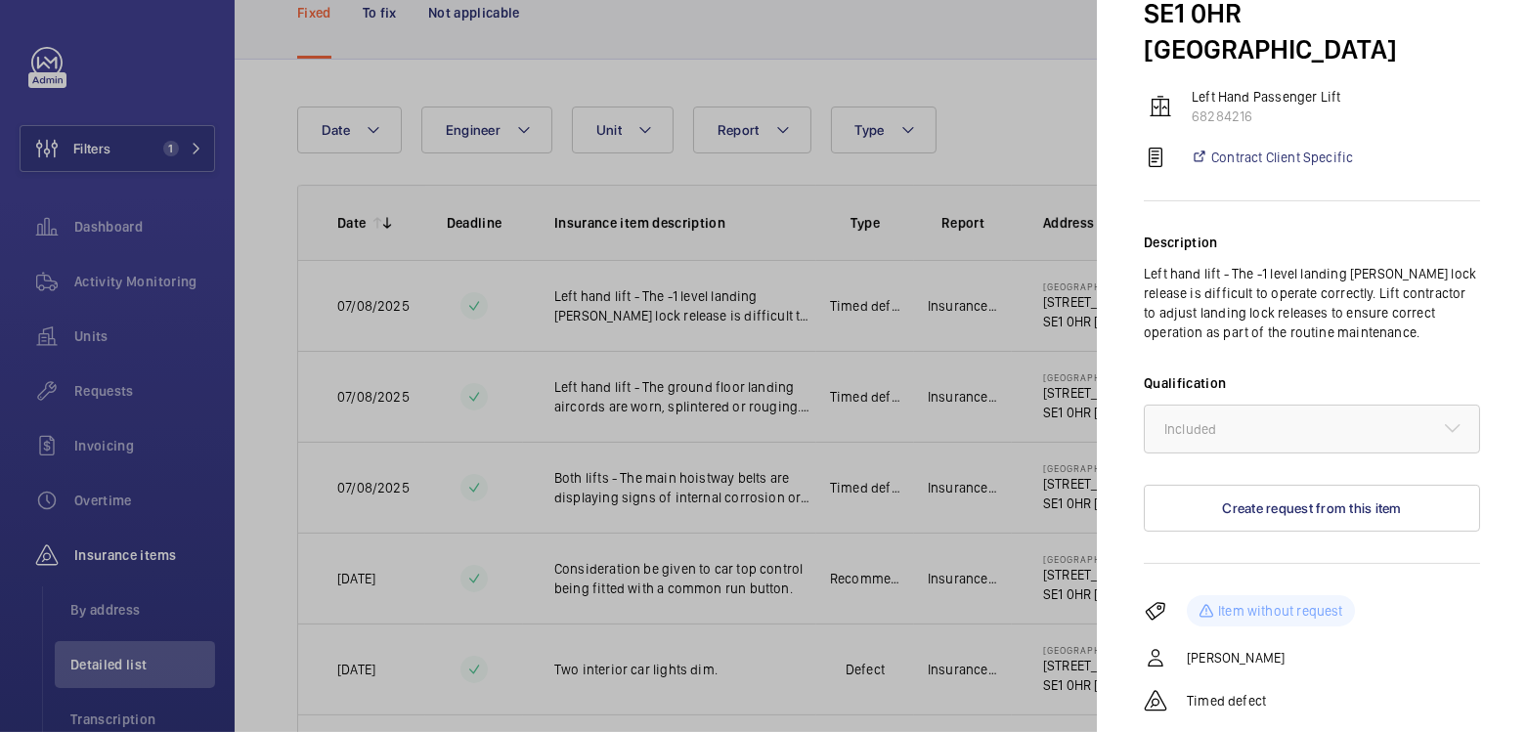
scroll to position [183, 0]
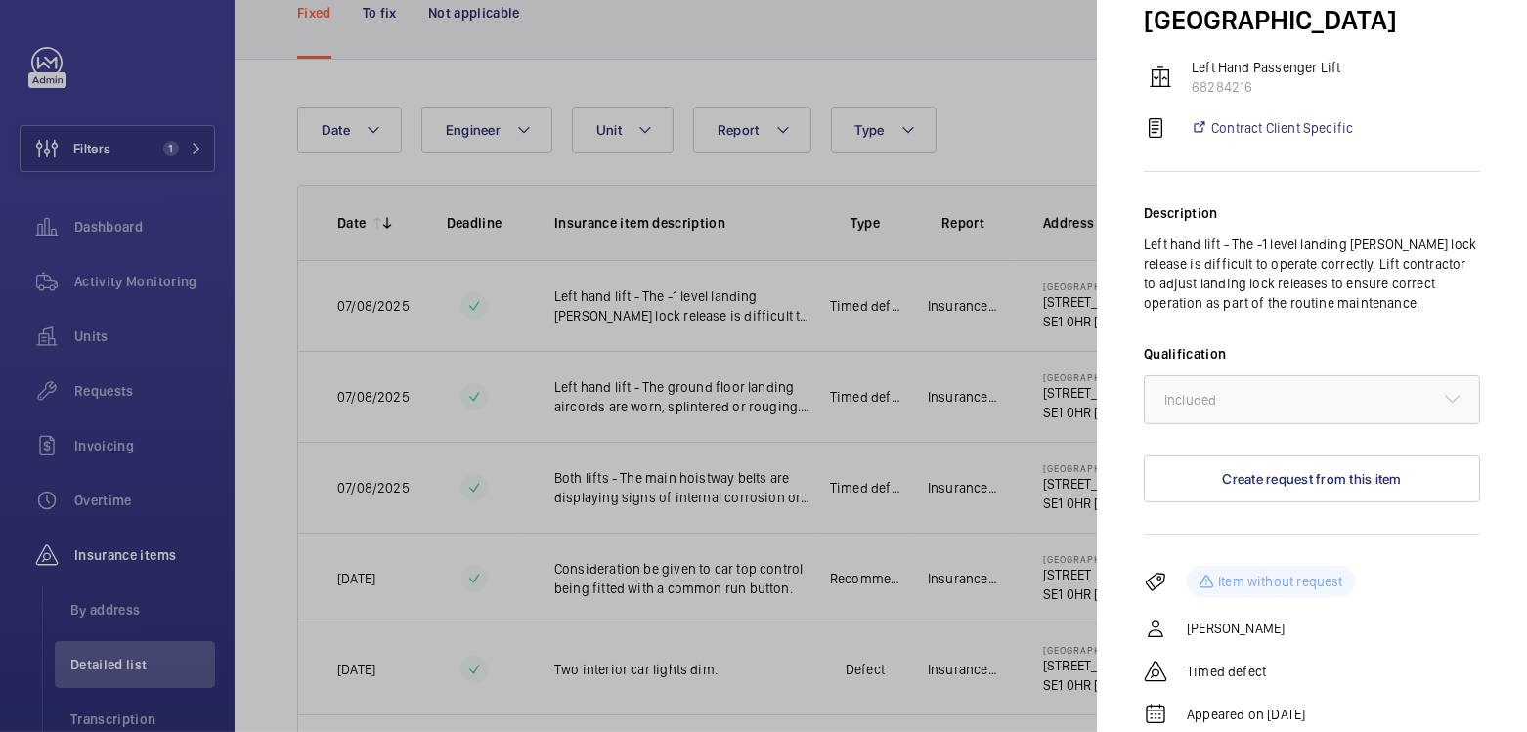
click at [1066, 108] on div at bounding box center [763, 366] width 1527 height 732
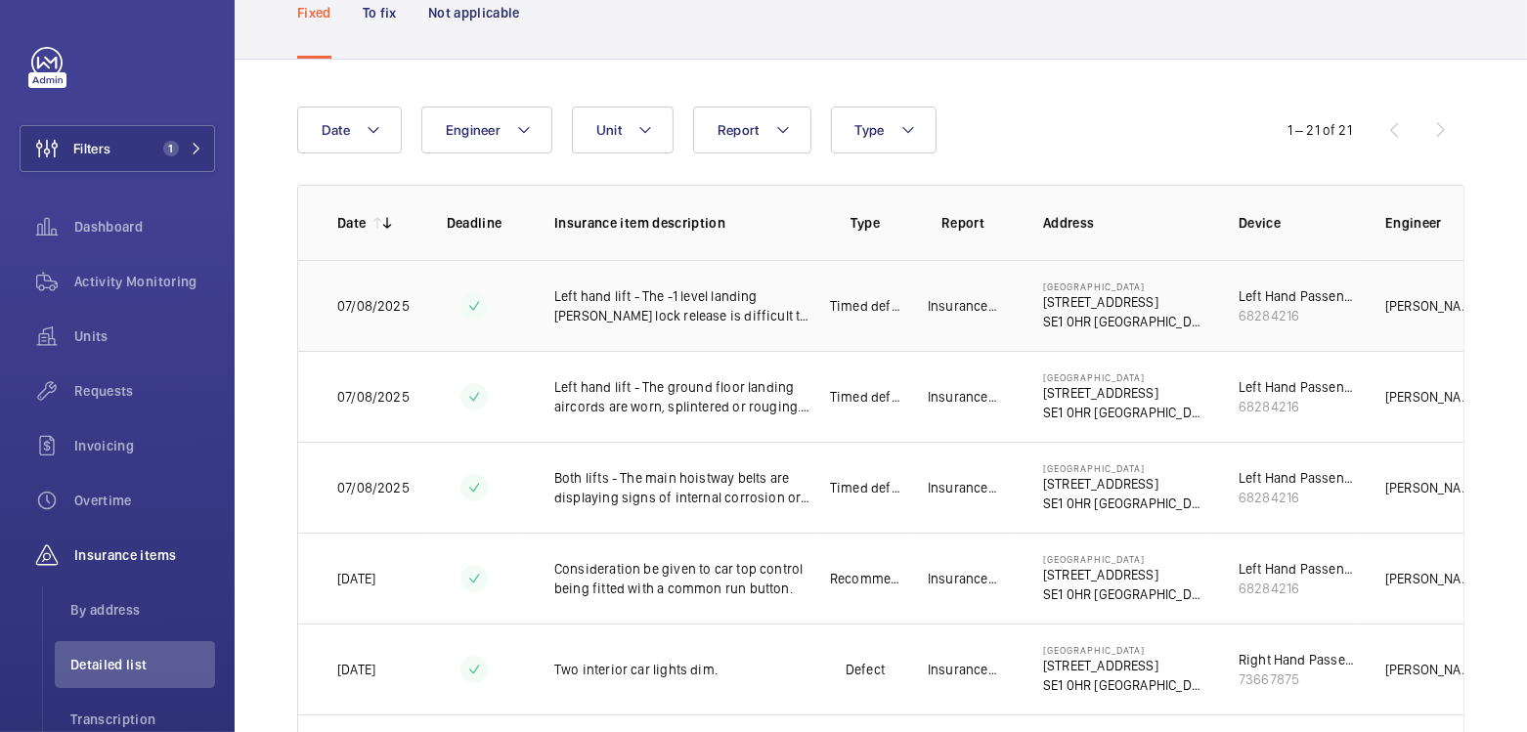
click at [1388, 303] on p "[PERSON_NAME]" at bounding box center [1429, 306] width 86 height 20
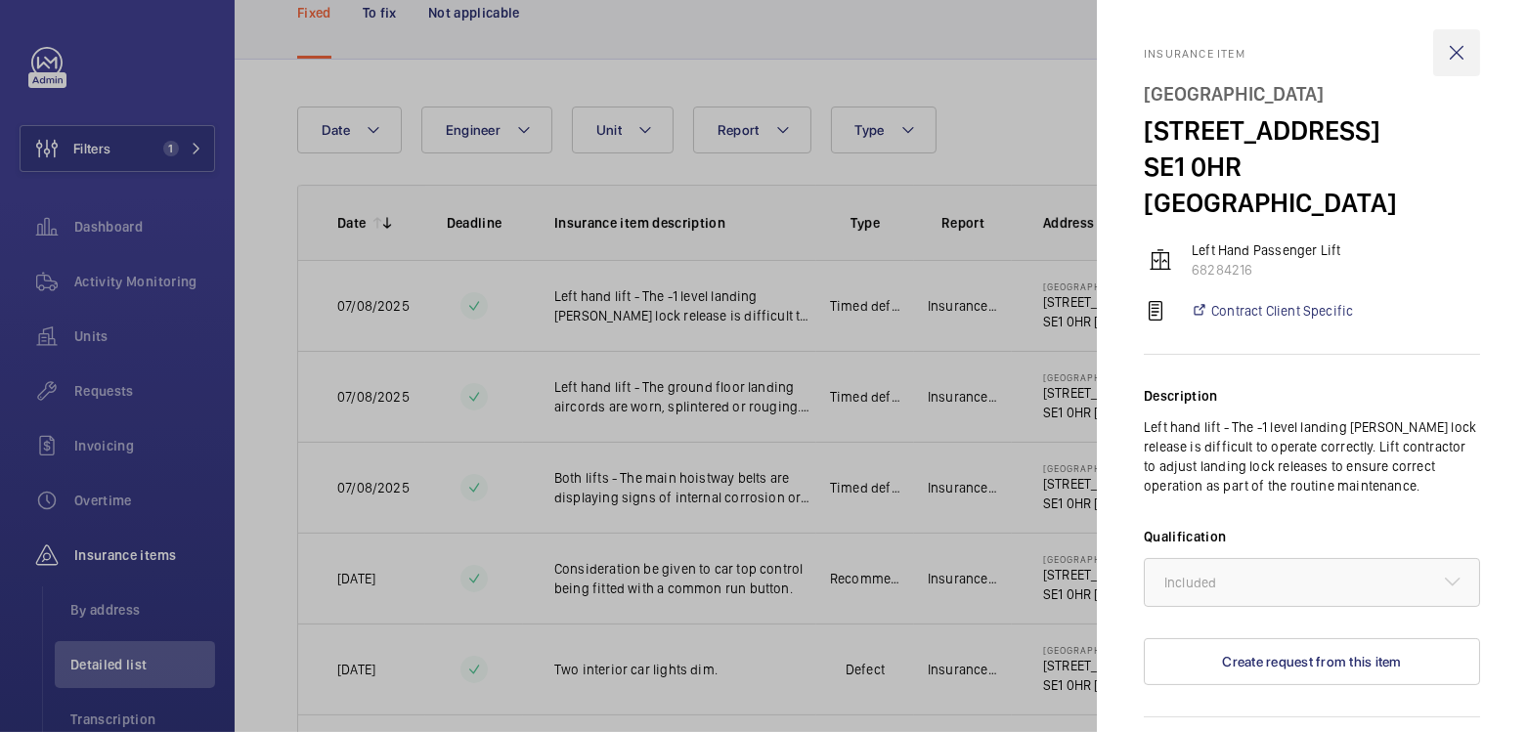
click at [1442, 48] on wm-front-icon-button at bounding box center [1456, 52] width 47 height 47
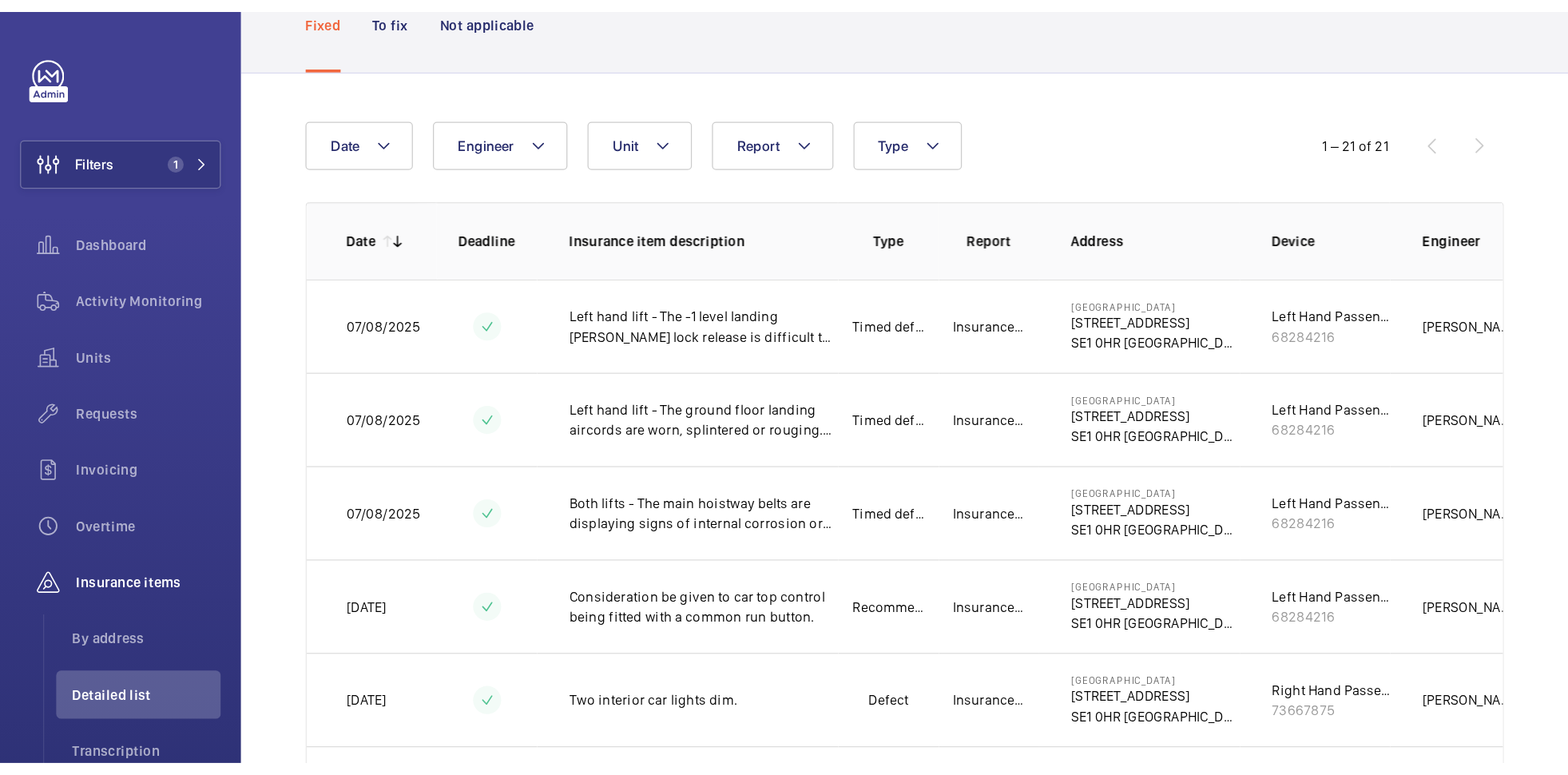
scroll to position [117, 0]
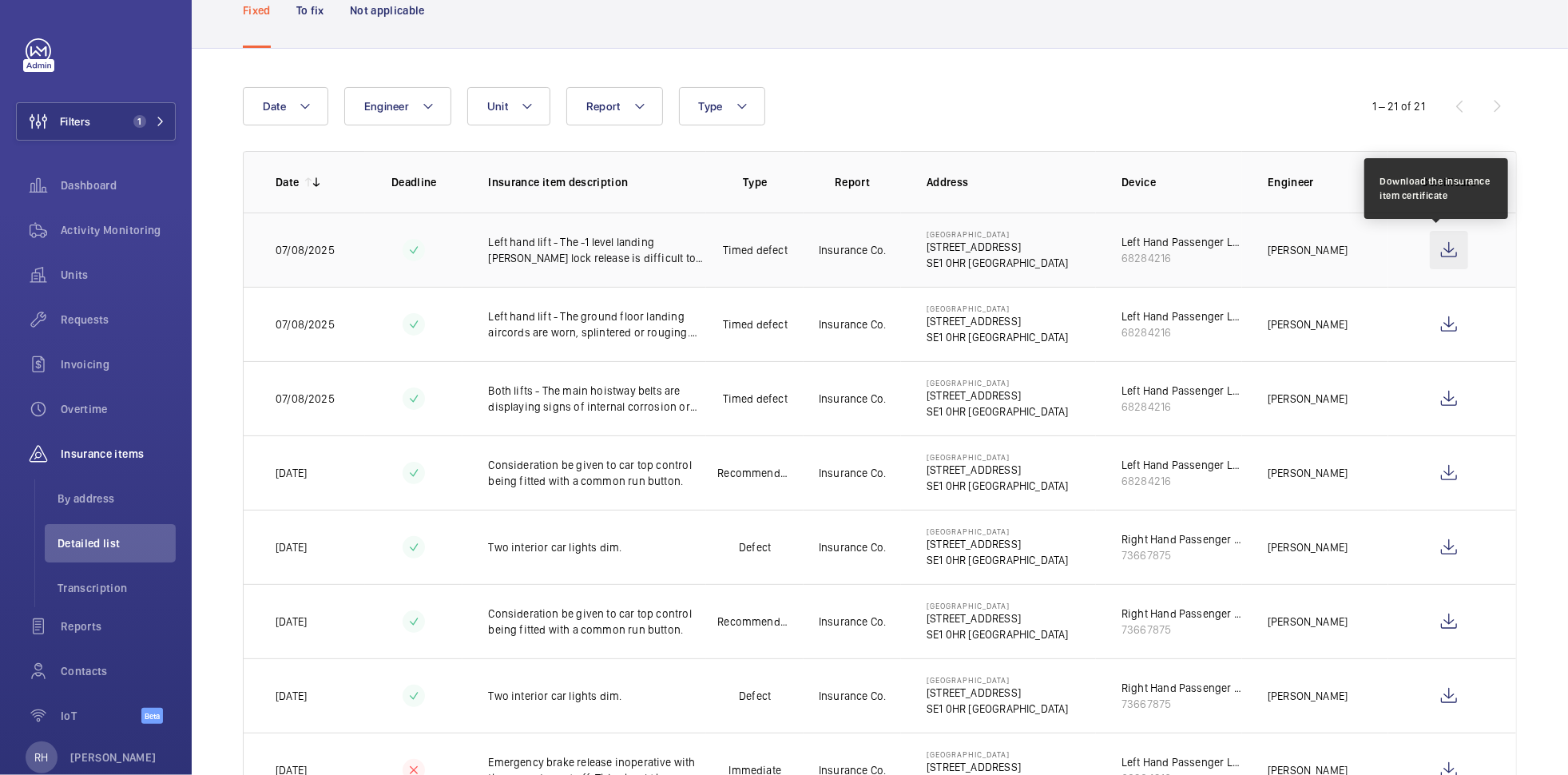
click at [1247, 255] on wm-front-icon-button at bounding box center [1449, 250] width 38 height 38
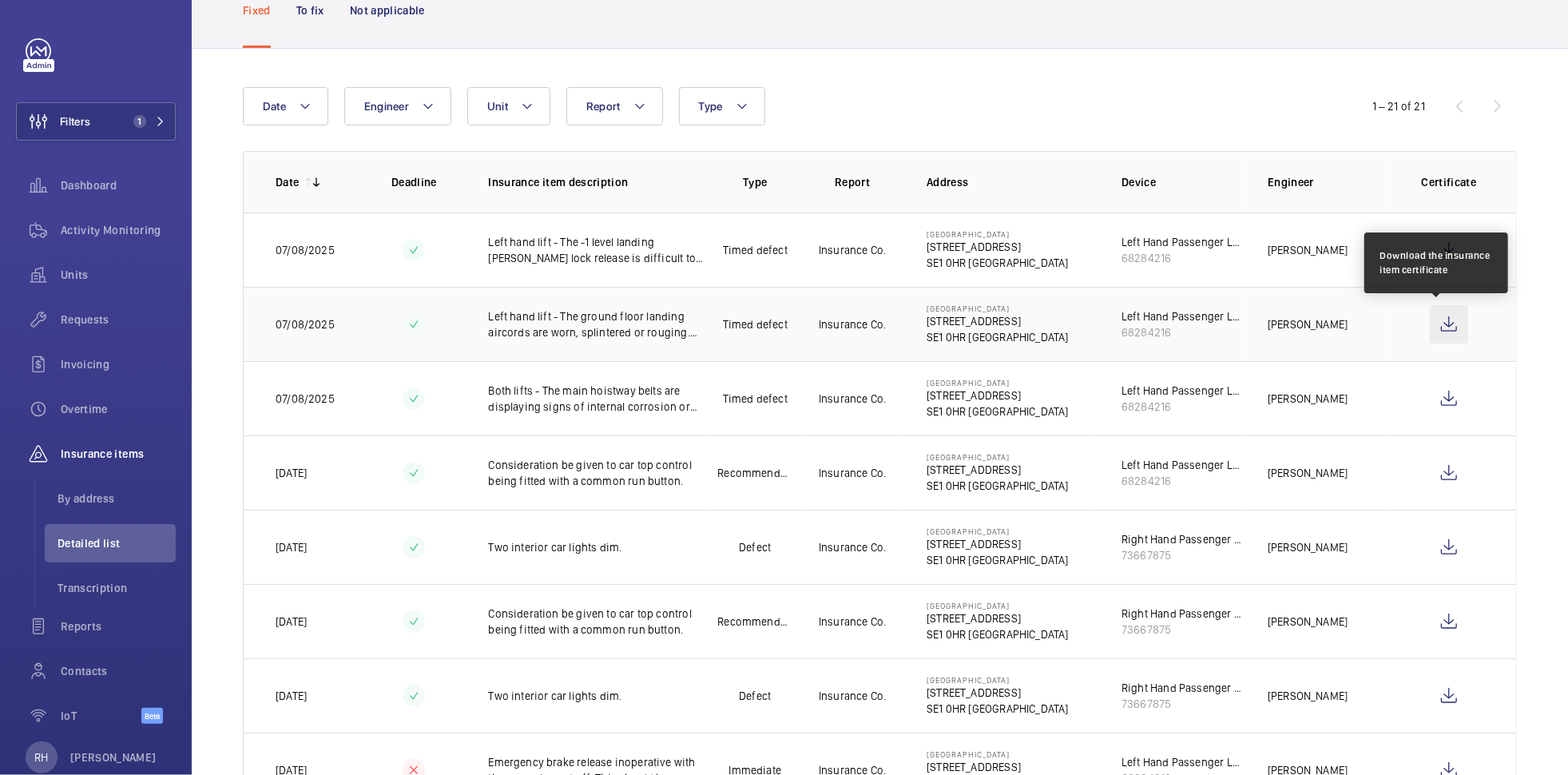
click at [1247, 325] on wm-front-icon-button at bounding box center [1449, 325] width 38 height 38
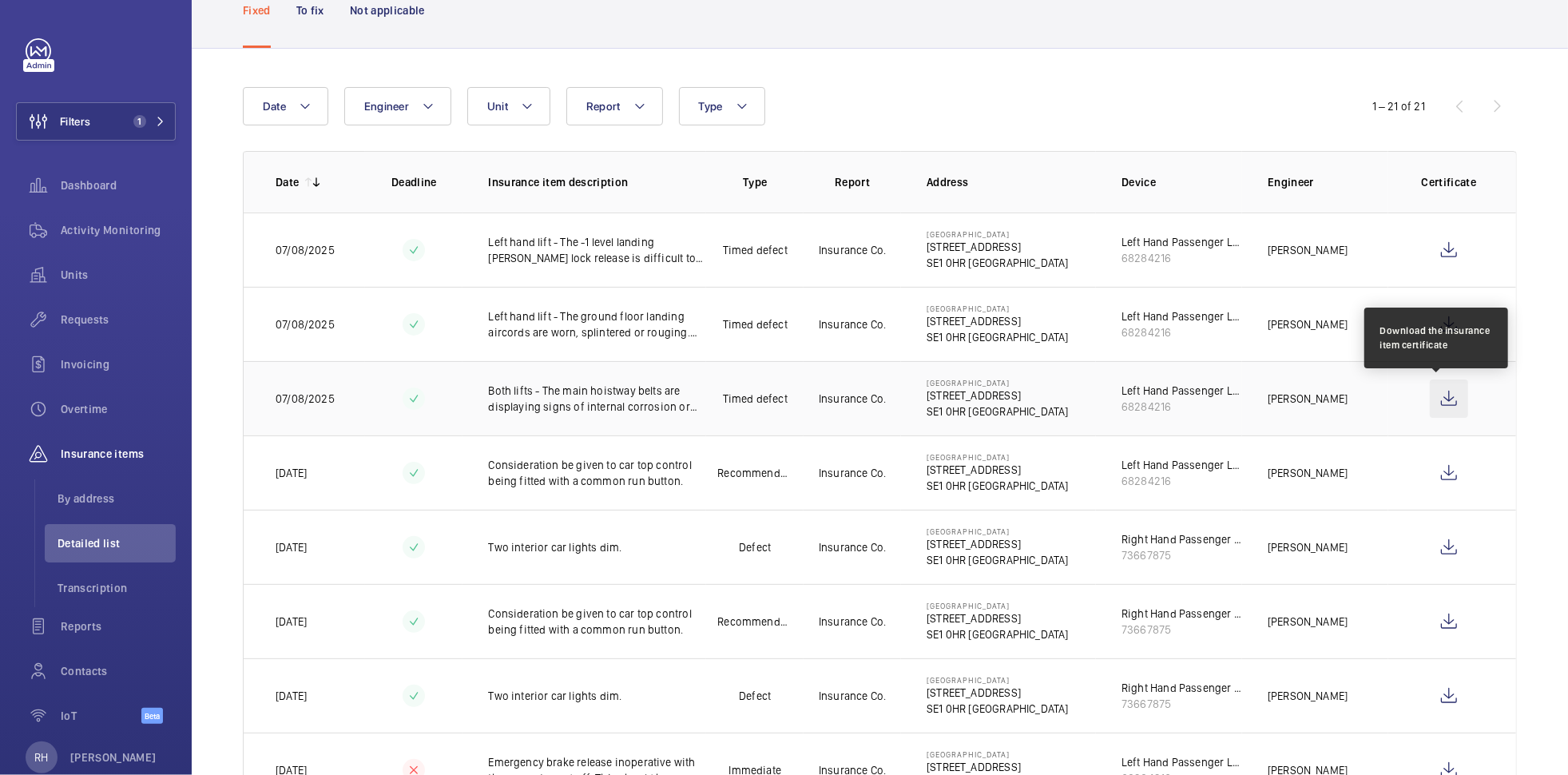
click at [1247, 402] on wm-front-icon-button at bounding box center [1449, 398] width 38 height 38
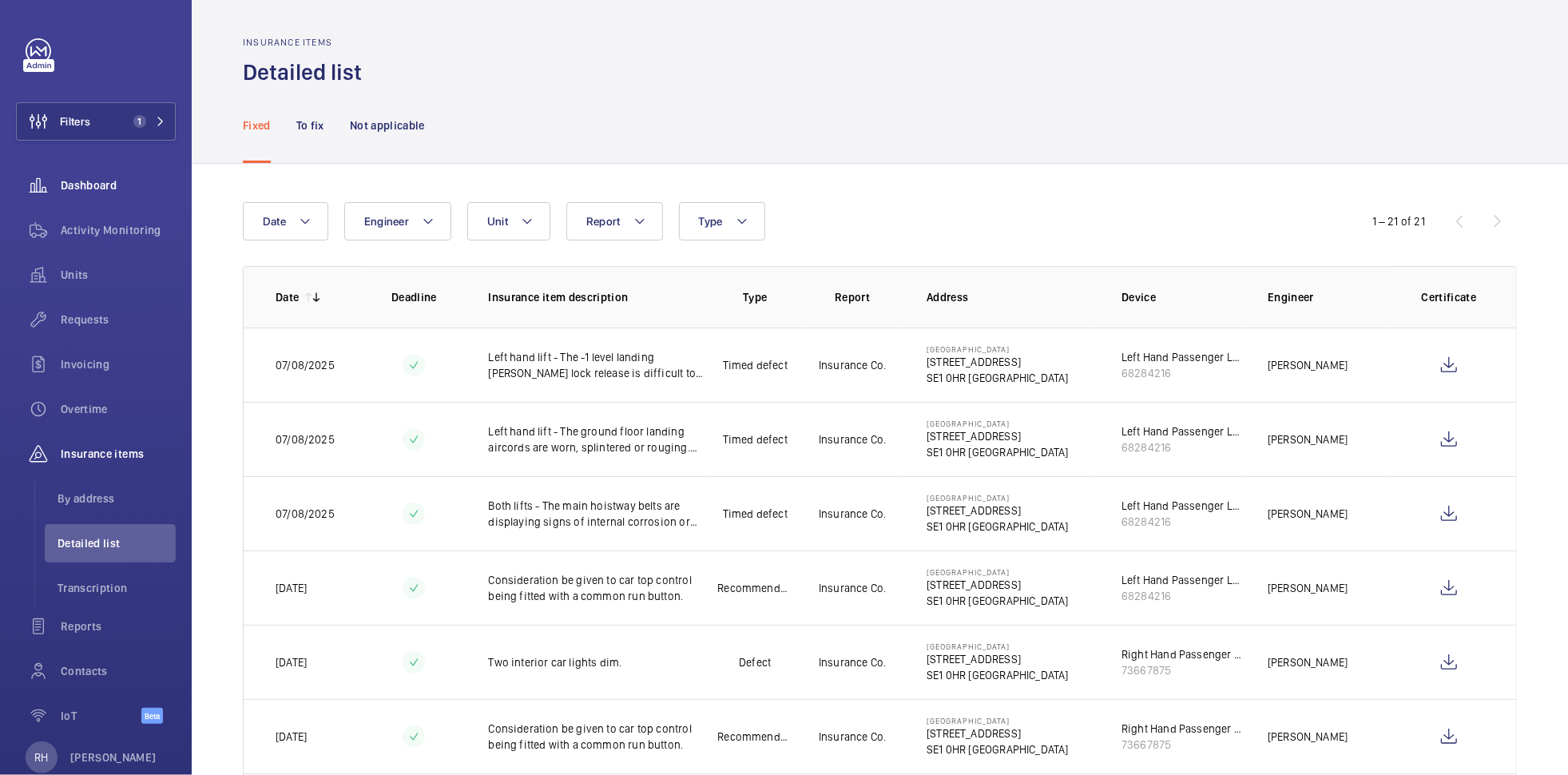
scroll to position [0, 0]
click at [312, 127] on p "To fix" at bounding box center [310, 128] width 28 height 16
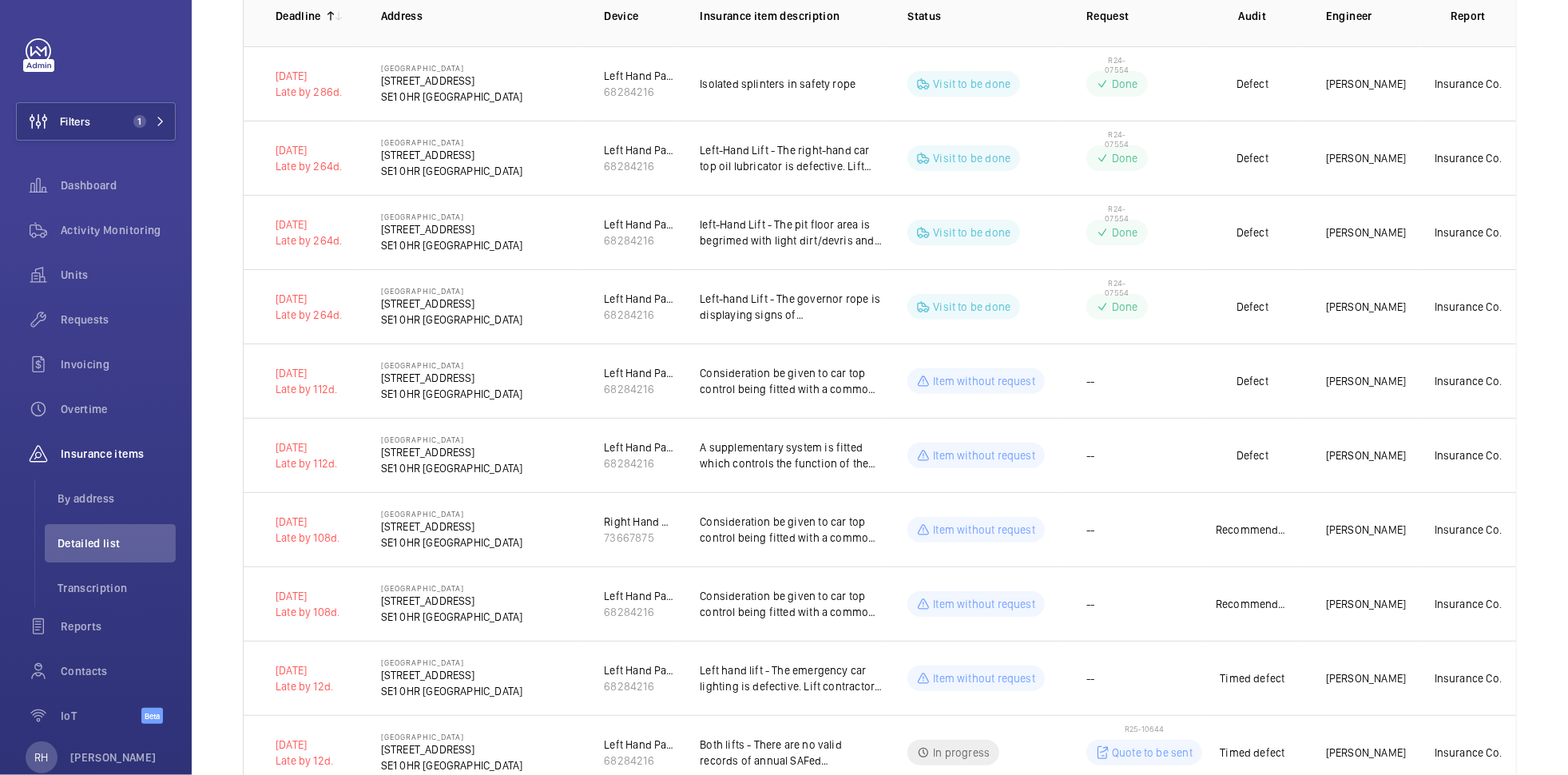
scroll to position [13, 0]
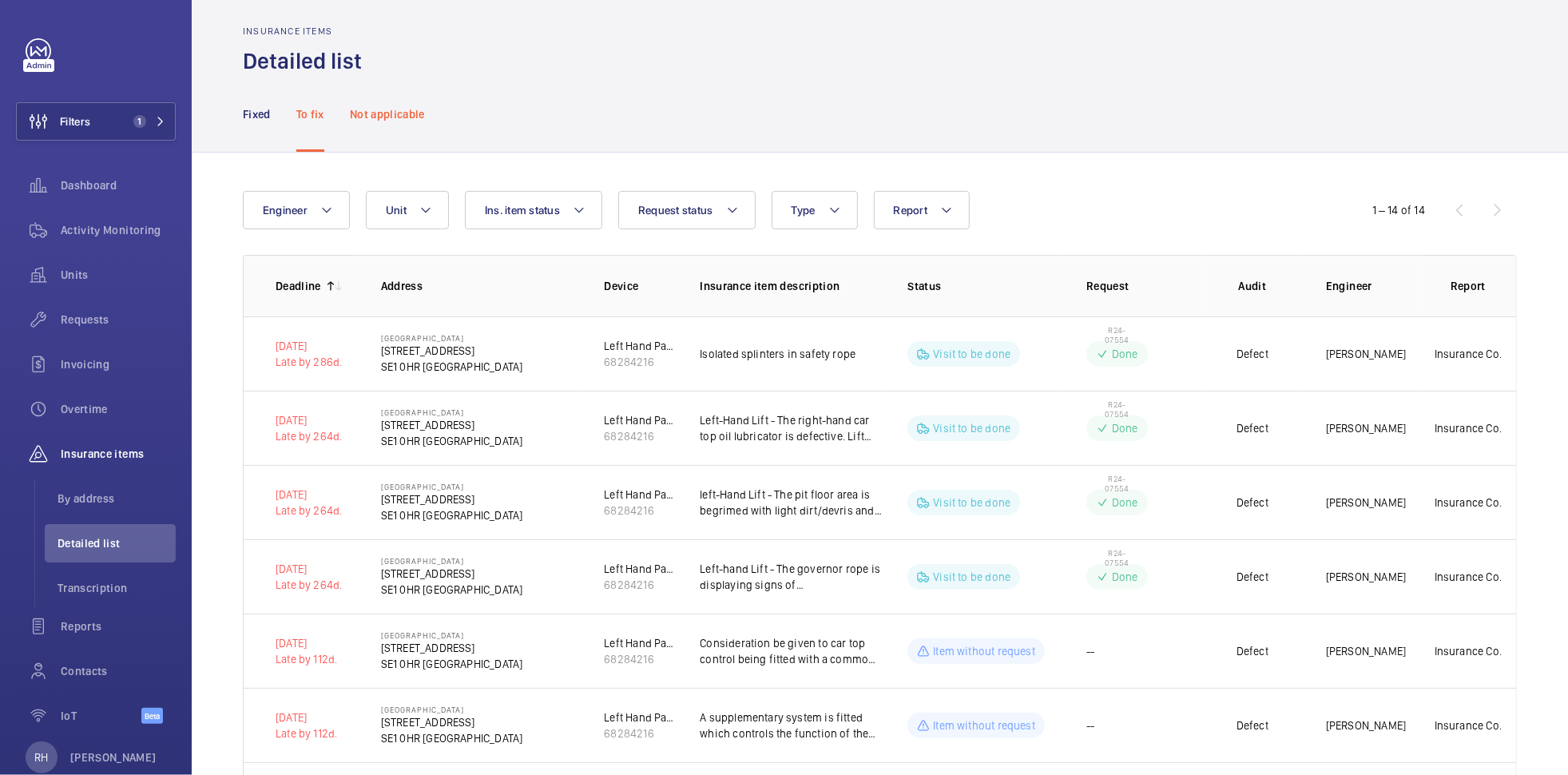
click at [389, 115] on p "Not applicable" at bounding box center [387, 114] width 75 height 16
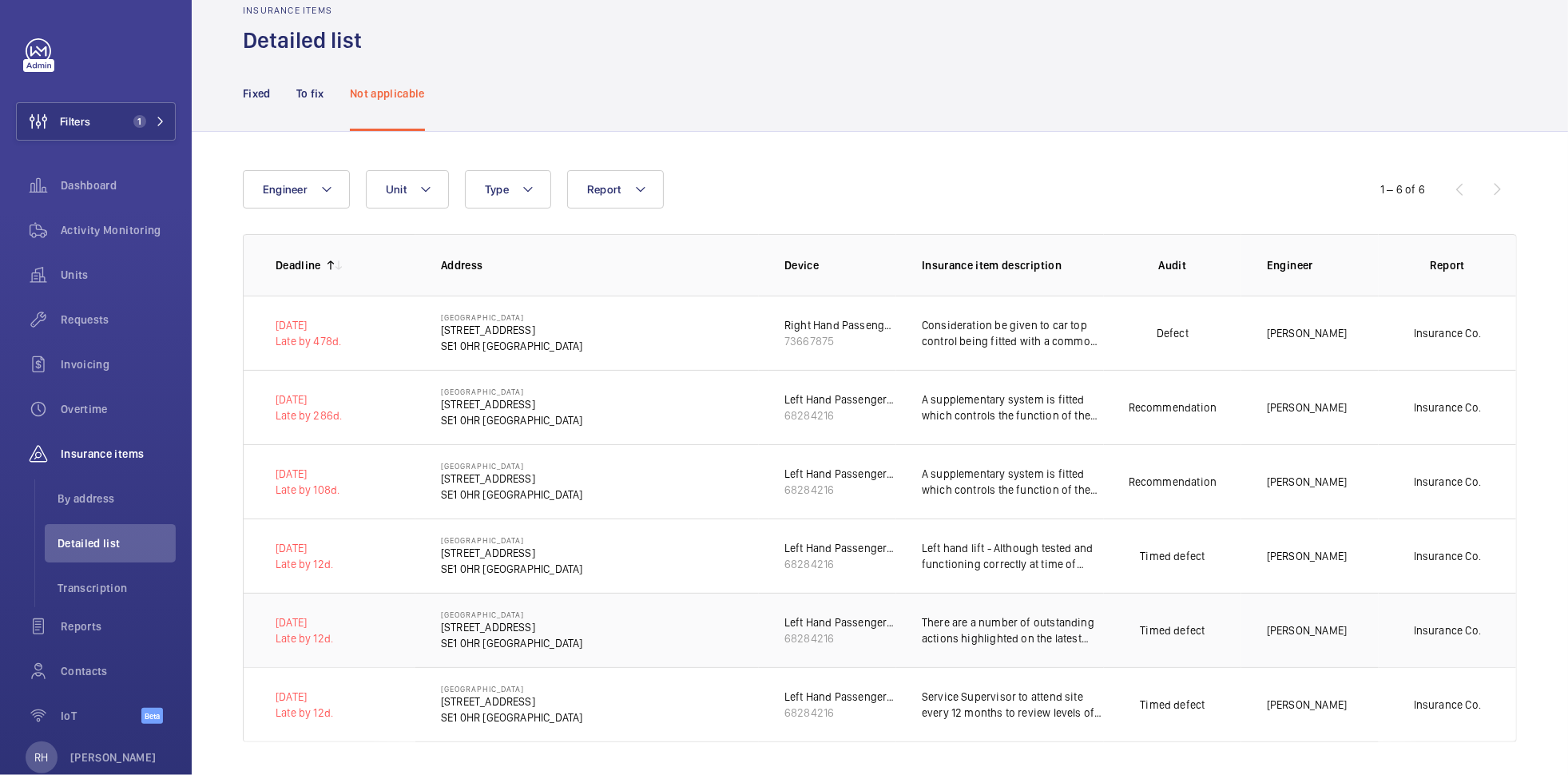
scroll to position [41, 0]
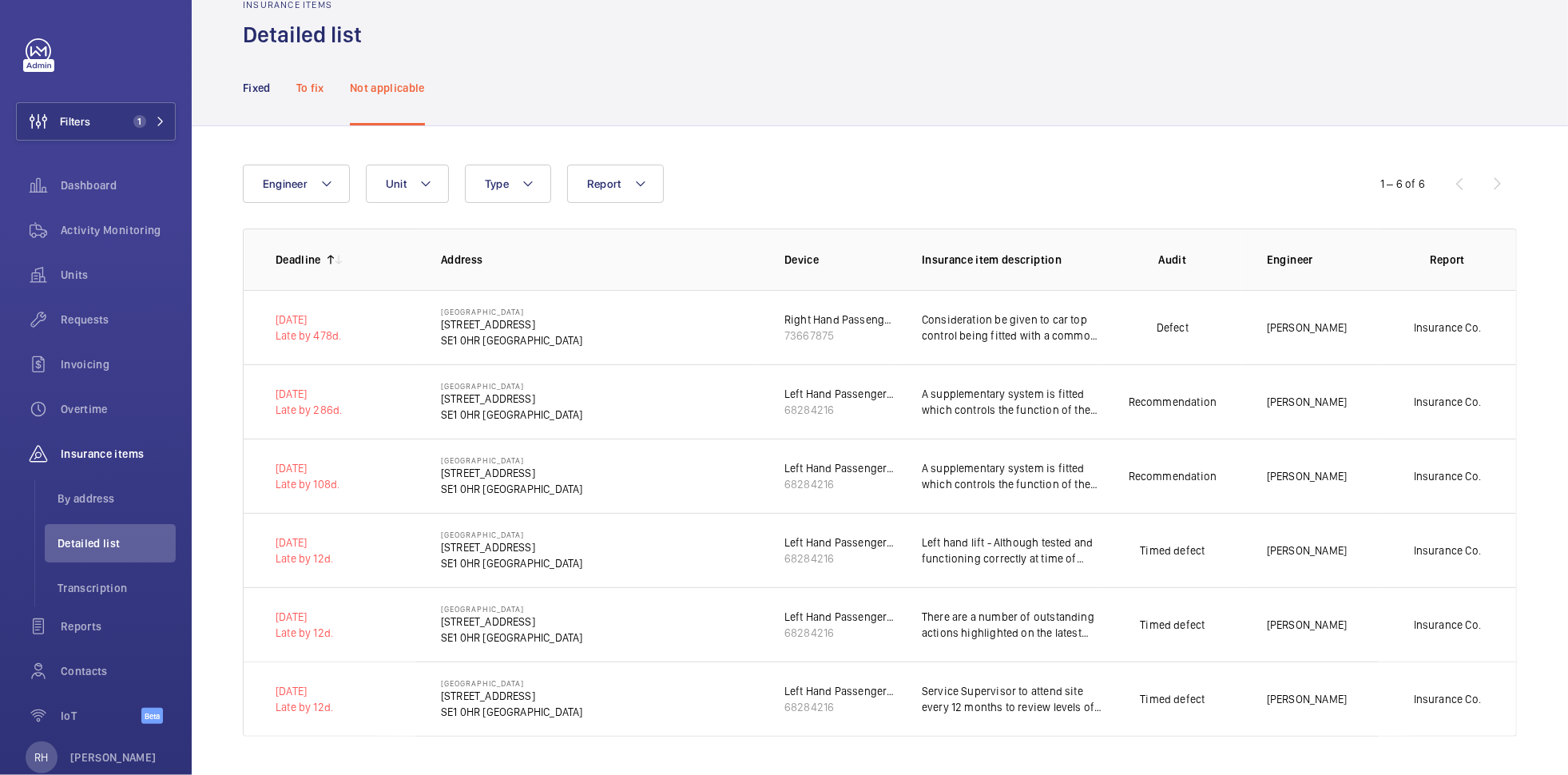
click at [319, 87] on p "To fix" at bounding box center [310, 88] width 28 height 16
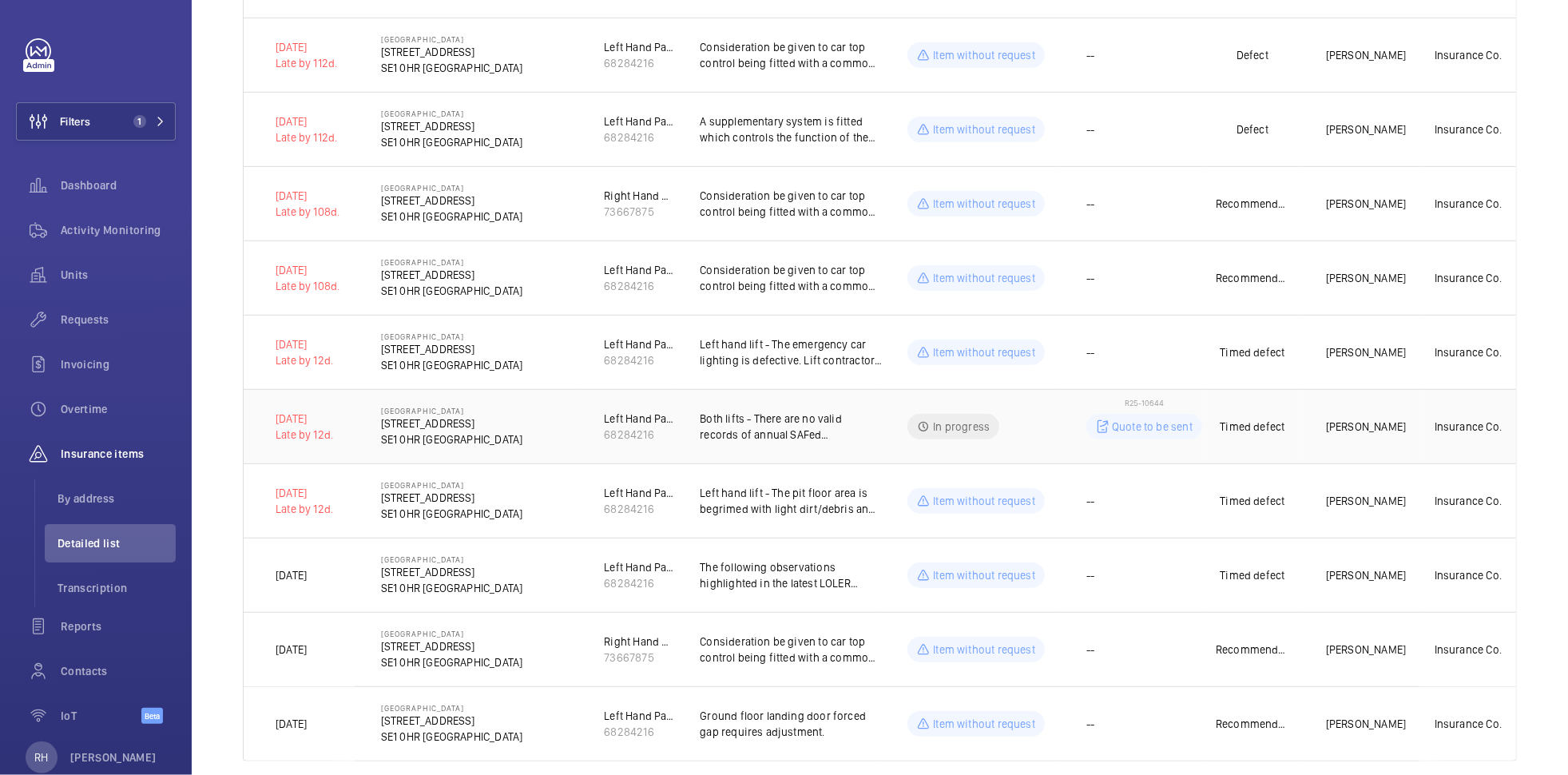
scroll to position [637, 0]
